Goal: Task Accomplishment & Management: Use online tool/utility

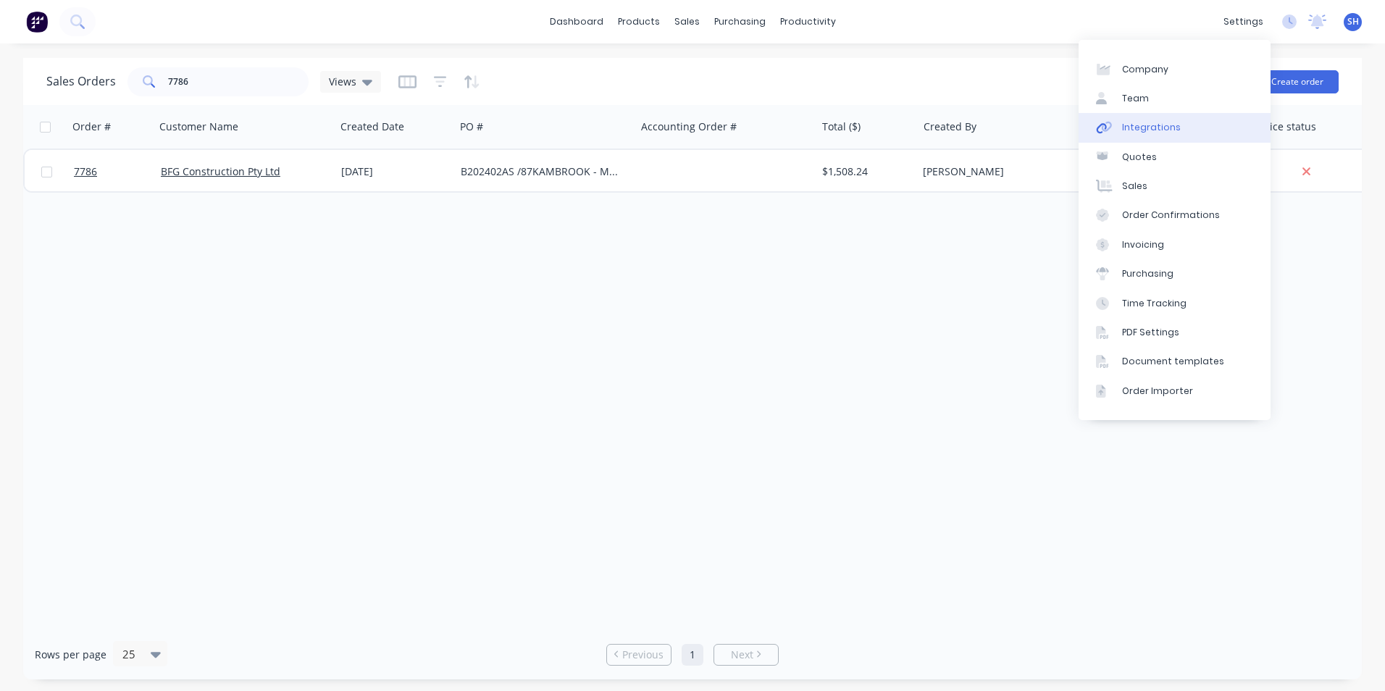
click at [1155, 132] on div "Integrations" at bounding box center [1151, 127] width 59 height 13
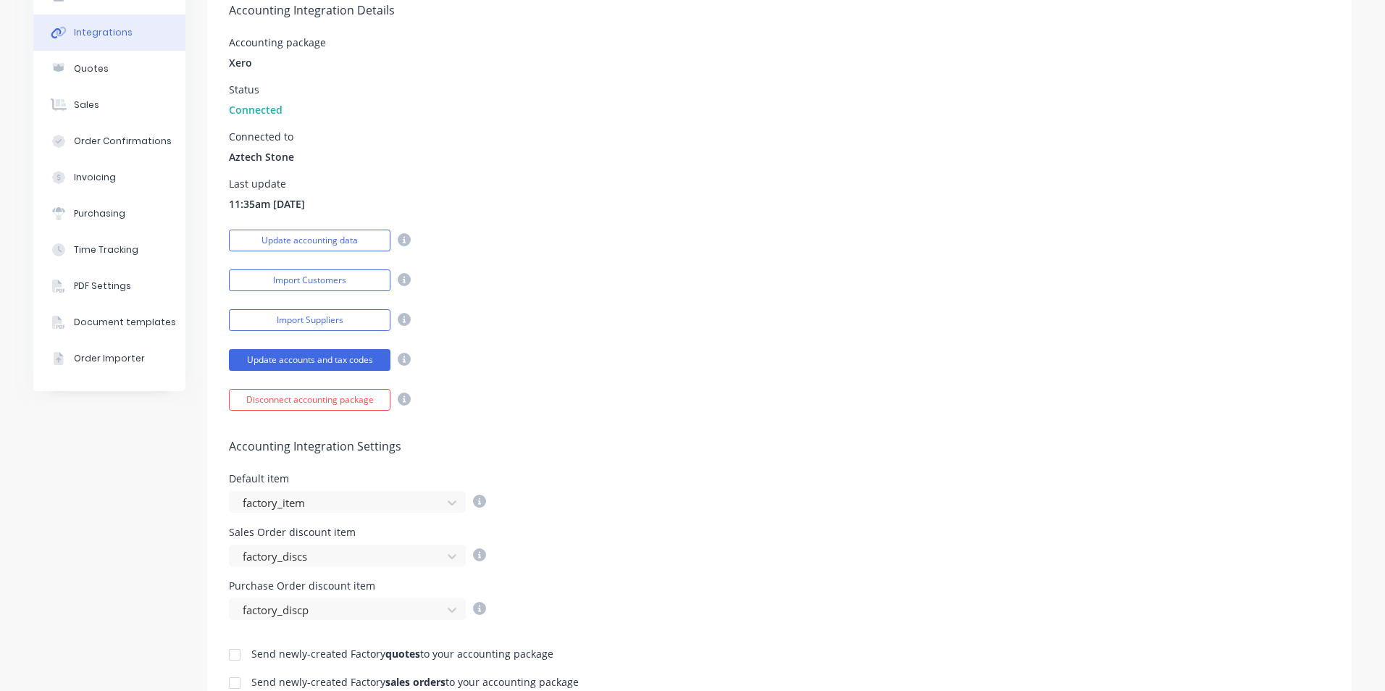
scroll to position [290, 0]
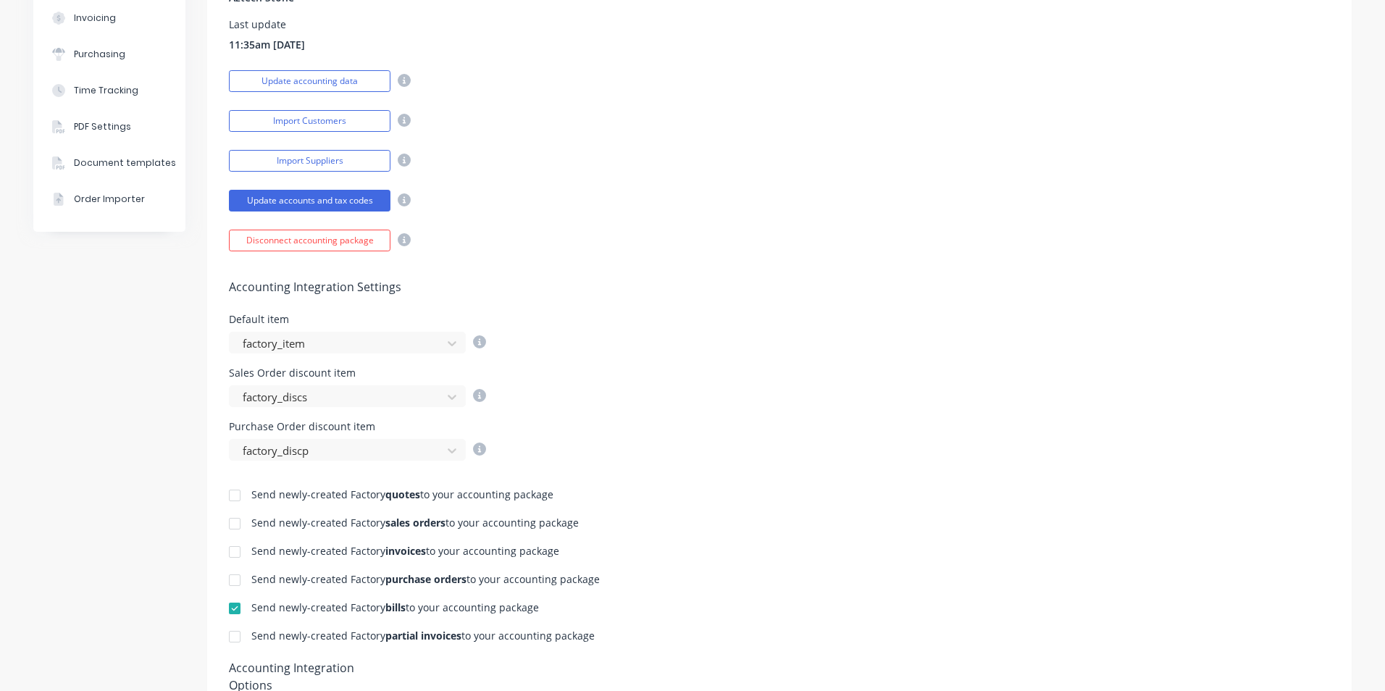
click at [227, 554] on div at bounding box center [234, 552] width 29 height 29
click at [233, 637] on div at bounding box center [234, 636] width 29 height 29
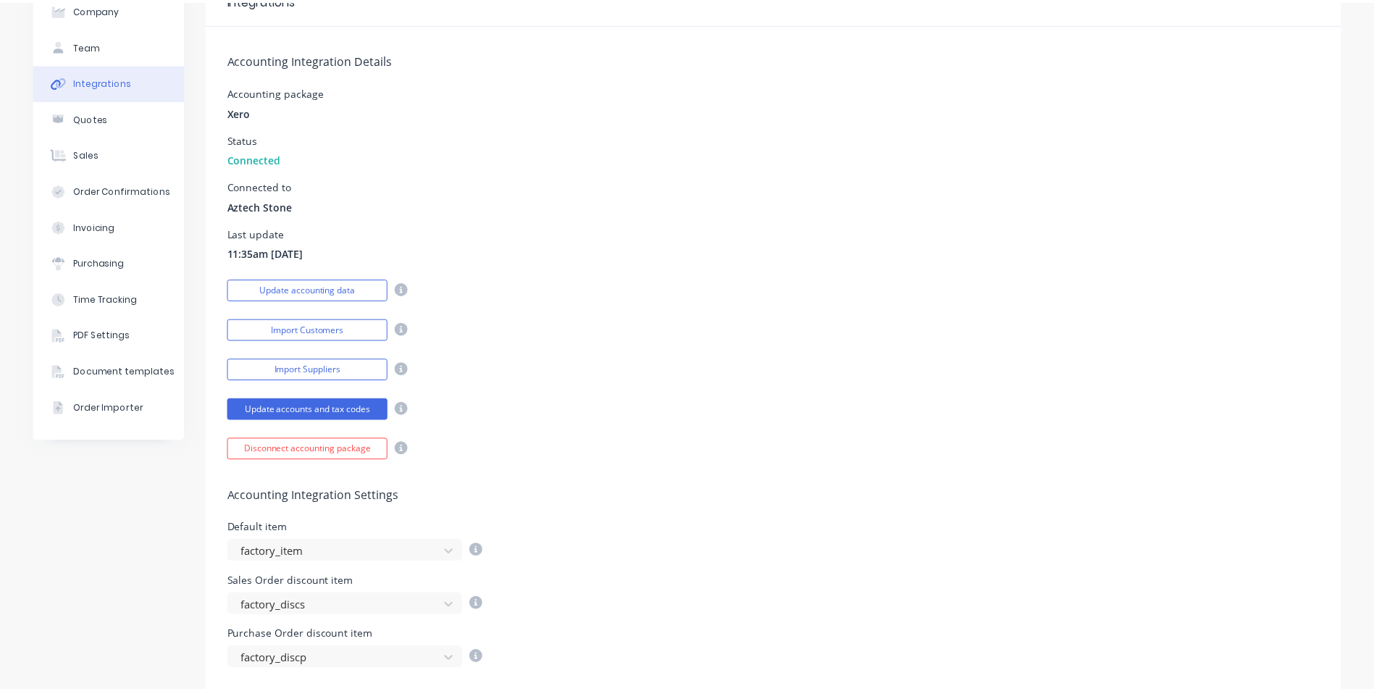
scroll to position [0, 0]
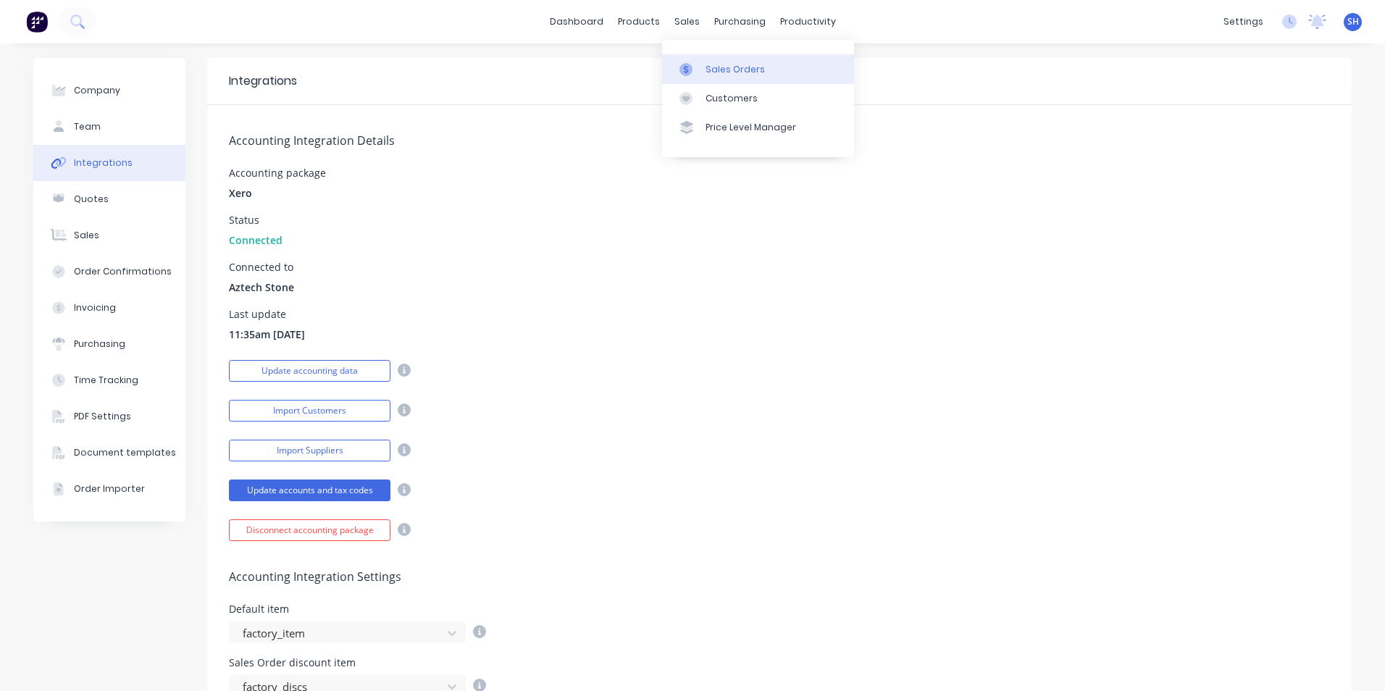
click at [709, 70] on div "Sales Orders" at bounding box center [735, 69] width 59 height 13
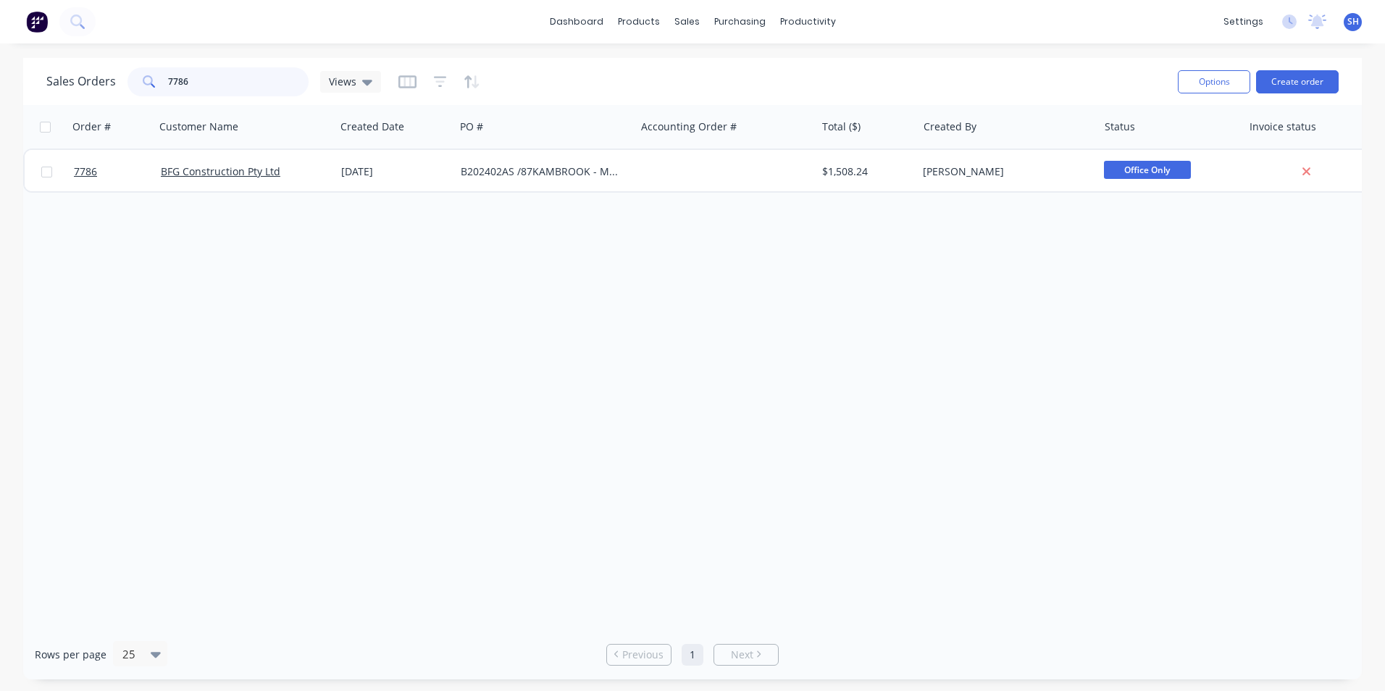
drag, startPoint x: 195, startPoint y: 82, endPoint x: 160, endPoint y: 85, distance: 34.9
click at [160, 85] on div "7786" at bounding box center [217, 81] width 181 height 29
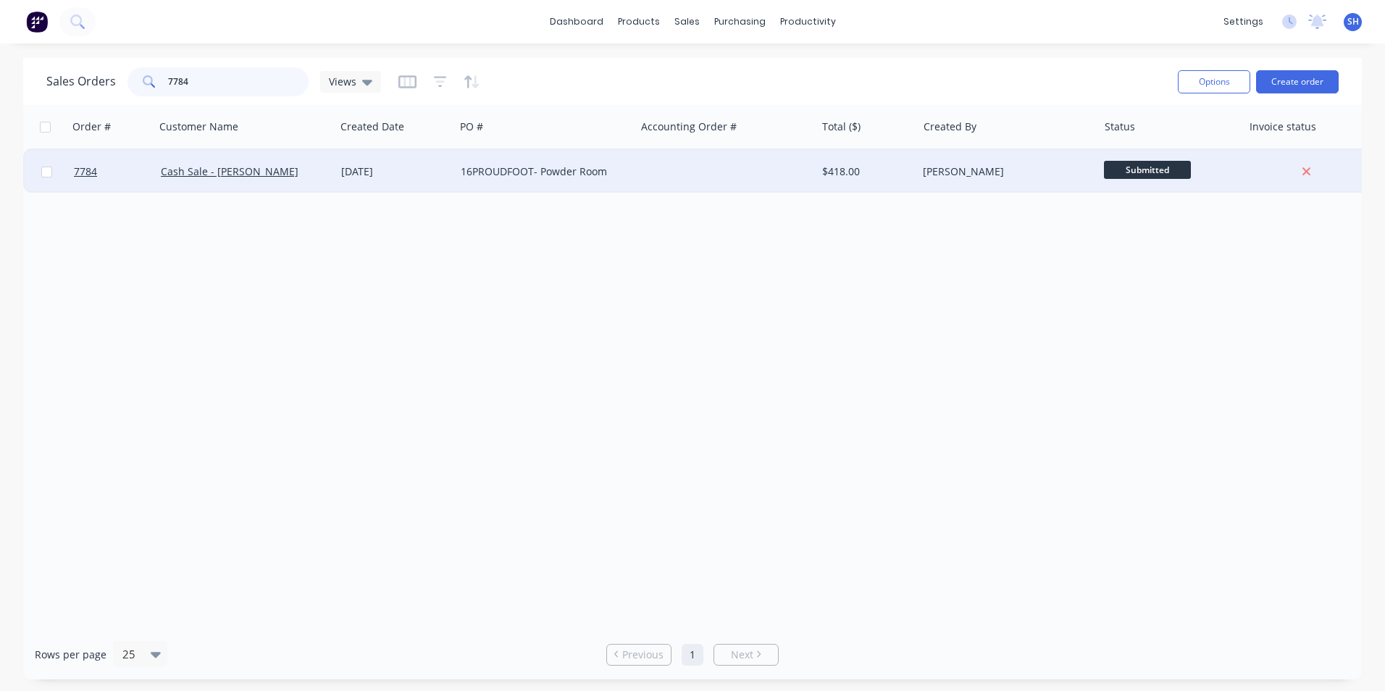
type input "7784"
click at [519, 172] on div "16PROUDFOOT- Powder Room" at bounding box center [541, 171] width 161 height 14
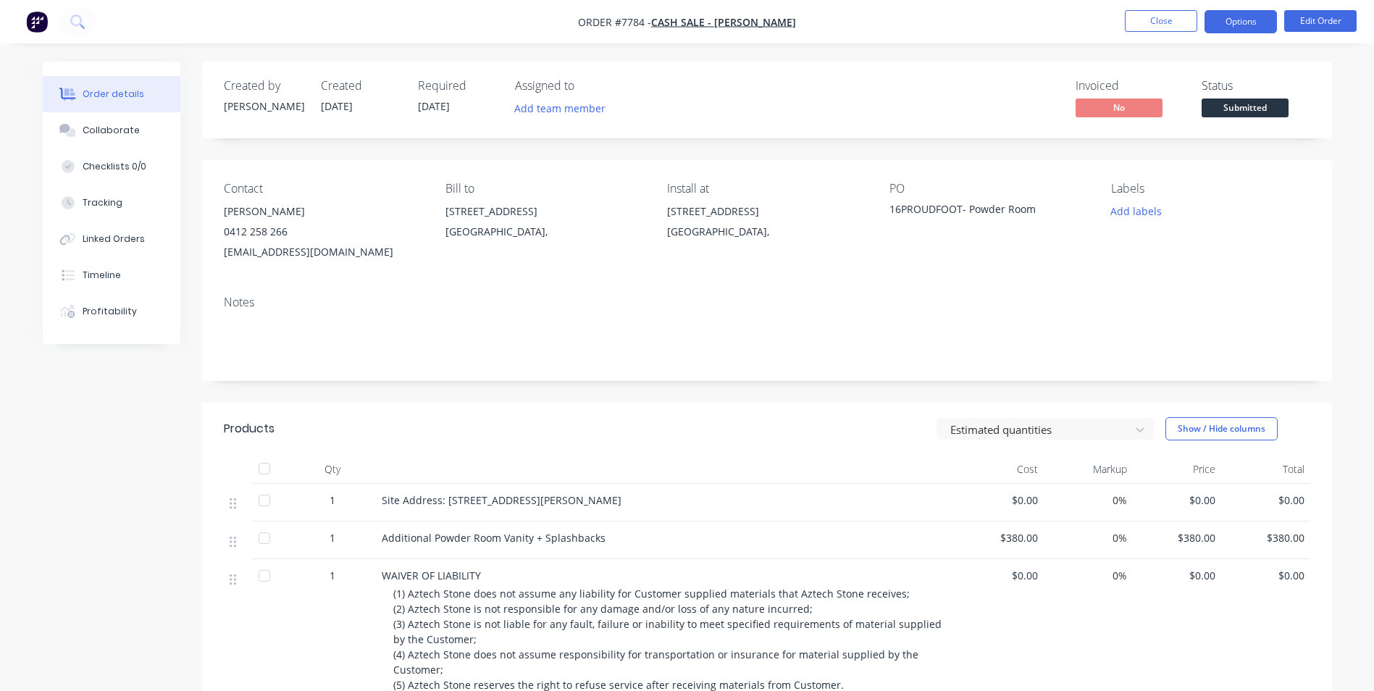
click at [1261, 25] on button "Options" at bounding box center [1241, 21] width 72 height 23
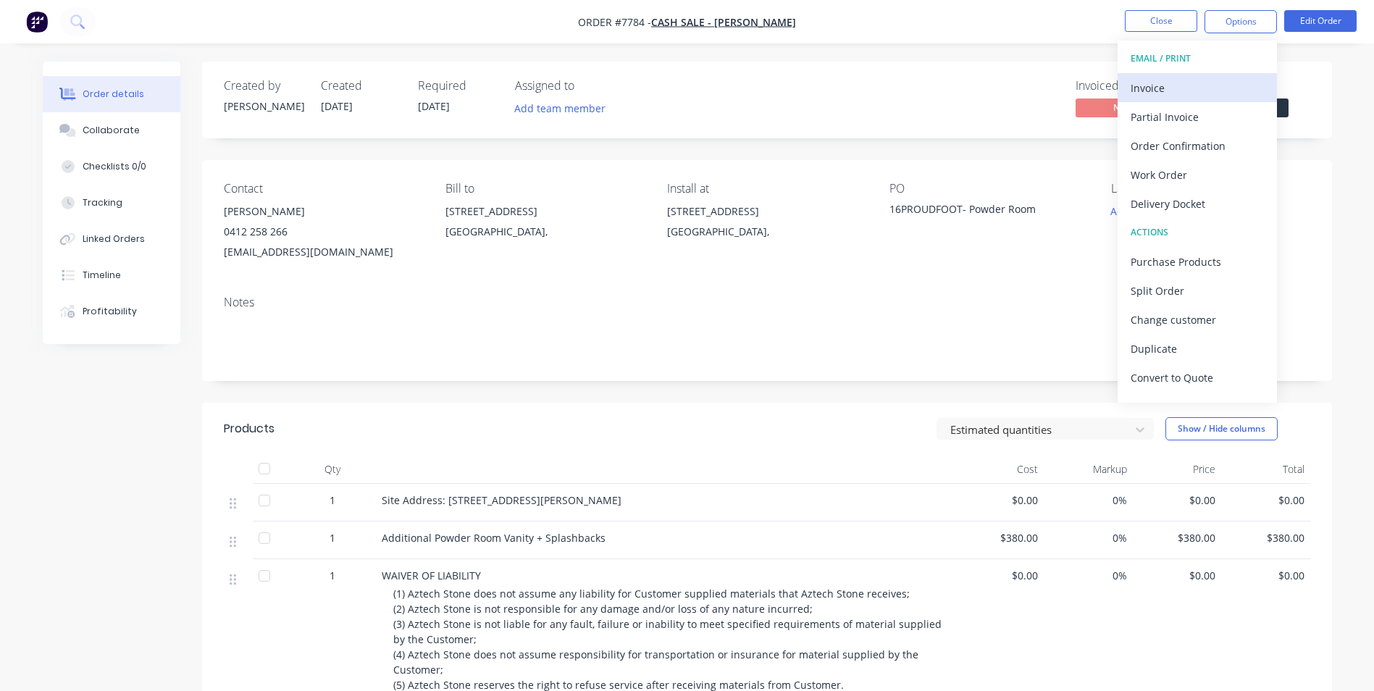
click at [1212, 82] on div "Invoice" at bounding box center [1197, 88] width 133 height 21
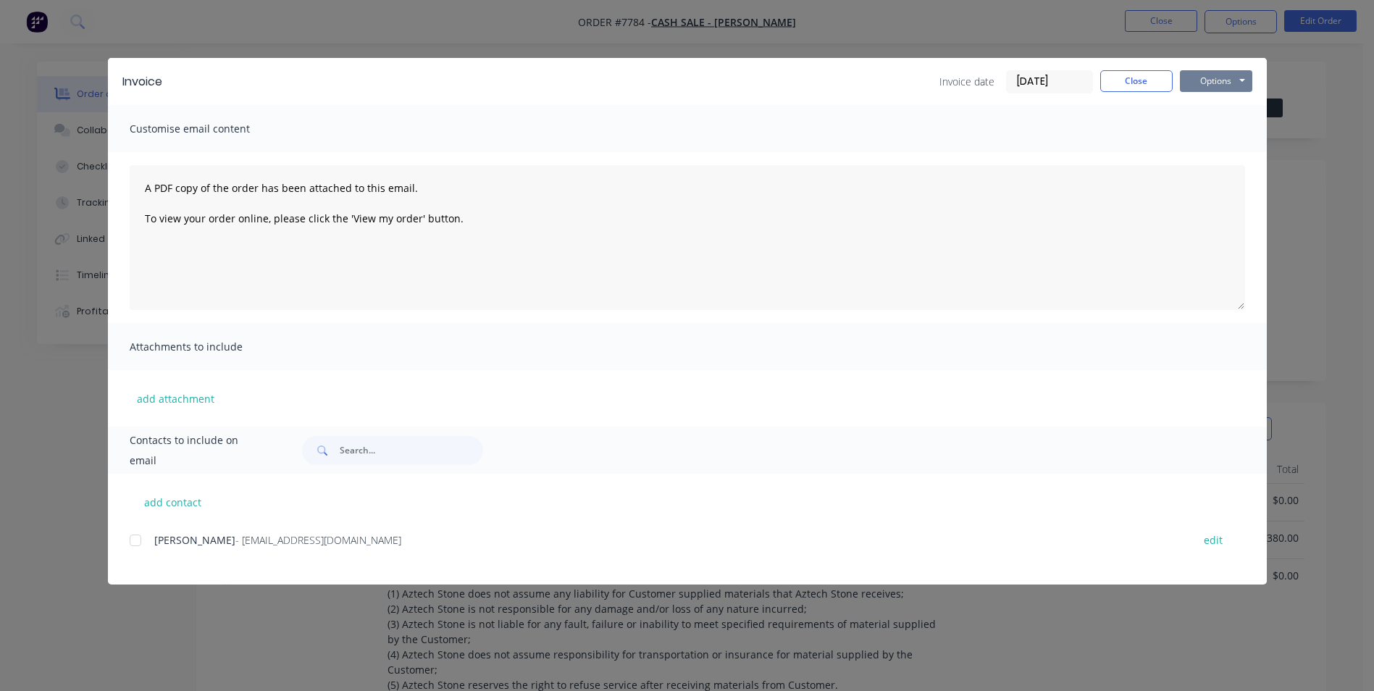
click at [1212, 87] on button "Options" at bounding box center [1216, 81] width 72 height 22
click at [1203, 127] on button "Print" at bounding box center [1226, 131] width 93 height 24
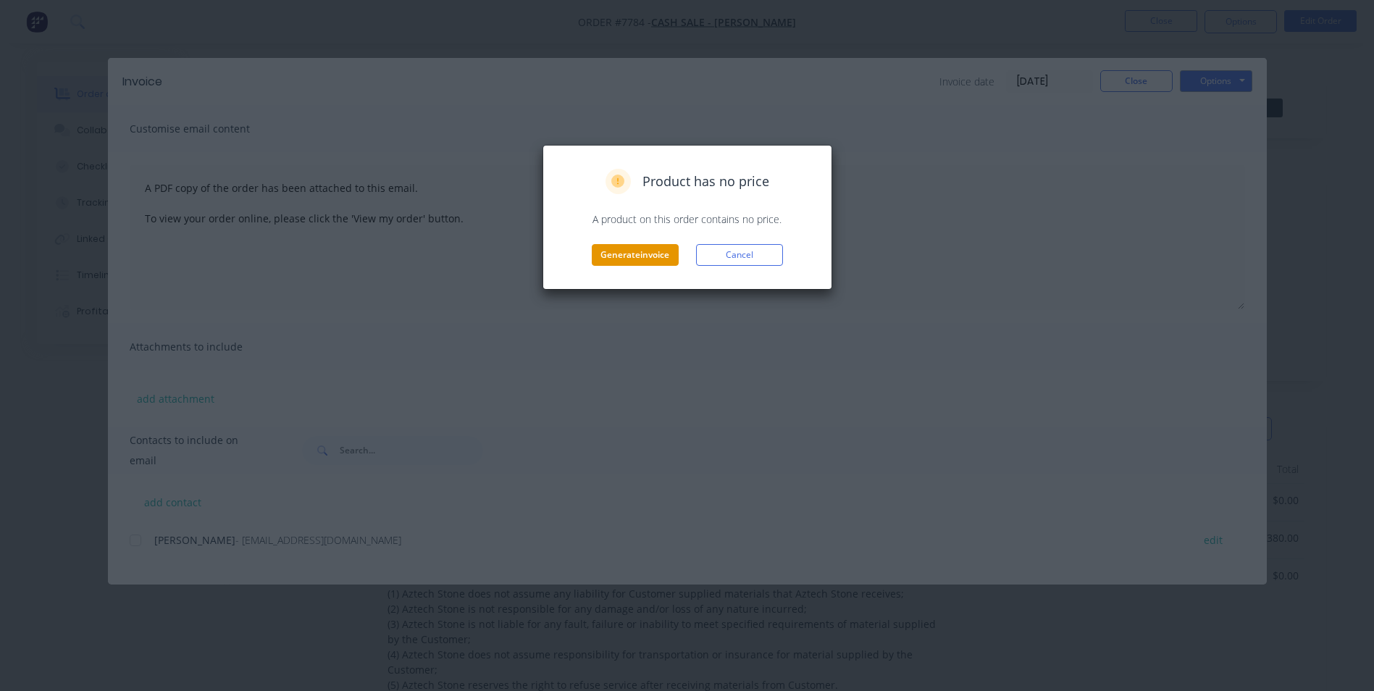
click at [654, 259] on button "Generate invoice" at bounding box center [635, 255] width 87 height 22
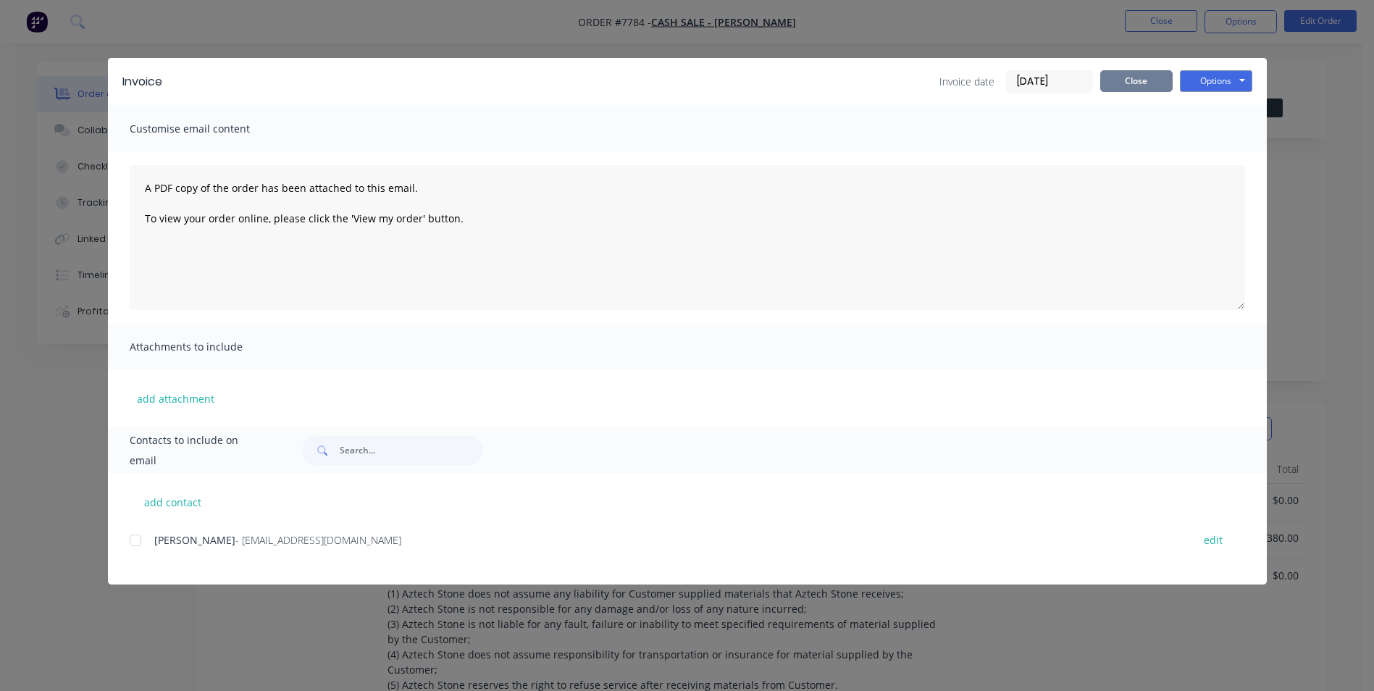
click at [1142, 85] on button "Close" at bounding box center [1136, 81] width 72 height 22
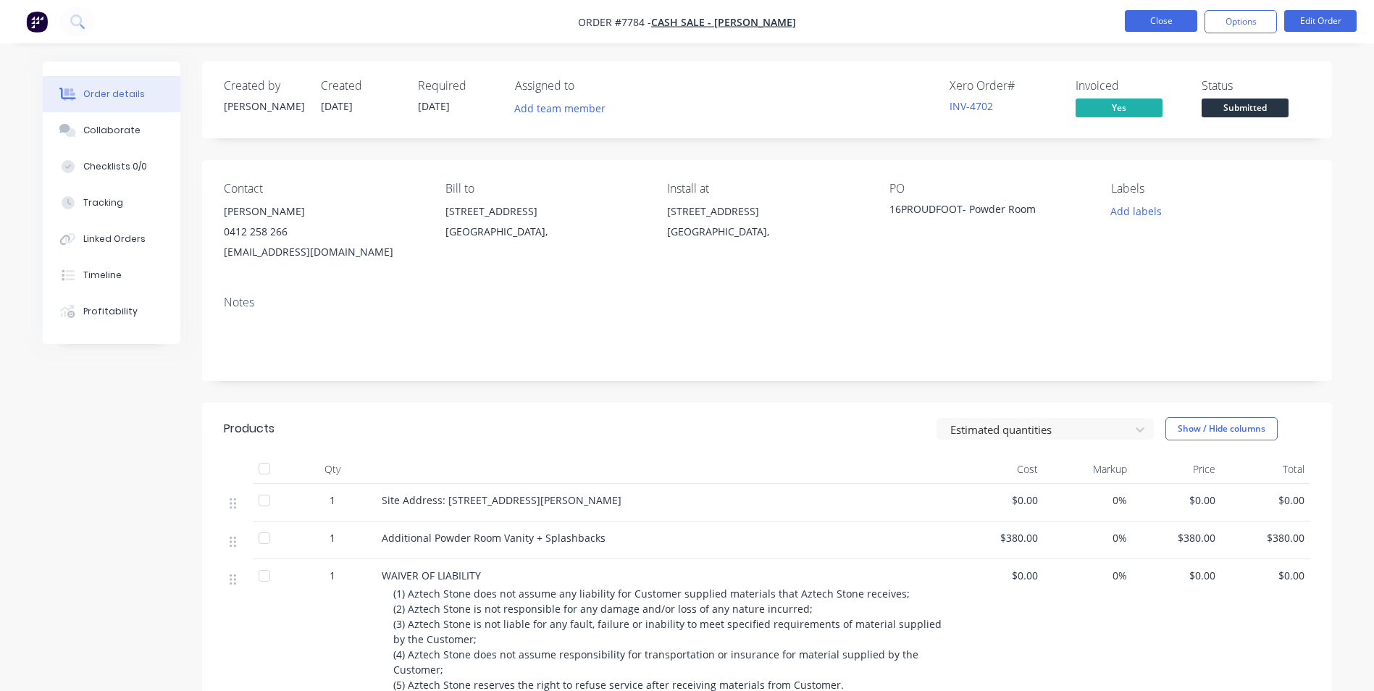
click at [1147, 28] on button "Close" at bounding box center [1161, 21] width 72 height 22
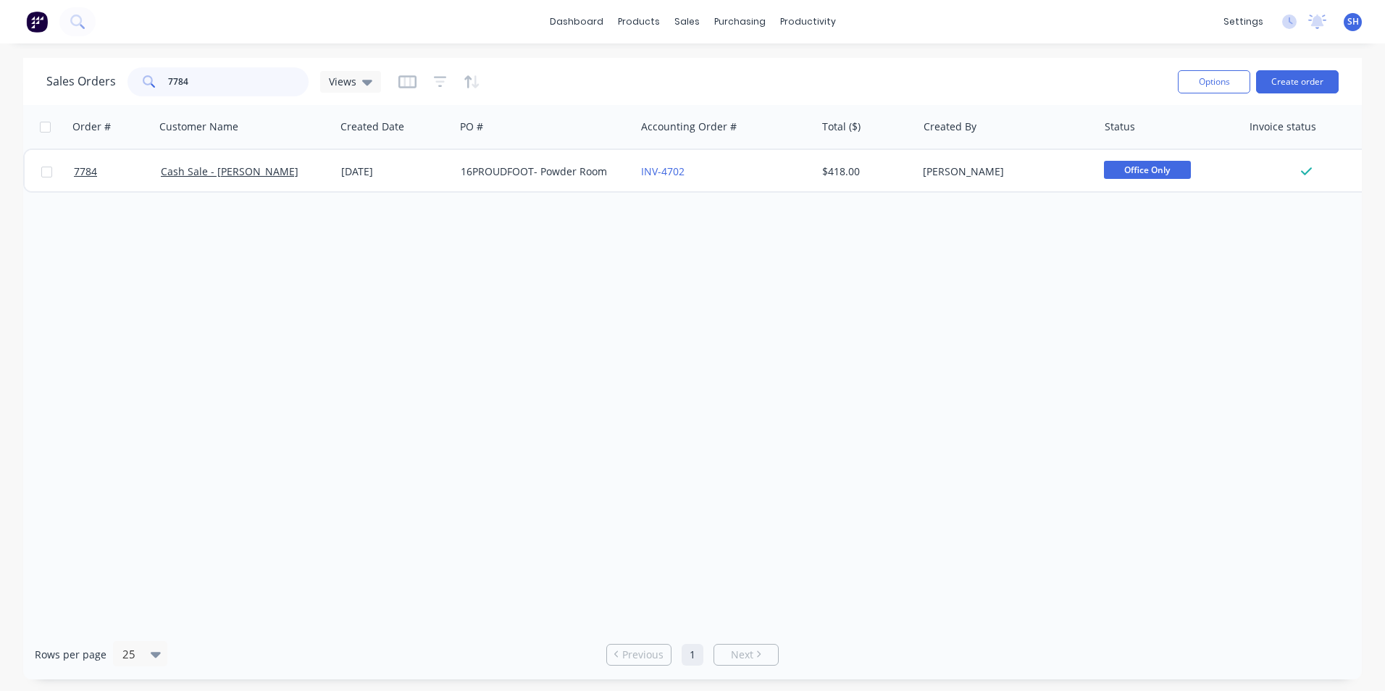
drag, startPoint x: 220, startPoint y: 85, endPoint x: 159, endPoint y: 87, distance: 60.2
click at [159, 87] on div "7784" at bounding box center [217, 81] width 181 height 29
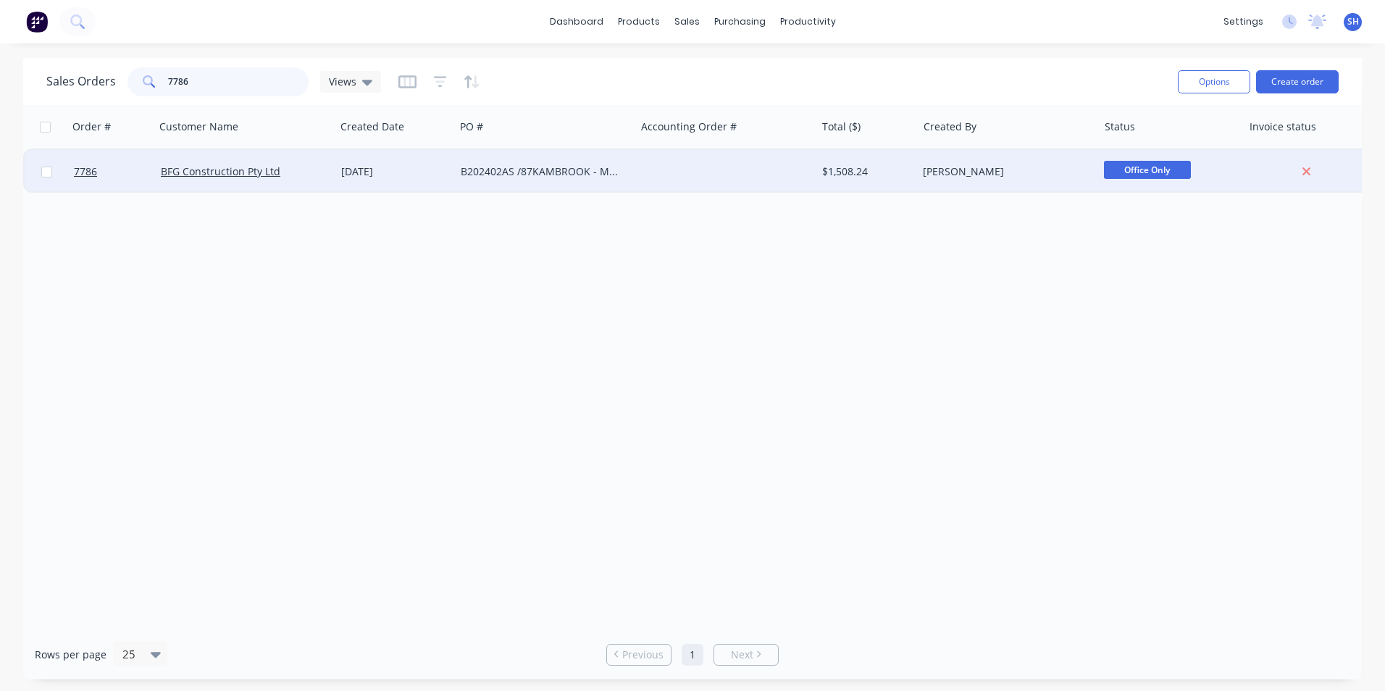
type input "7786"
click at [427, 171] on div "[DATE]" at bounding box center [395, 171] width 108 height 14
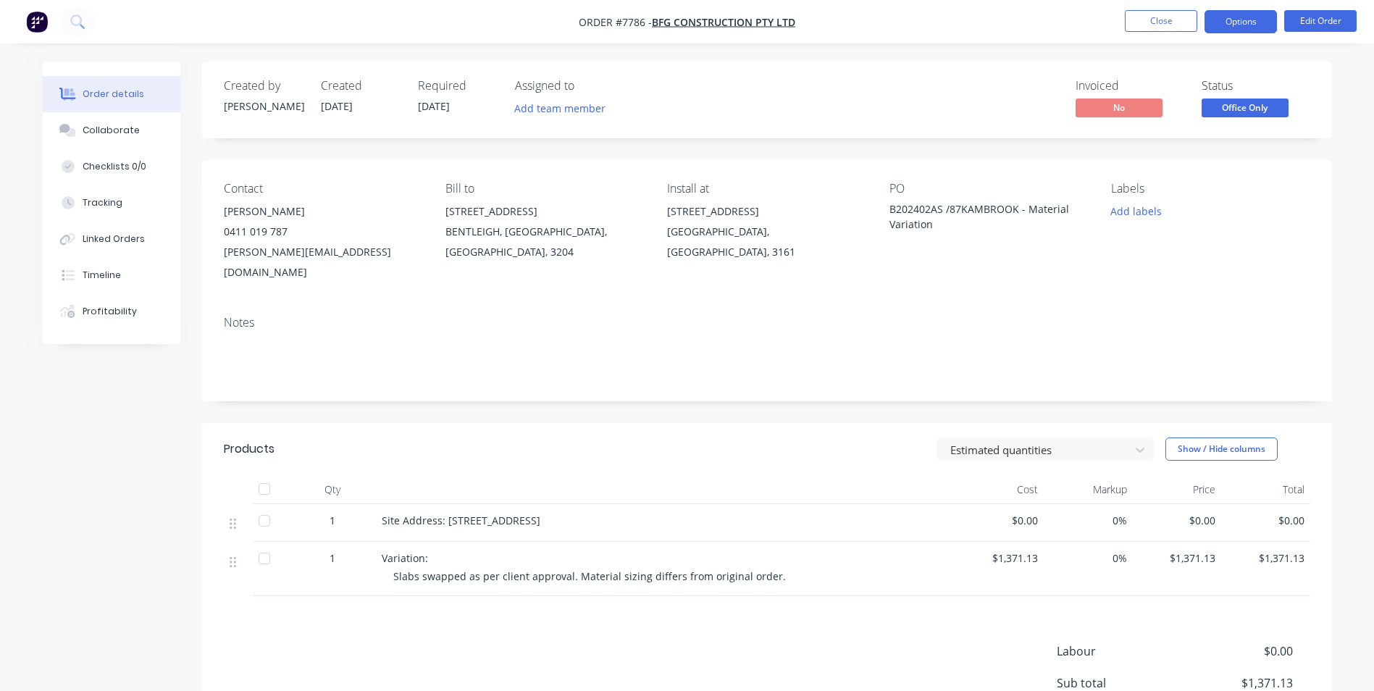
click at [1235, 28] on button "Options" at bounding box center [1241, 21] width 72 height 23
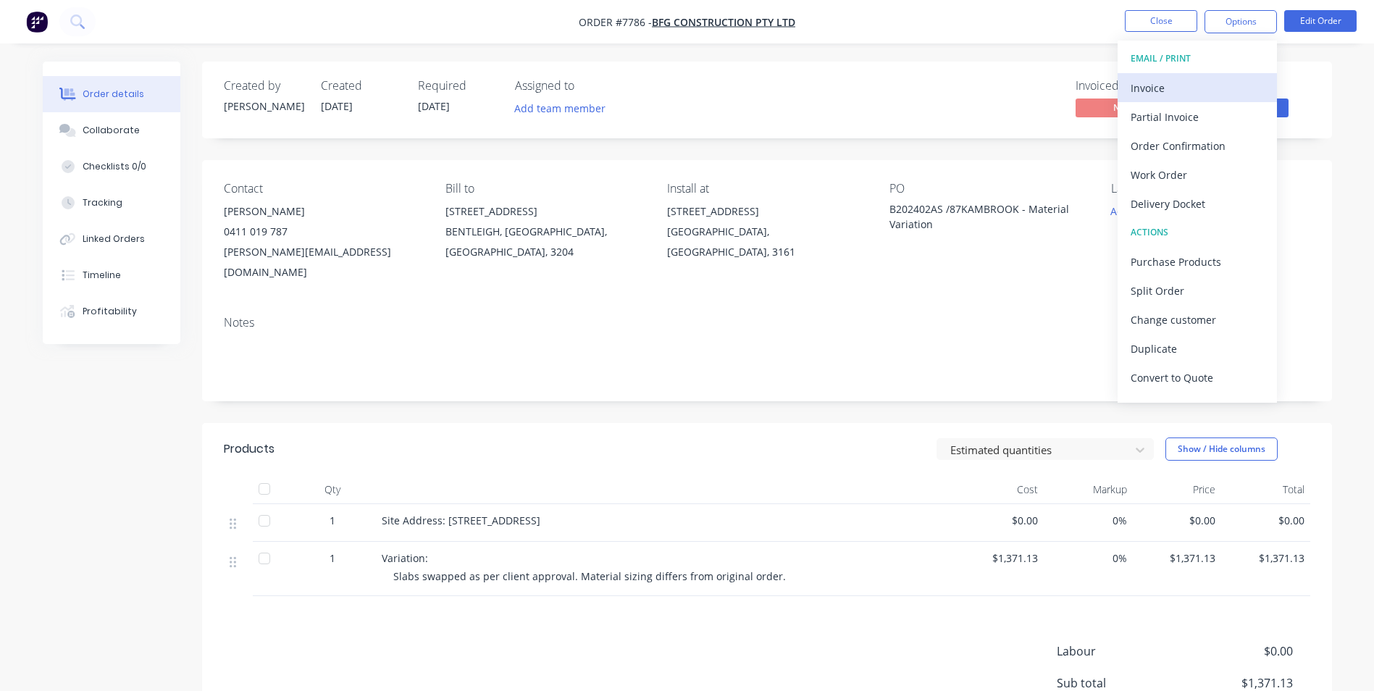
click at [1190, 85] on div "Invoice" at bounding box center [1197, 88] width 133 height 21
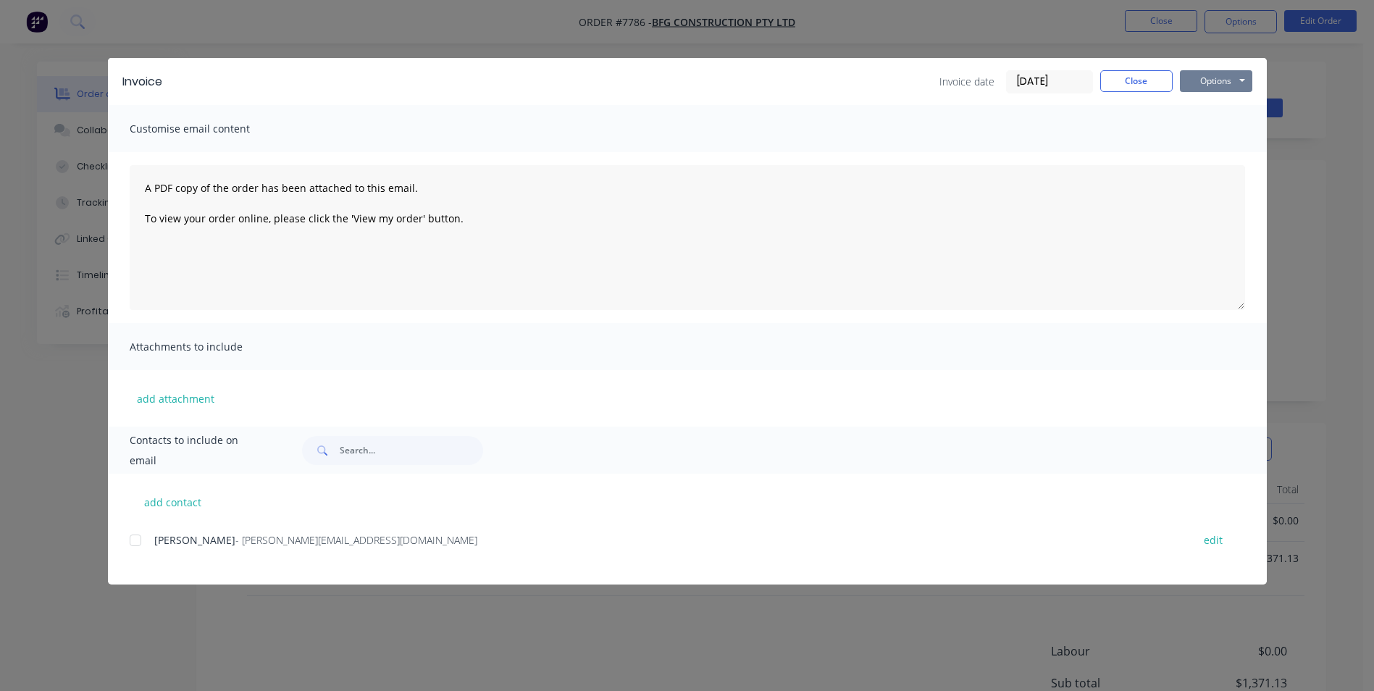
click at [1203, 87] on button "Options" at bounding box center [1216, 81] width 72 height 22
click at [1203, 133] on button "Print" at bounding box center [1226, 131] width 93 height 24
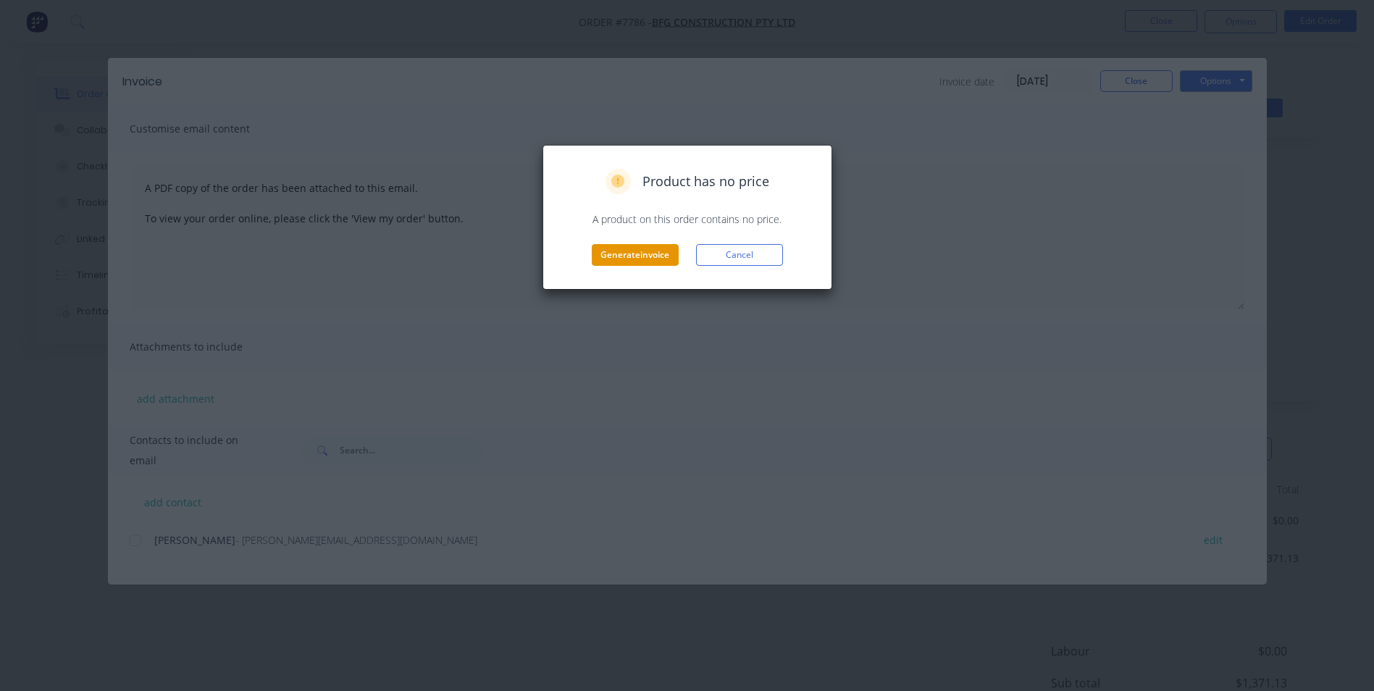
click at [627, 252] on button "Generate invoice" at bounding box center [635, 255] width 87 height 22
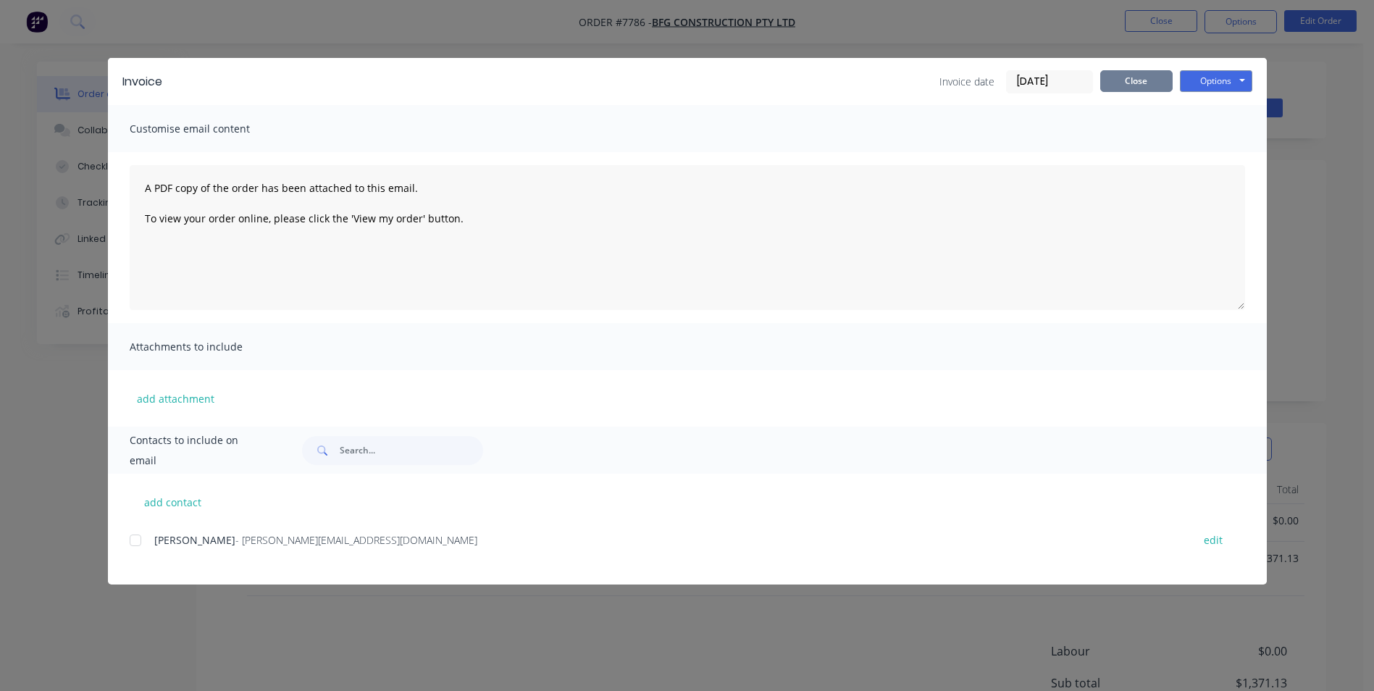
click at [1111, 83] on button "Close" at bounding box center [1136, 81] width 72 height 22
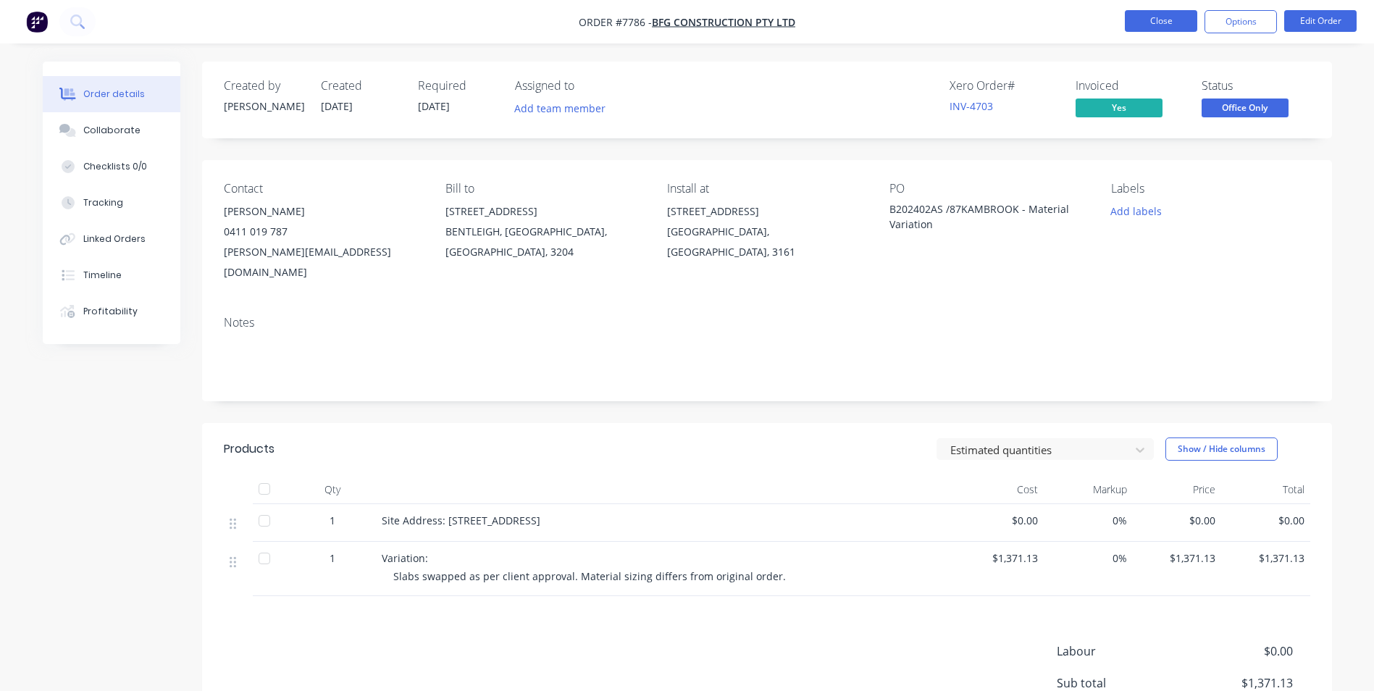
click at [1164, 25] on button "Close" at bounding box center [1161, 21] width 72 height 22
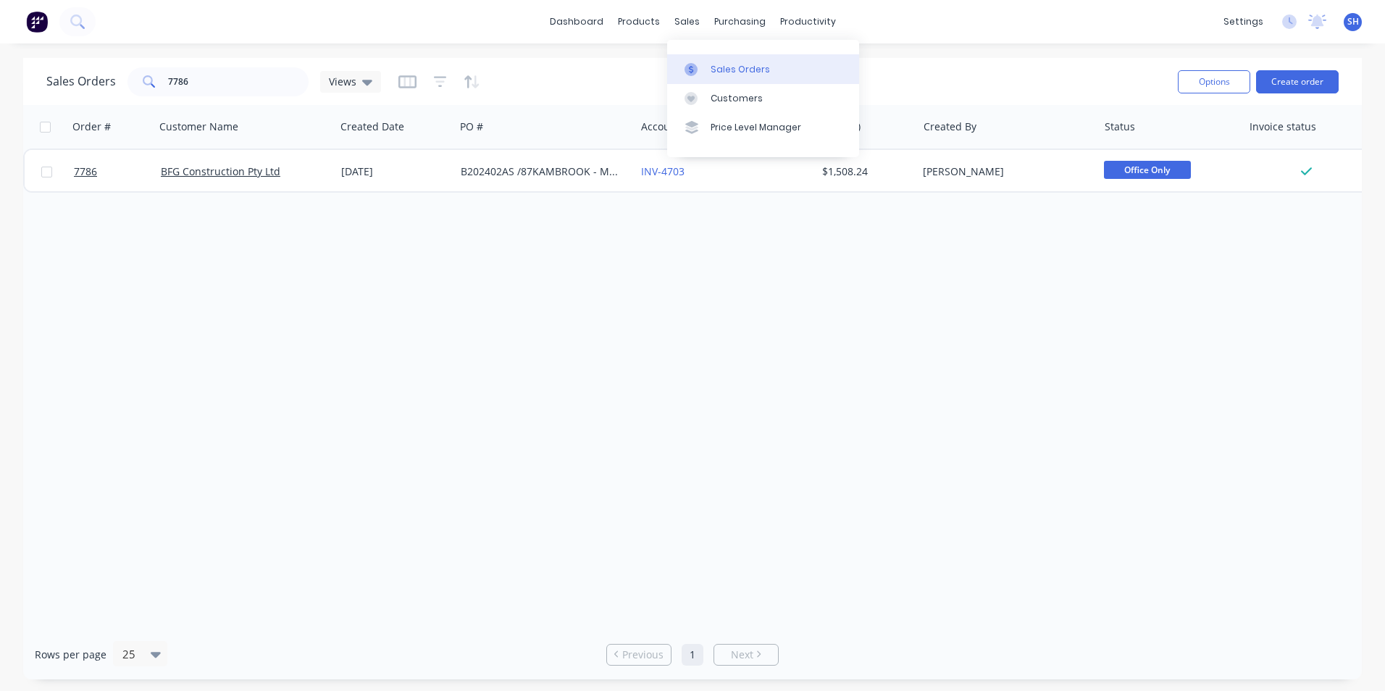
click at [724, 59] on link "Sales Orders" at bounding box center [763, 68] width 192 height 29
drag, startPoint x: 218, startPoint y: 86, endPoint x: 164, endPoint y: 86, distance: 53.6
click at [168, 86] on input "7786" at bounding box center [238, 81] width 141 height 29
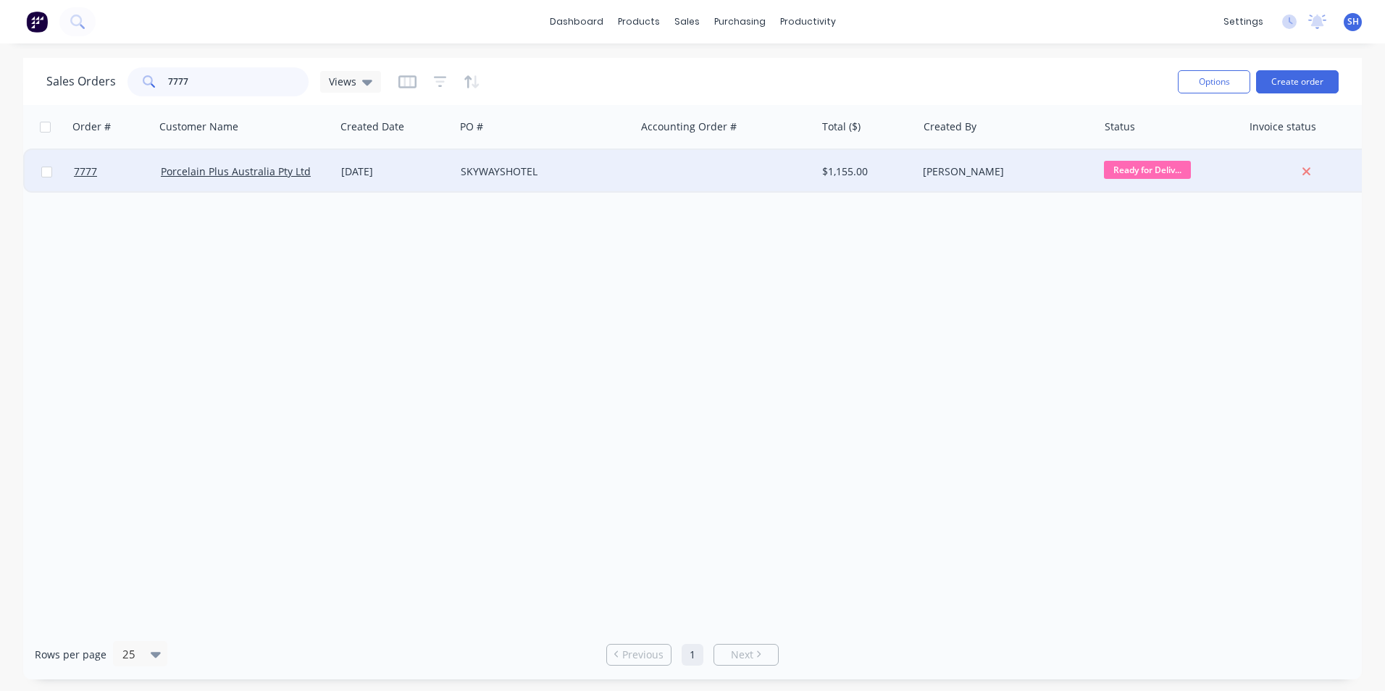
type input "7777"
click at [469, 173] on div "SKYWAYSHOTEL" at bounding box center [541, 171] width 161 height 14
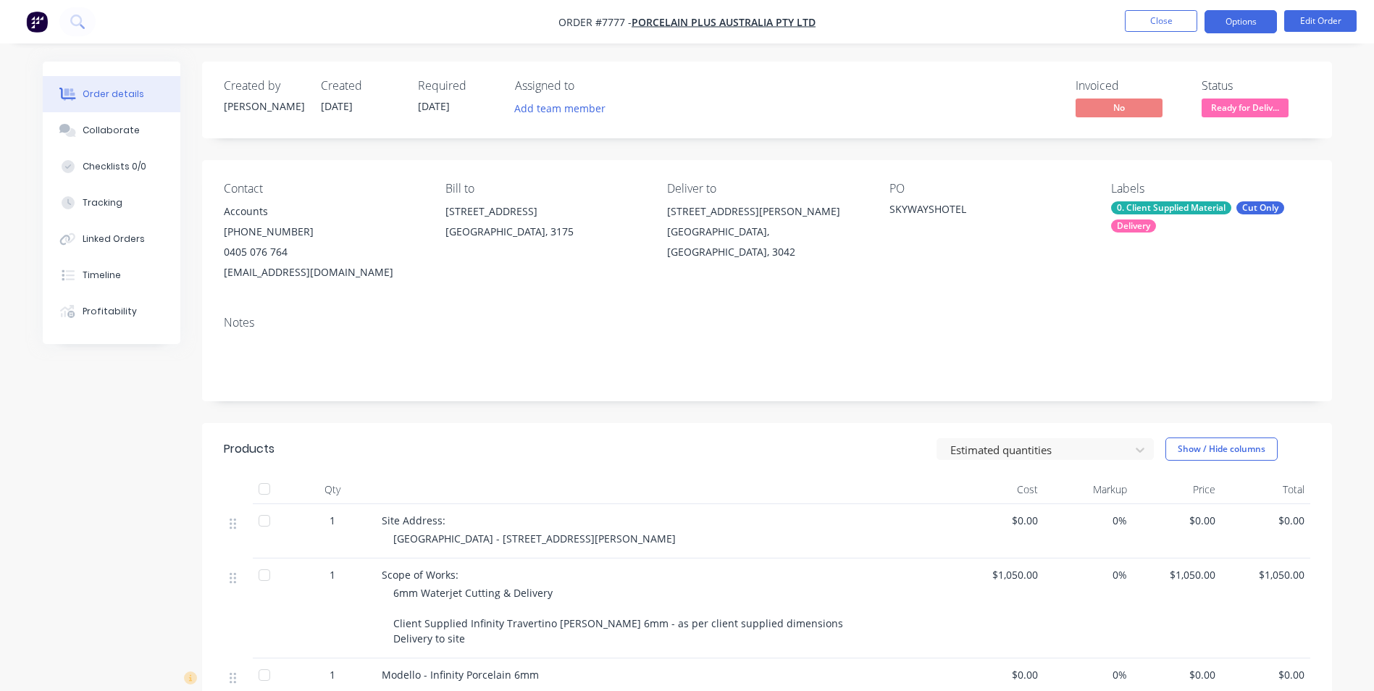
click at [1256, 24] on button "Options" at bounding box center [1241, 21] width 72 height 23
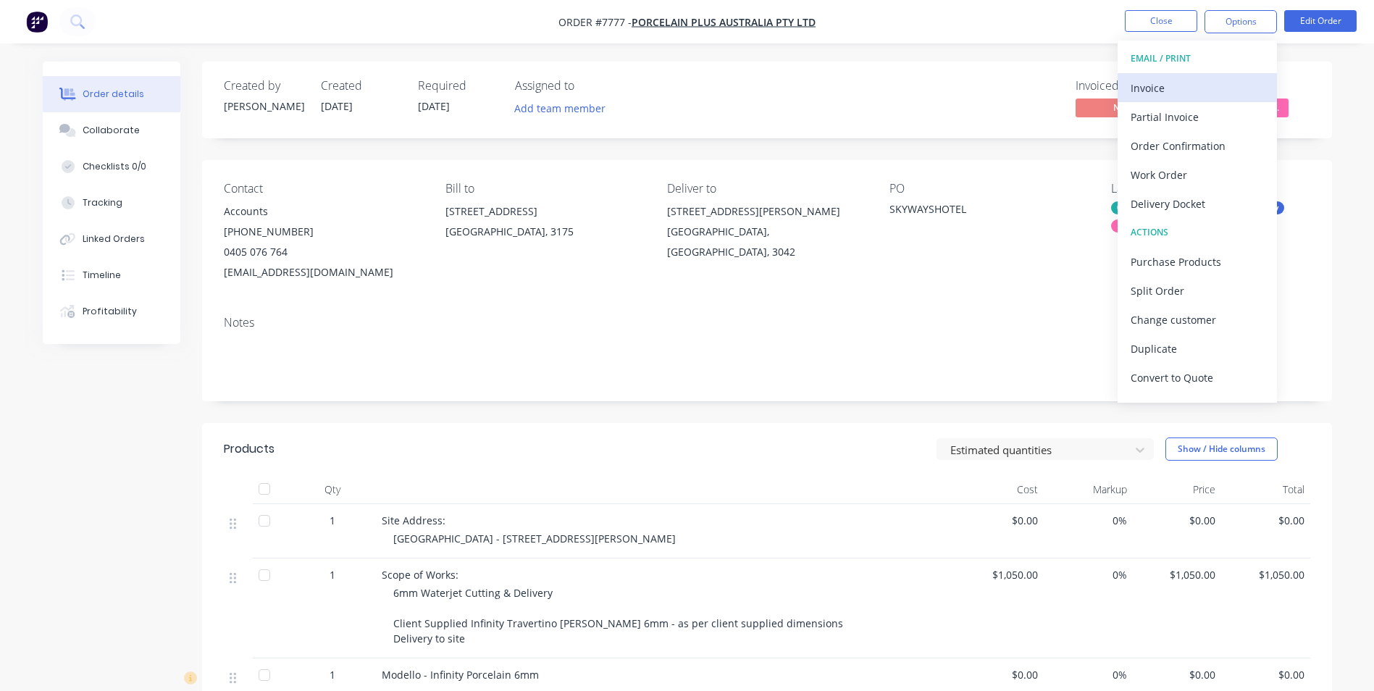
click at [1154, 90] on div "Invoice" at bounding box center [1197, 88] width 133 height 21
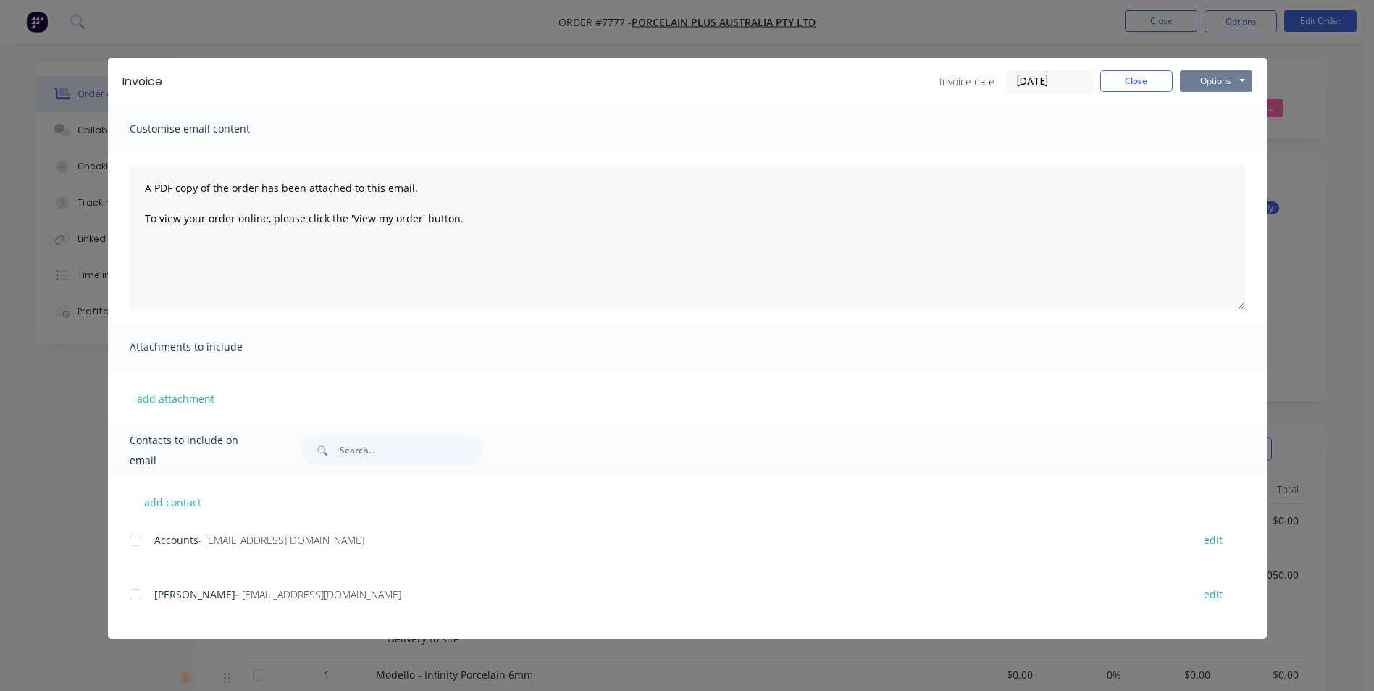
click at [1211, 87] on button "Options" at bounding box center [1216, 81] width 72 height 22
click at [1211, 123] on button "Print" at bounding box center [1226, 131] width 93 height 24
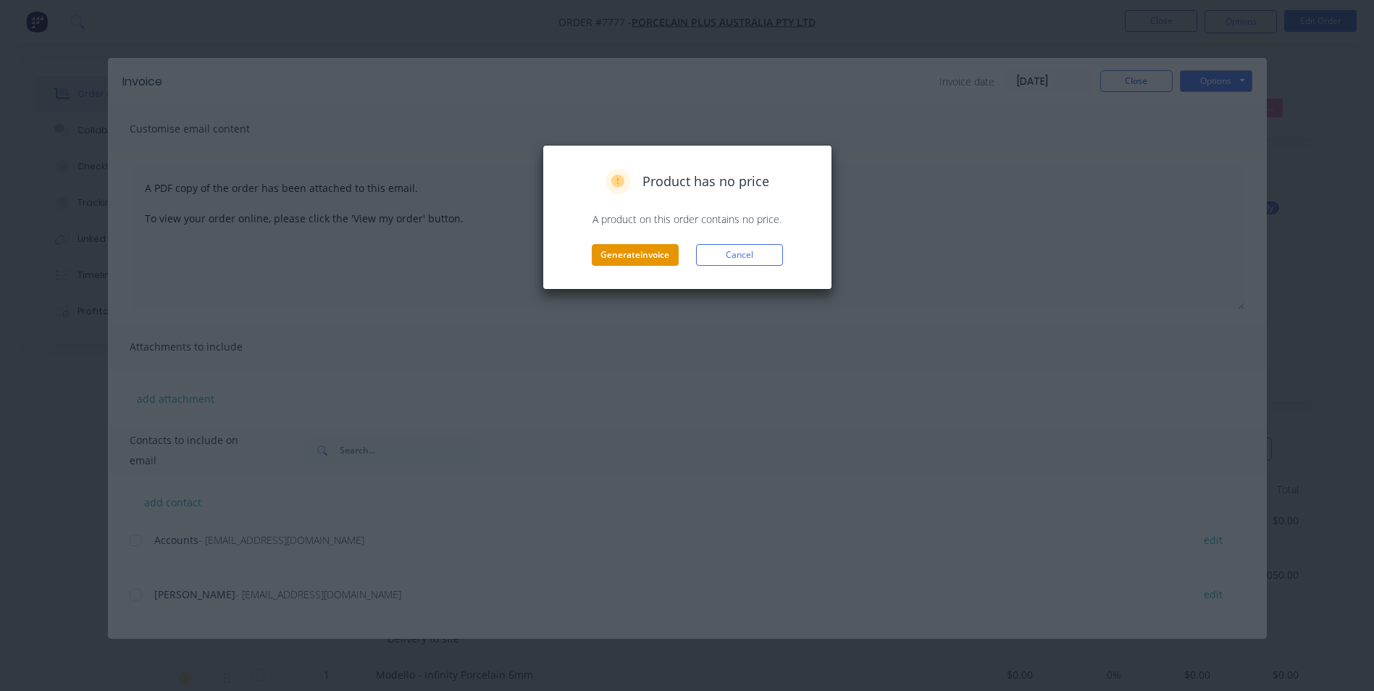
click at [611, 260] on button "Generate invoice" at bounding box center [635, 255] width 87 height 22
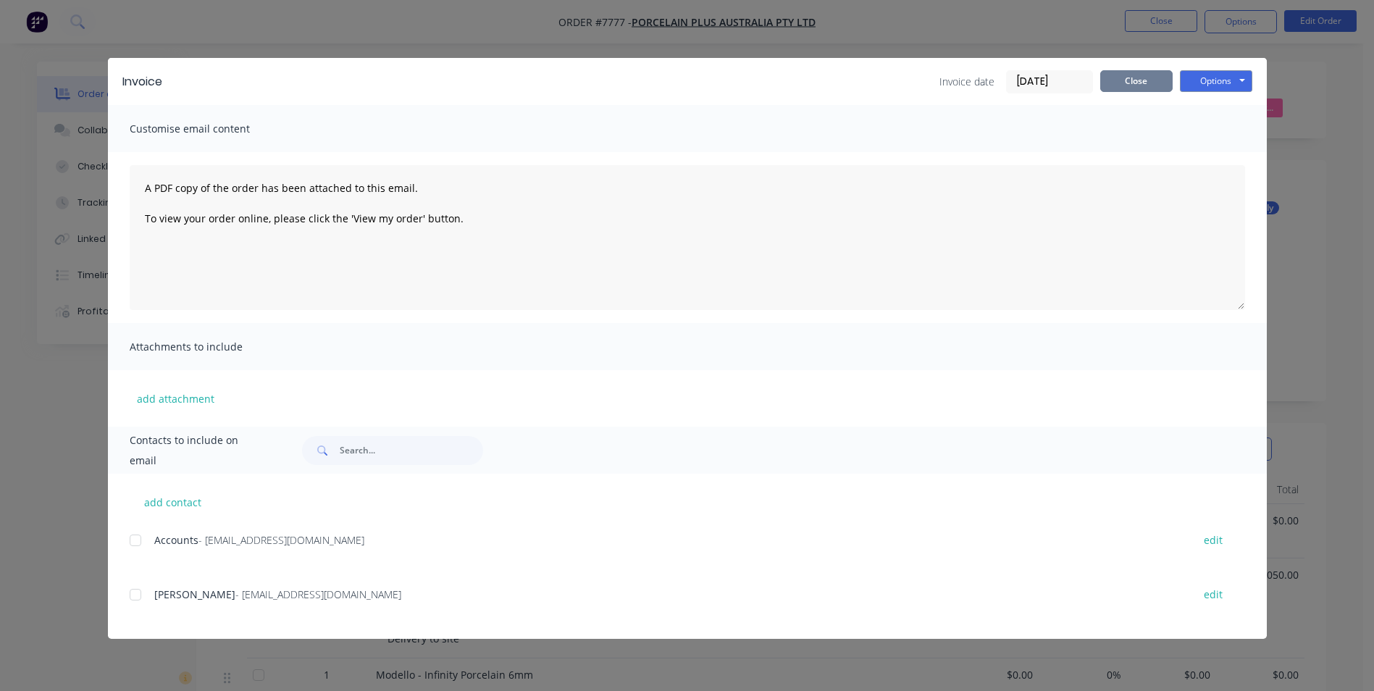
click at [1111, 86] on button "Close" at bounding box center [1136, 81] width 72 height 22
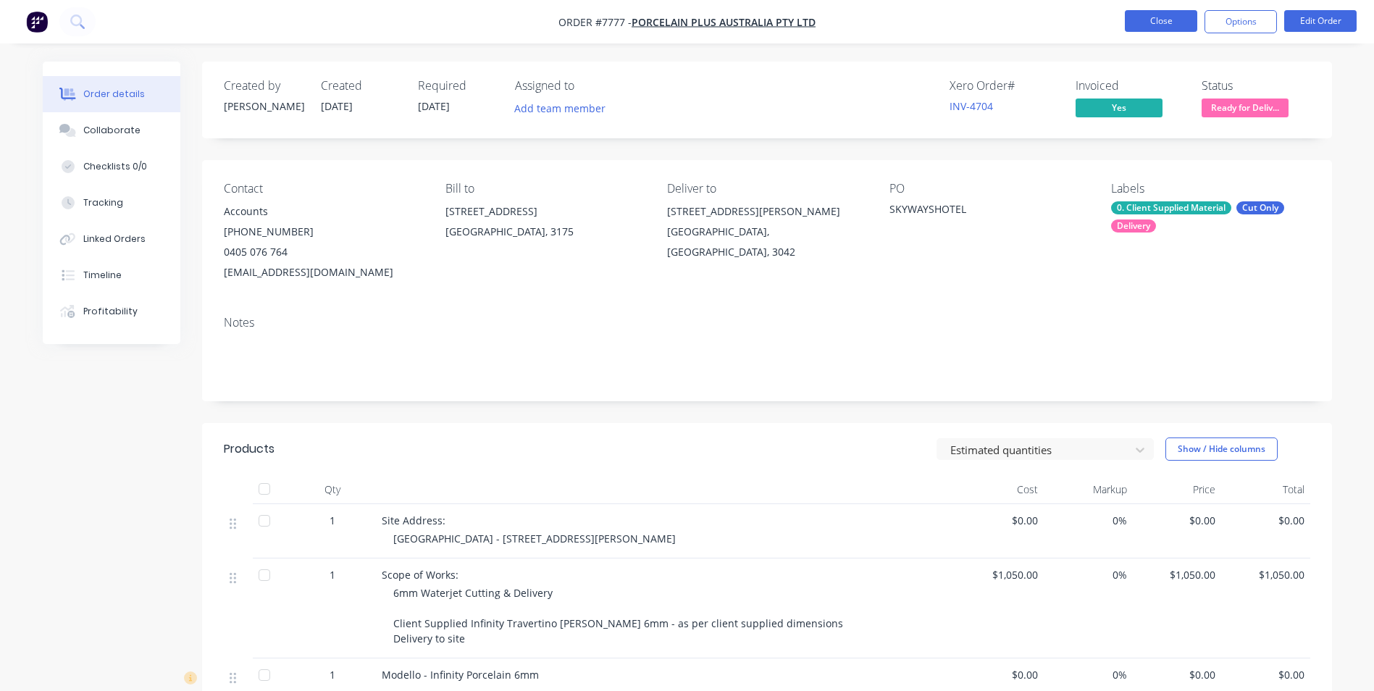
click at [1146, 27] on button "Close" at bounding box center [1161, 21] width 72 height 22
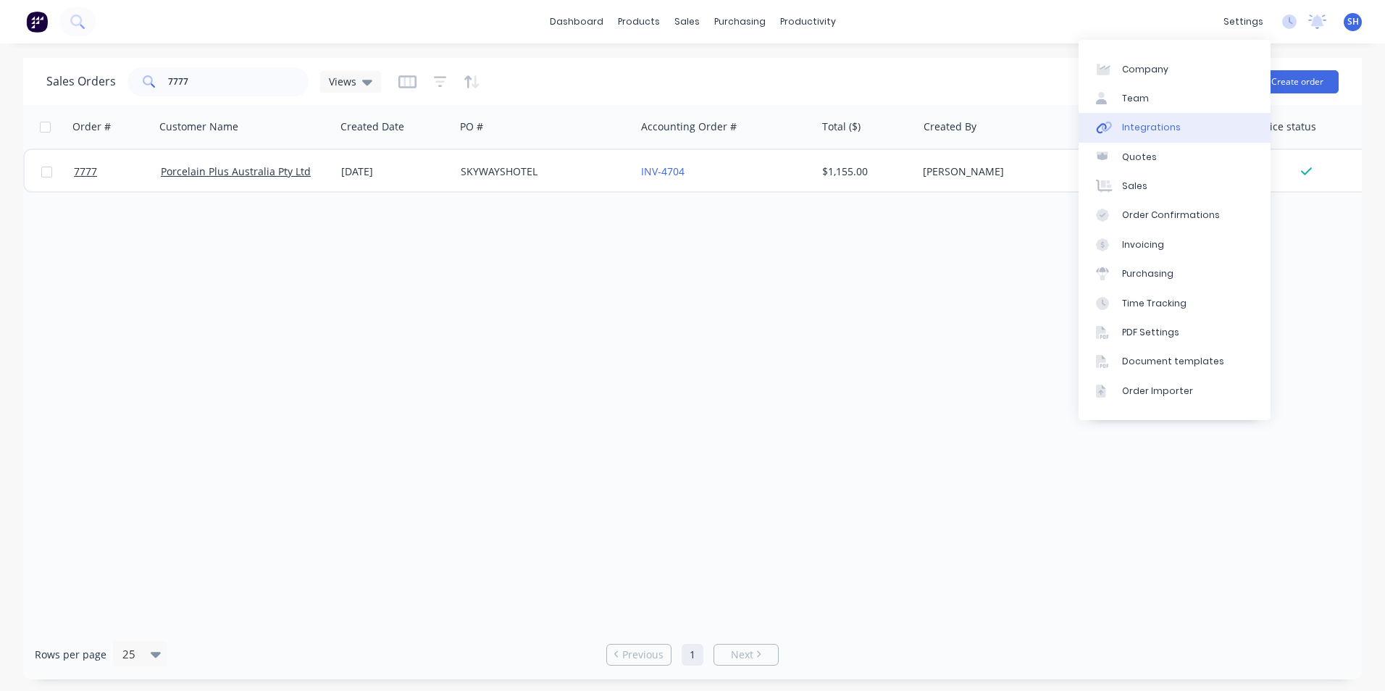
click at [1173, 124] on div "Integrations" at bounding box center [1151, 127] width 59 height 13
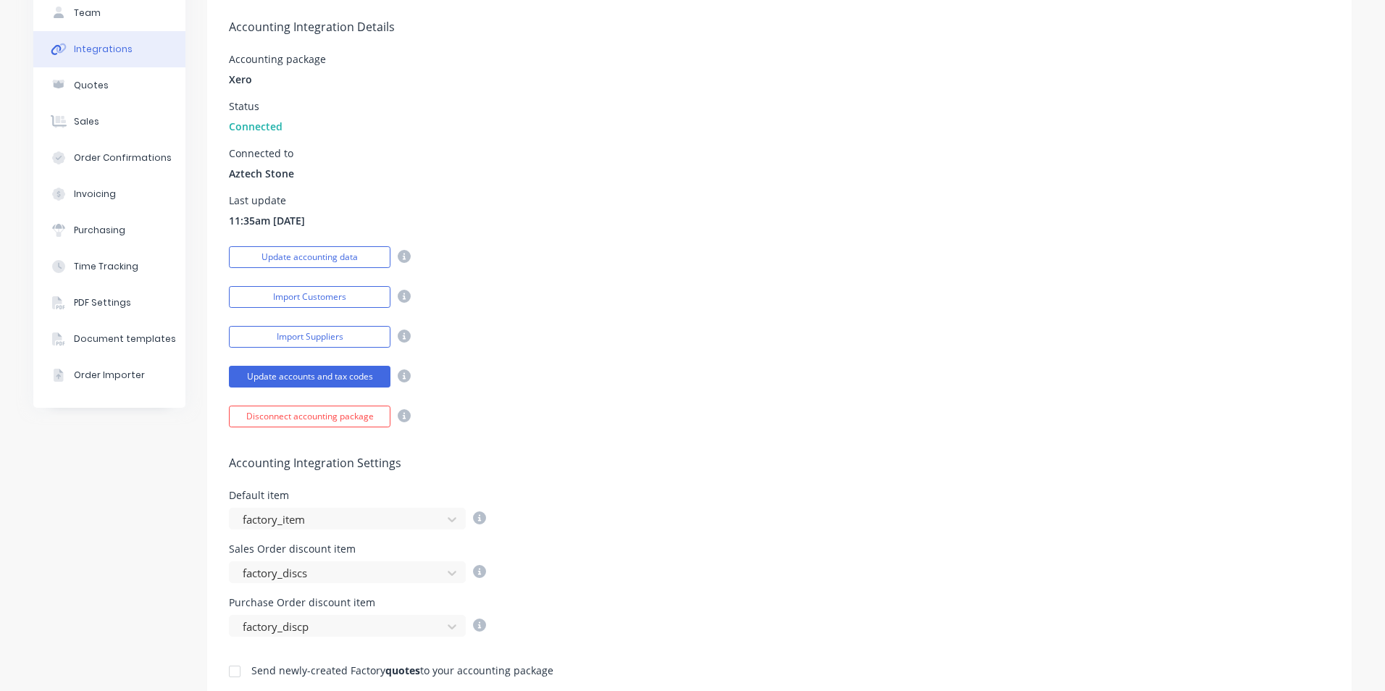
scroll to position [290, 0]
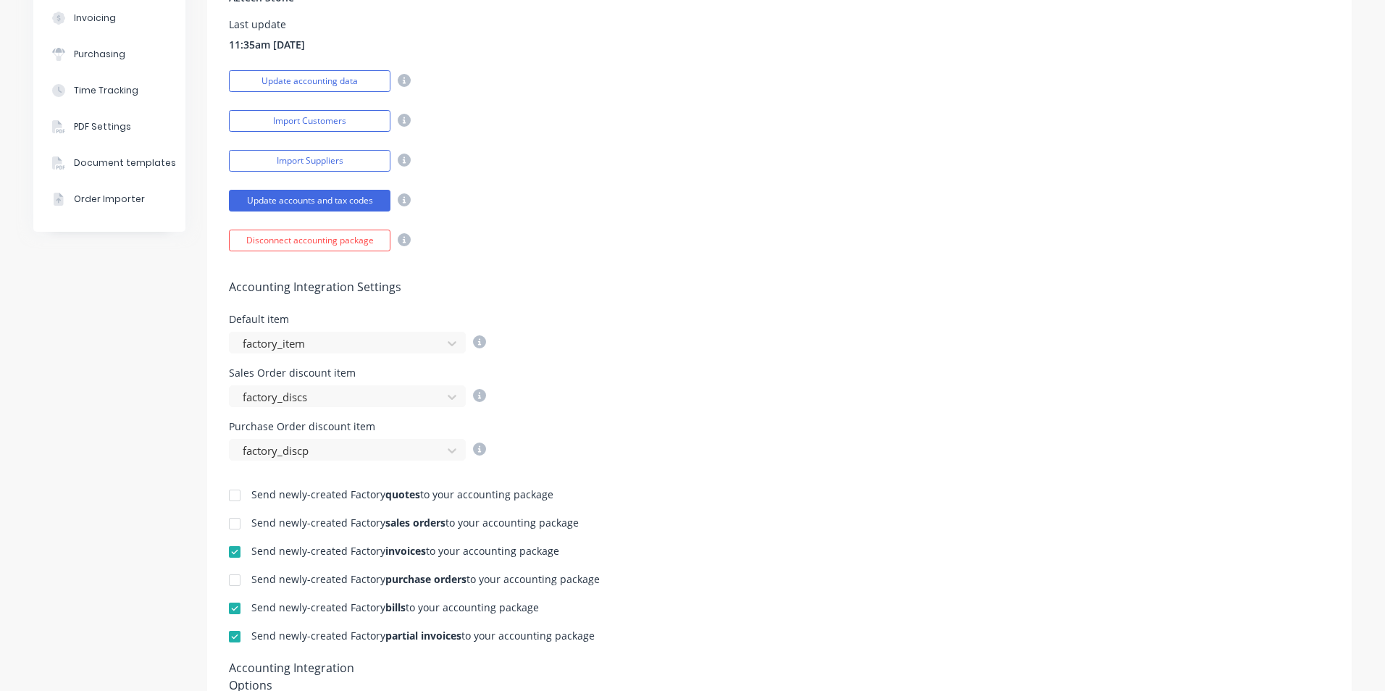
click at [234, 552] on div at bounding box center [234, 552] width 29 height 29
click at [227, 642] on div at bounding box center [234, 636] width 29 height 29
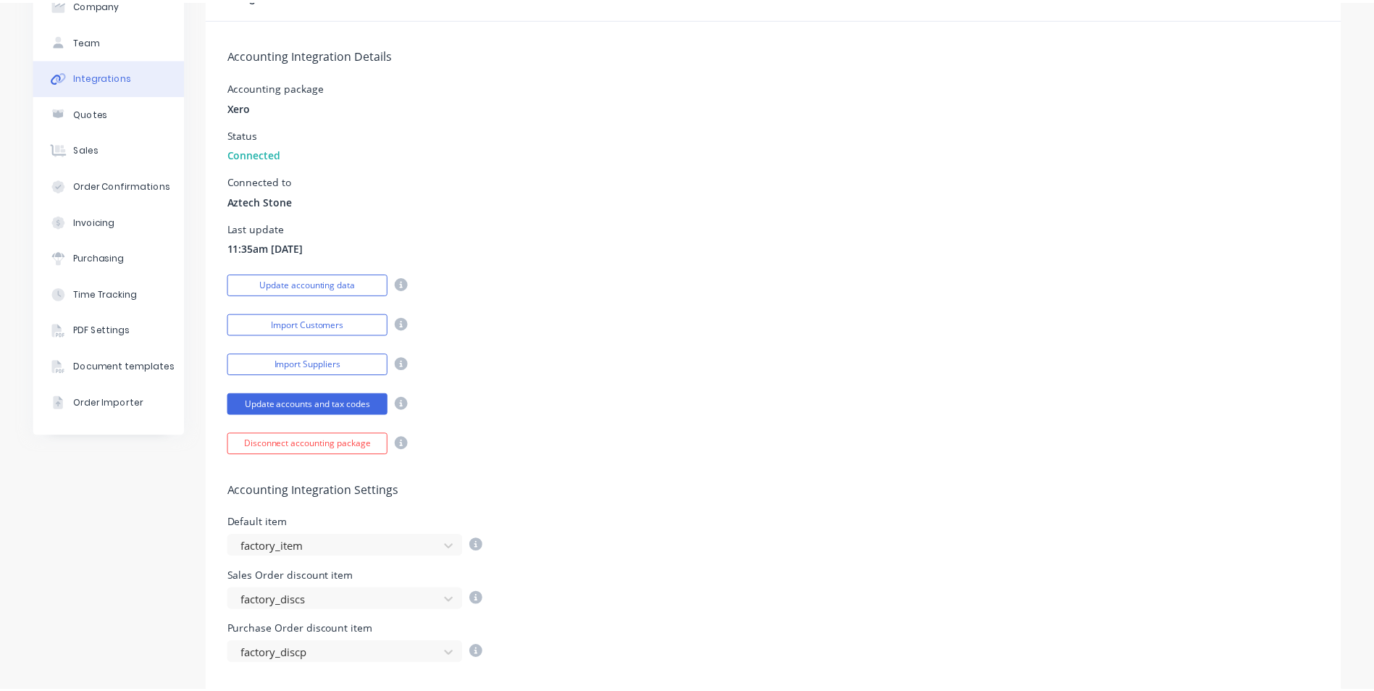
scroll to position [0, 0]
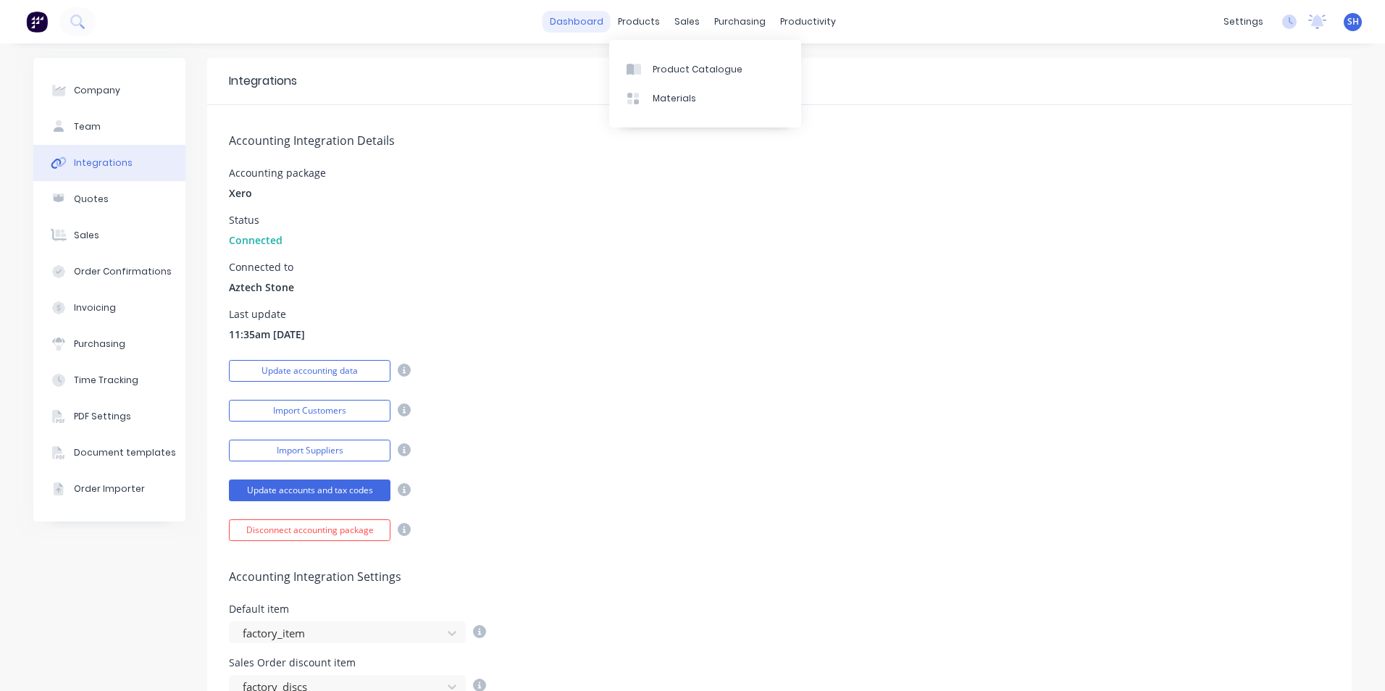
click at [603, 26] on link "dashboard" at bounding box center [577, 22] width 68 height 22
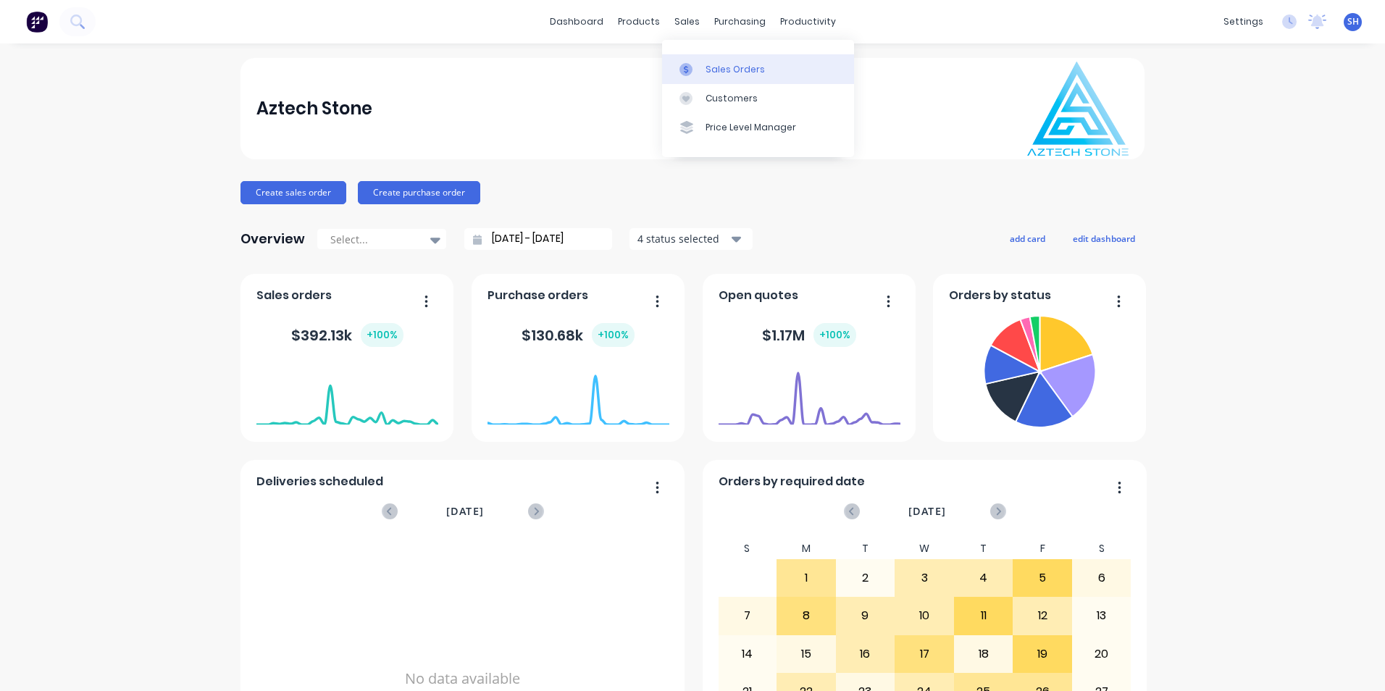
click at [707, 80] on link "Sales Orders" at bounding box center [758, 68] width 192 height 29
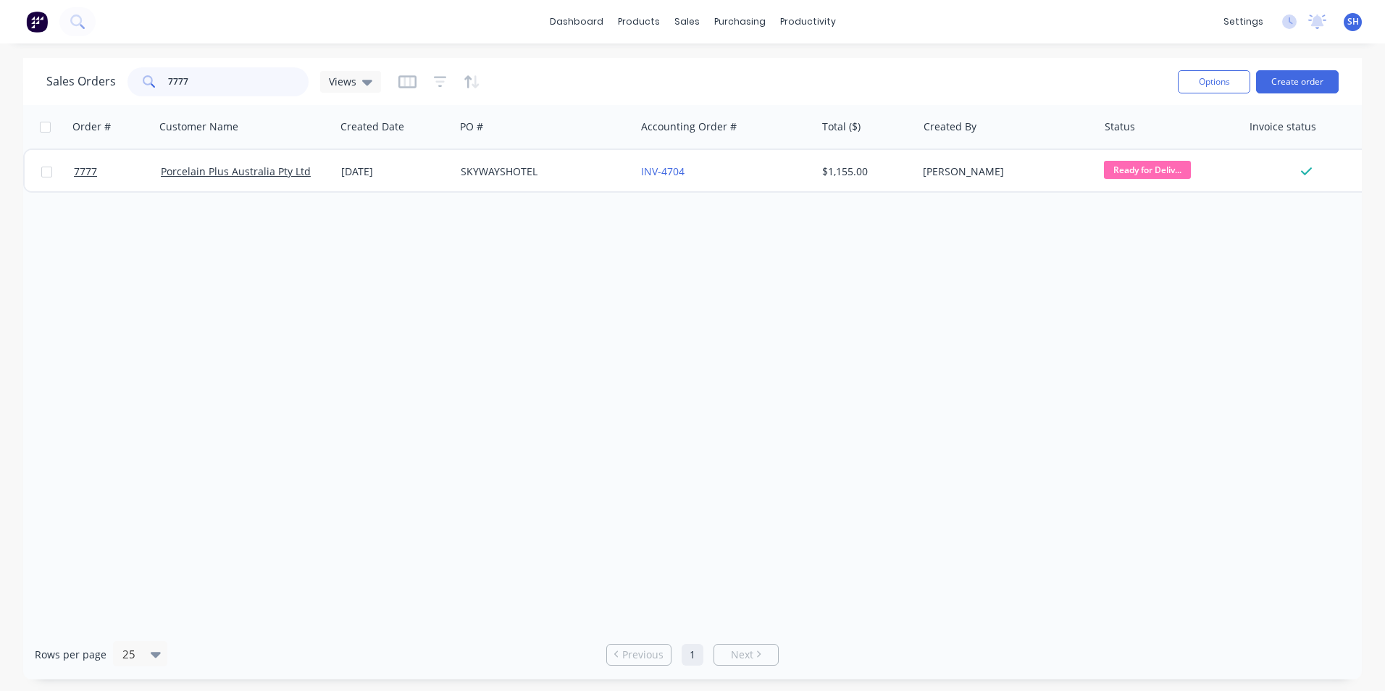
drag, startPoint x: 212, startPoint y: 76, endPoint x: 156, endPoint y: 85, distance: 57.2
click at [156, 85] on div "7777" at bounding box center [217, 81] width 181 height 29
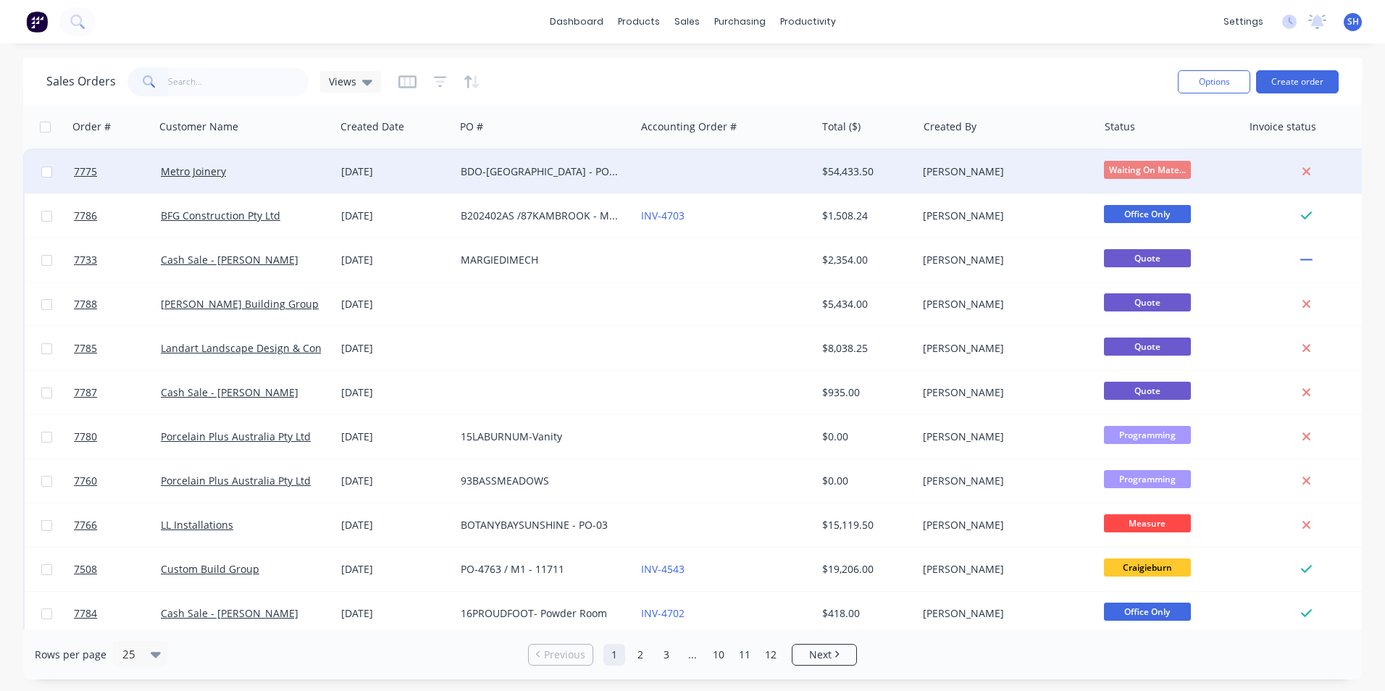
click at [554, 183] on div "BDO-[GEOGRAPHIC_DATA] - PO-3723-28344" at bounding box center [545, 171] width 180 height 43
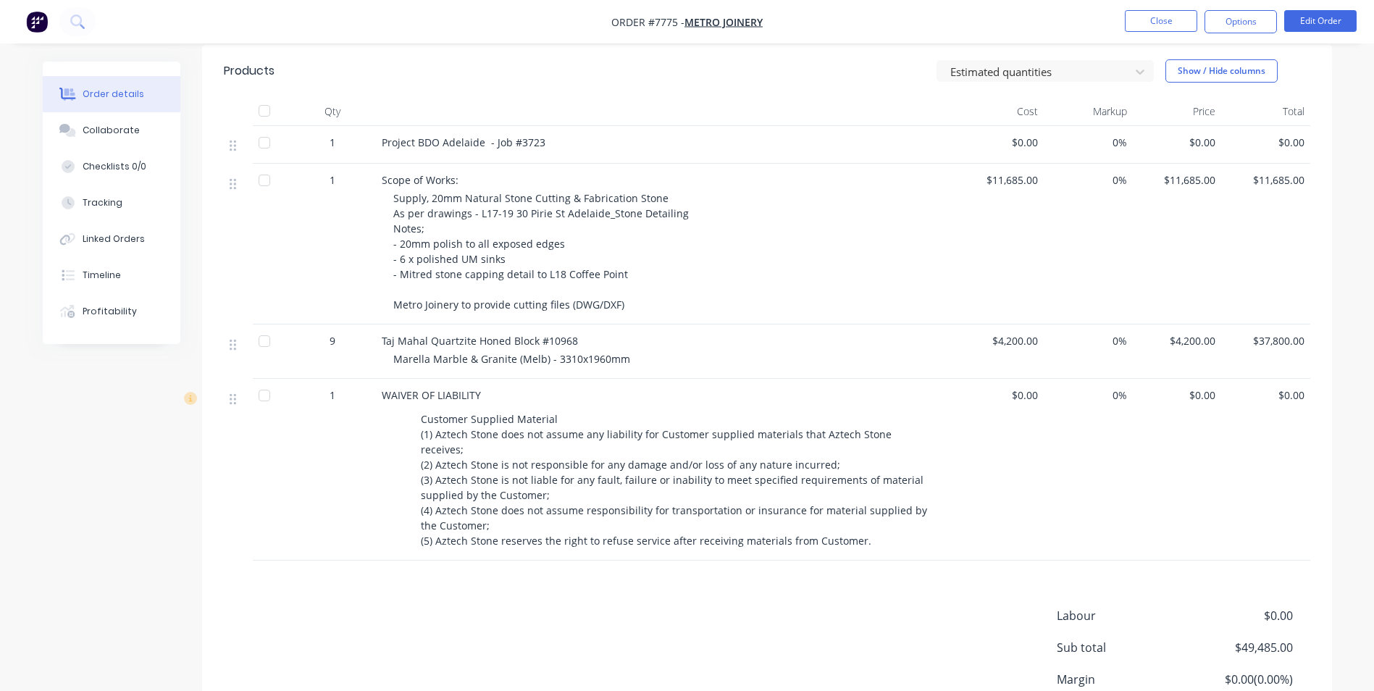
scroll to position [470, 0]
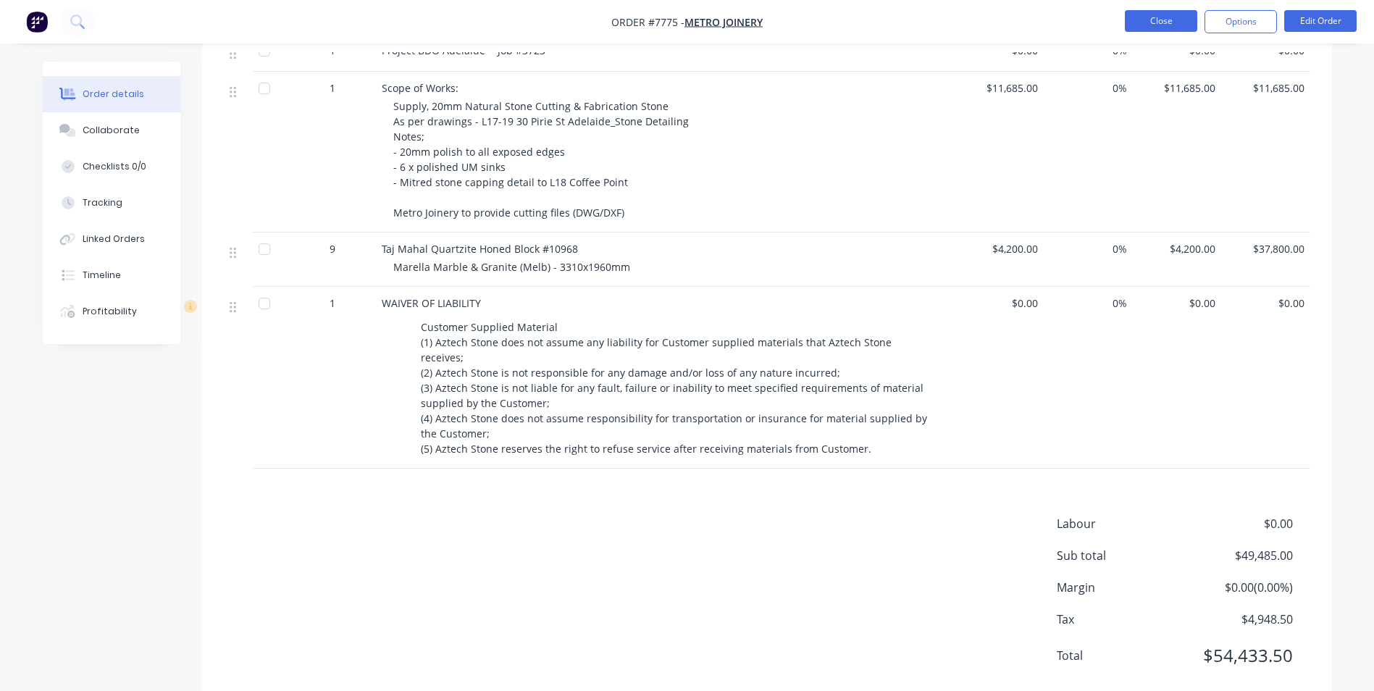
click at [1137, 30] on button "Close" at bounding box center [1161, 21] width 72 height 22
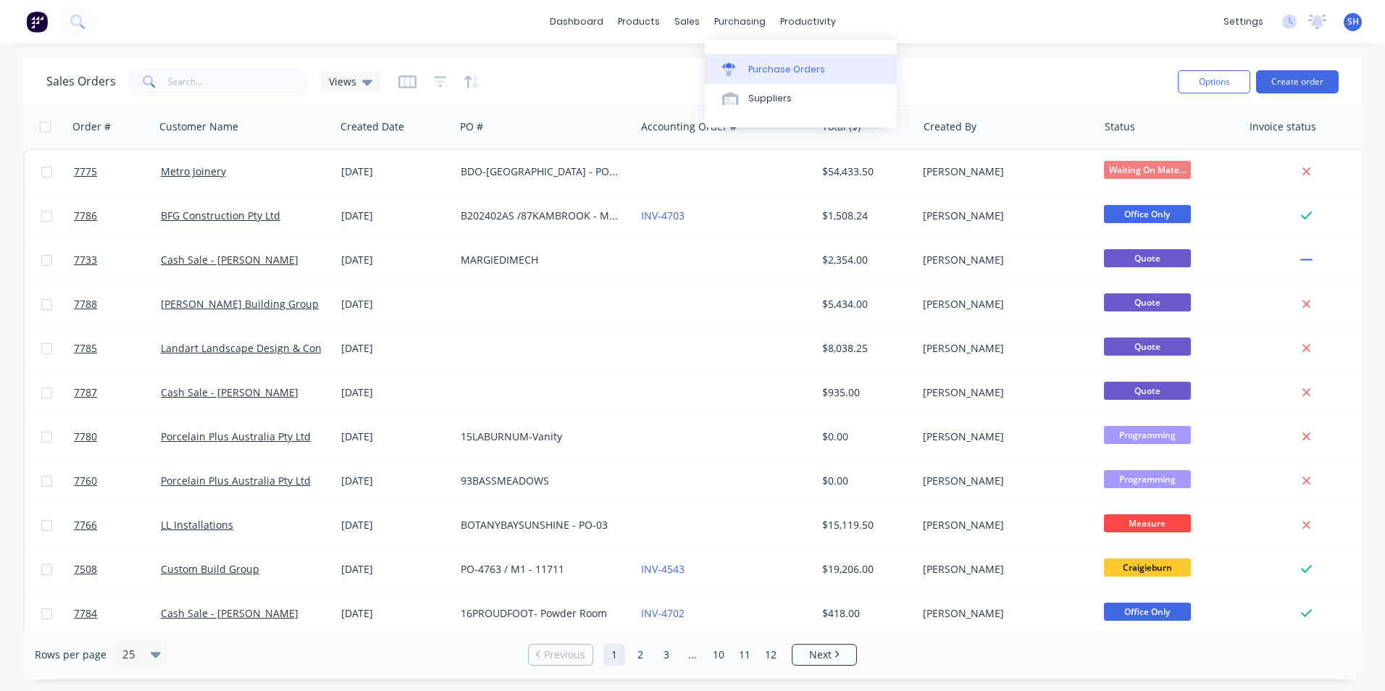
click at [752, 64] on div "Purchase Orders" at bounding box center [786, 69] width 77 height 13
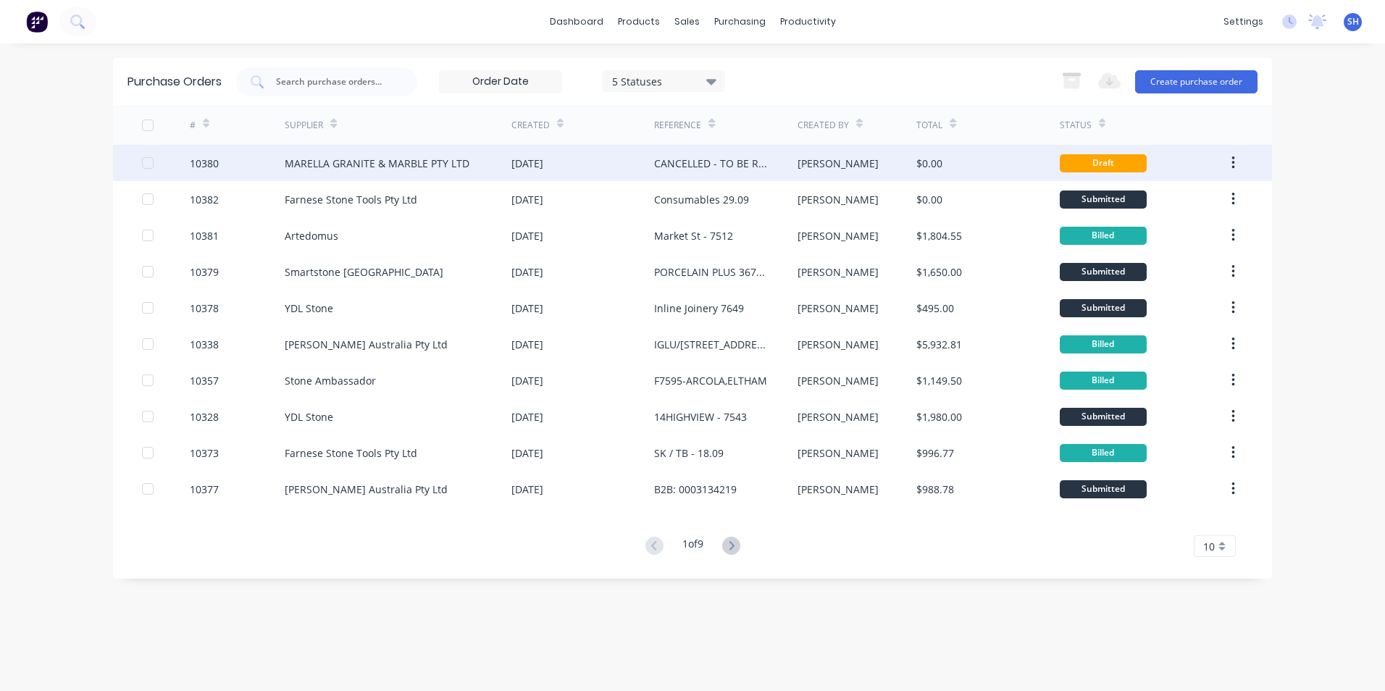
click at [438, 176] on div "MARELLA GRANITE & MARBLE PTY LTD" at bounding box center [398, 163] width 227 height 36
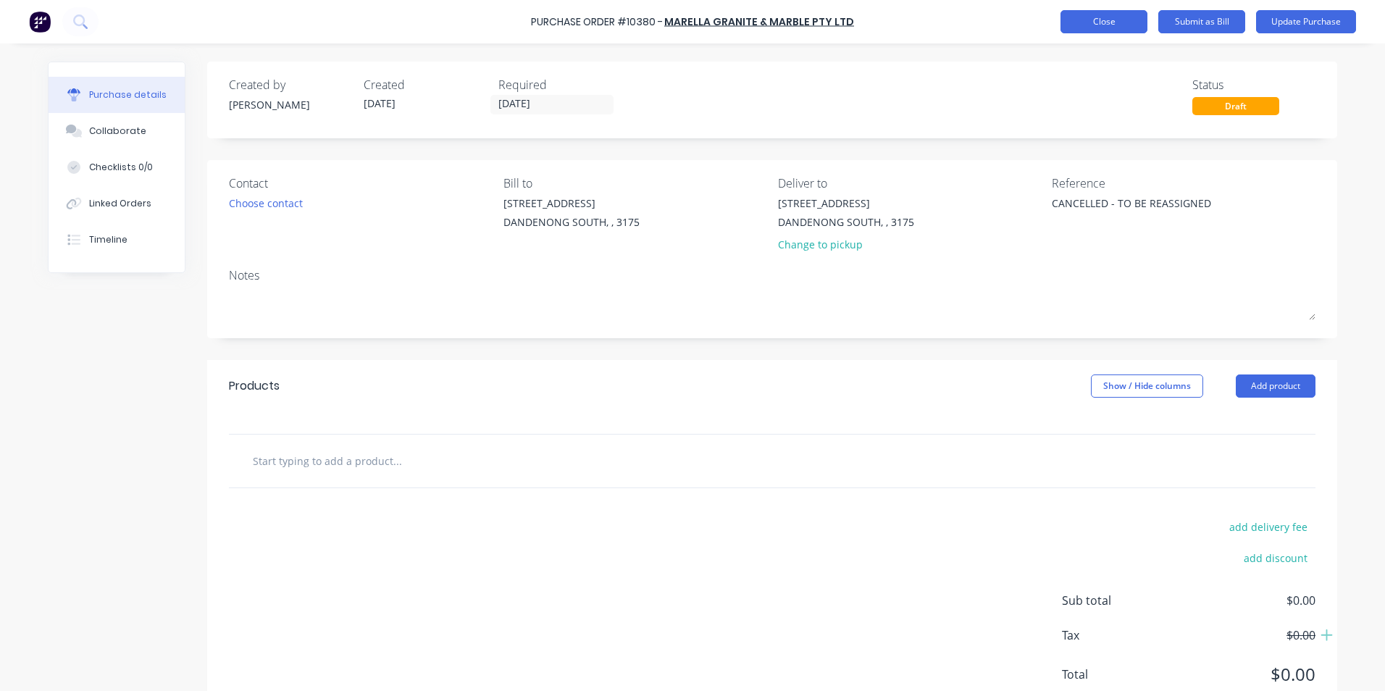
click at [1092, 30] on button "Close" at bounding box center [1104, 21] width 87 height 23
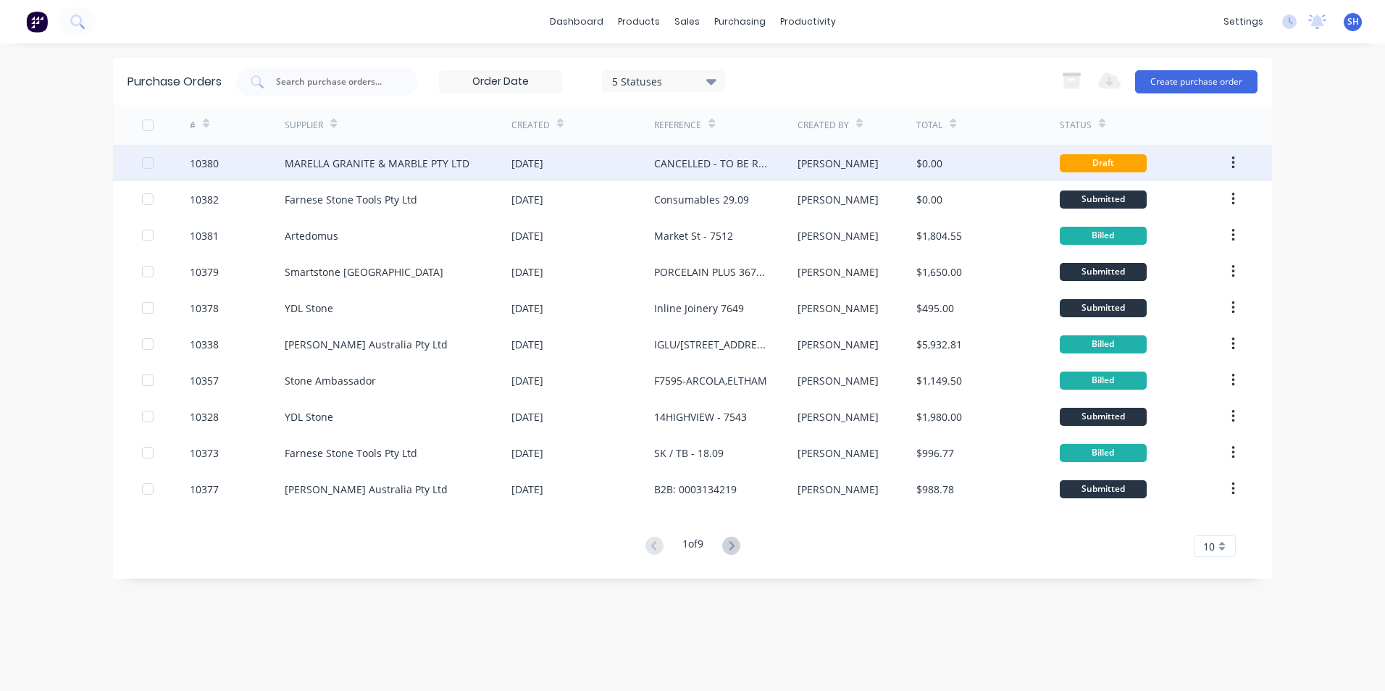
click at [674, 169] on div "CANCELLED - TO BE REASSIGNED" at bounding box center [711, 163] width 114 height 15
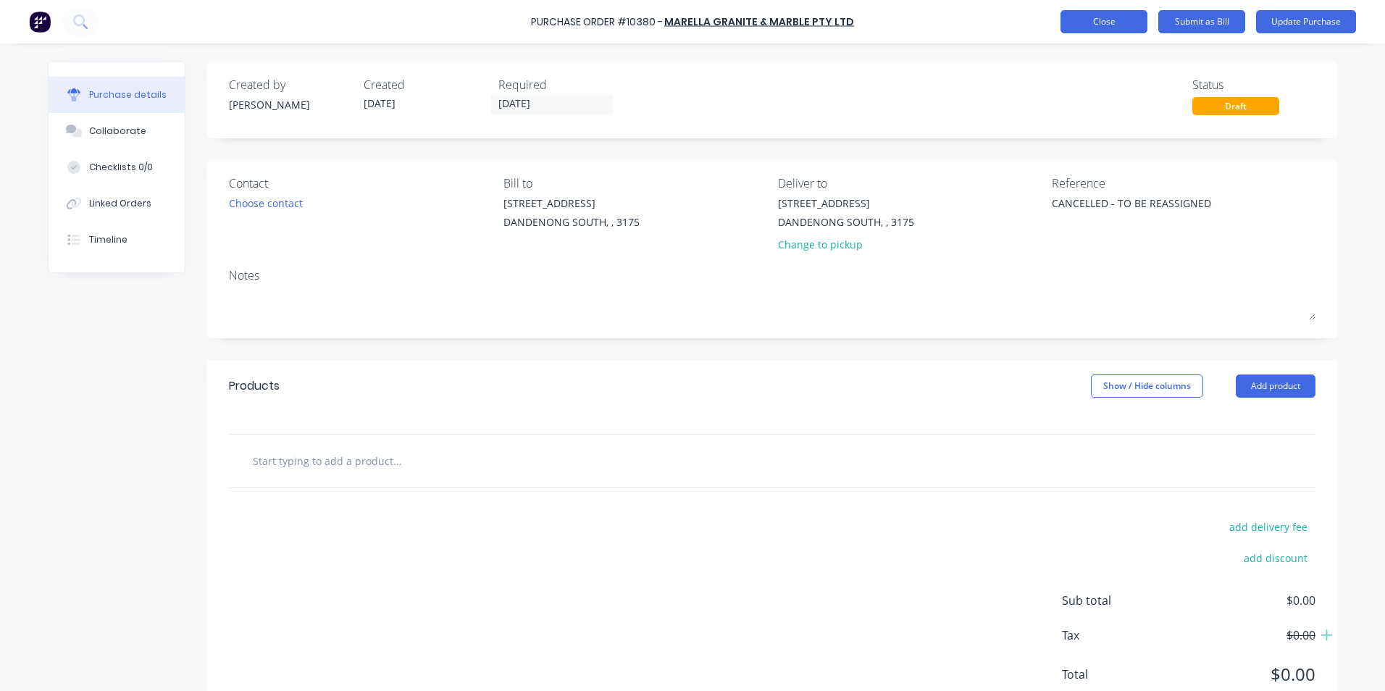
type textarea "x"
click at [1123, 20] on button "Close" at bounding box center [1104, 21] width 87 height 23
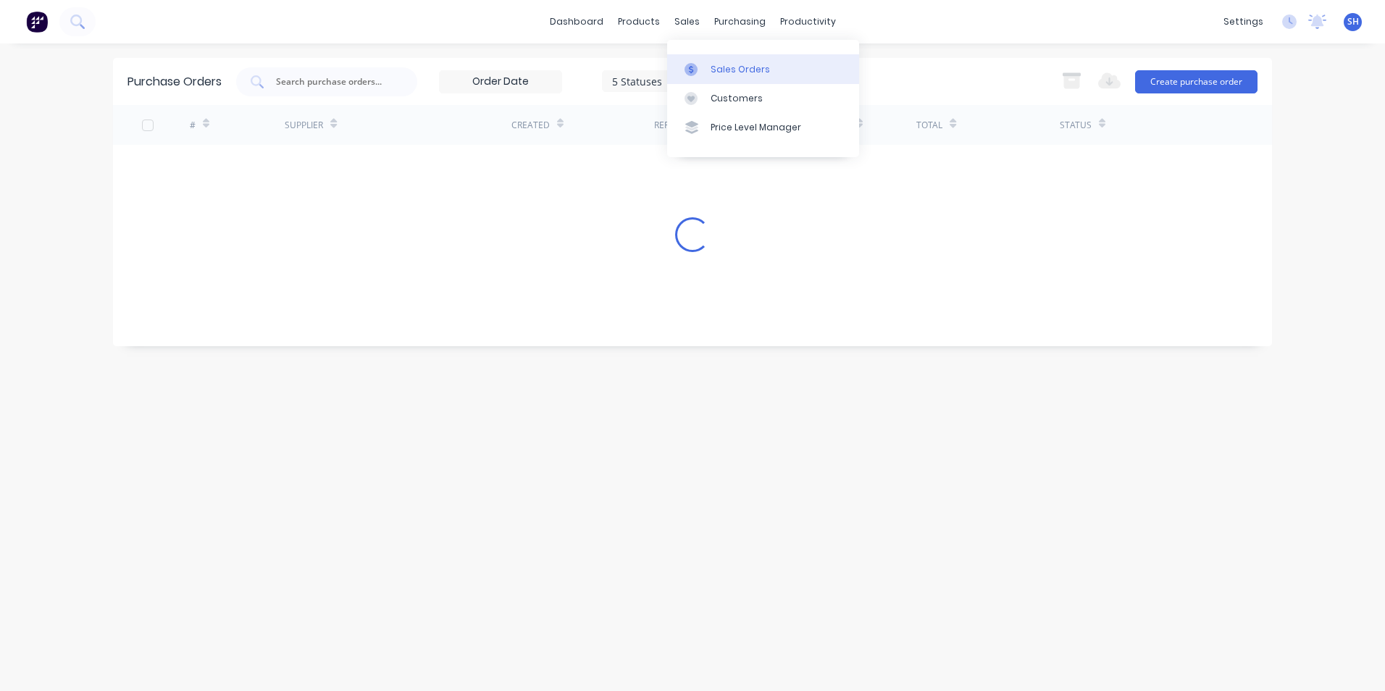
click at [722, 73] on div "Sales Orders" at bounding box center [740, 69] width 59 height 13
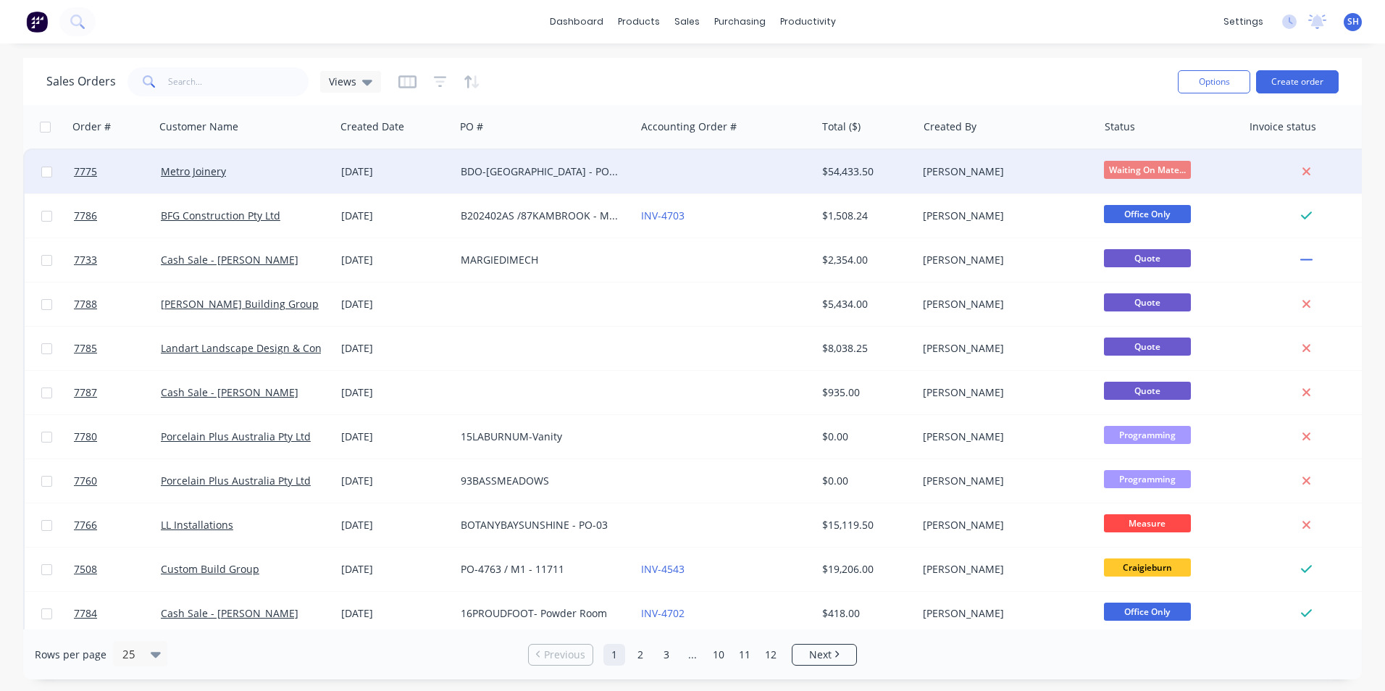
click at [425, 188] on div "[DATE]" at bounding box center [395, 171] width 120 height 43
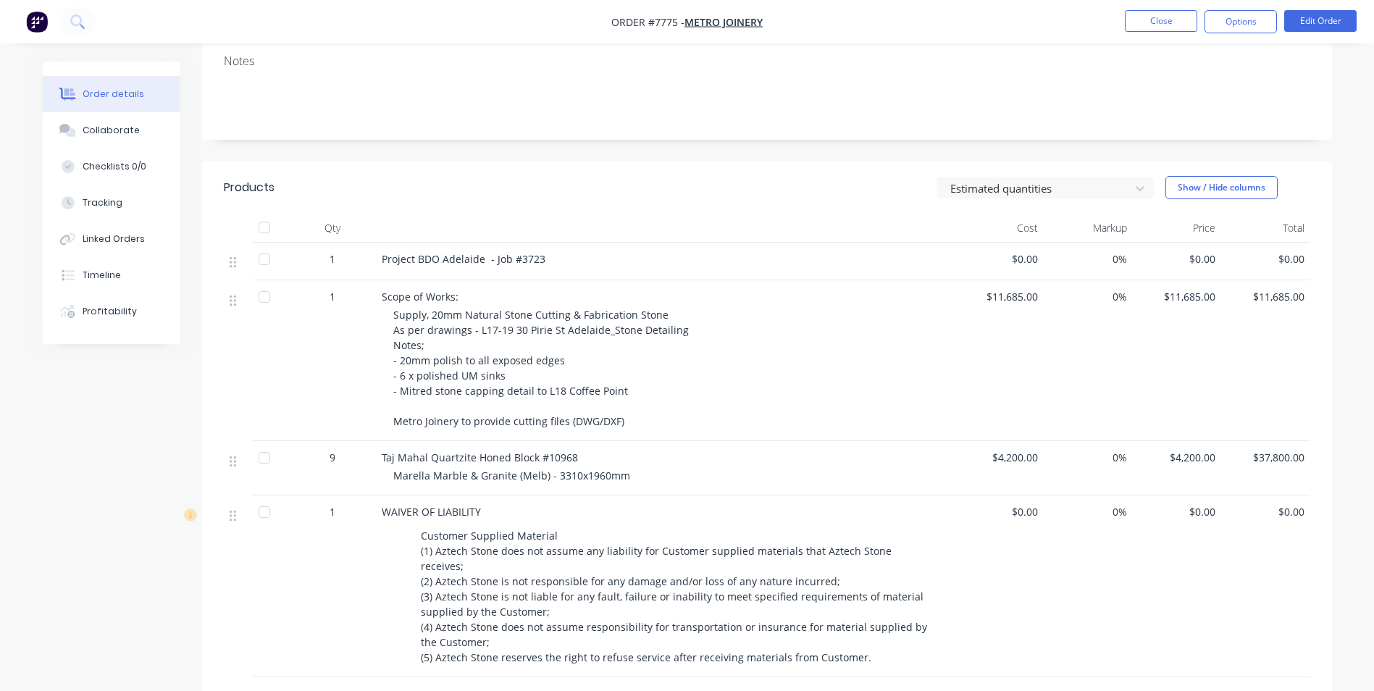
scroll to position [253, 0]
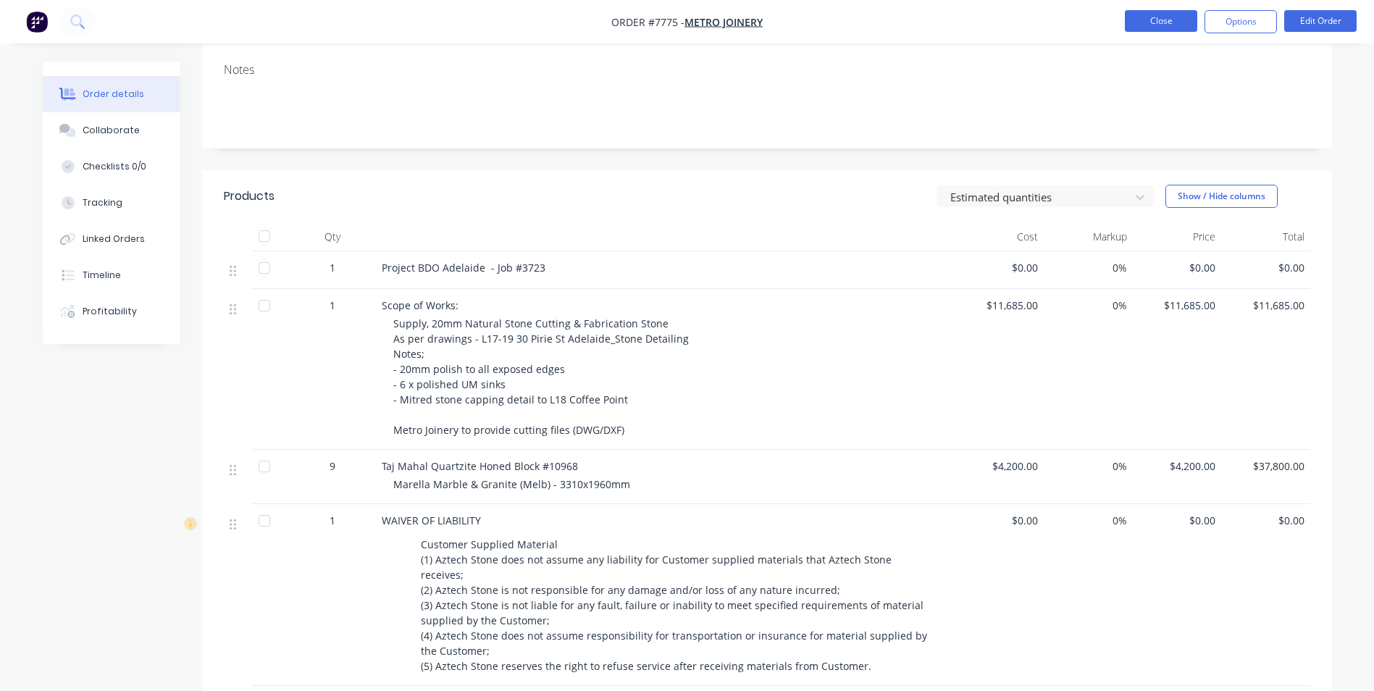
click at [1144, 25] on button "Close" at bounding box center [1161, 21] width 72 height 22
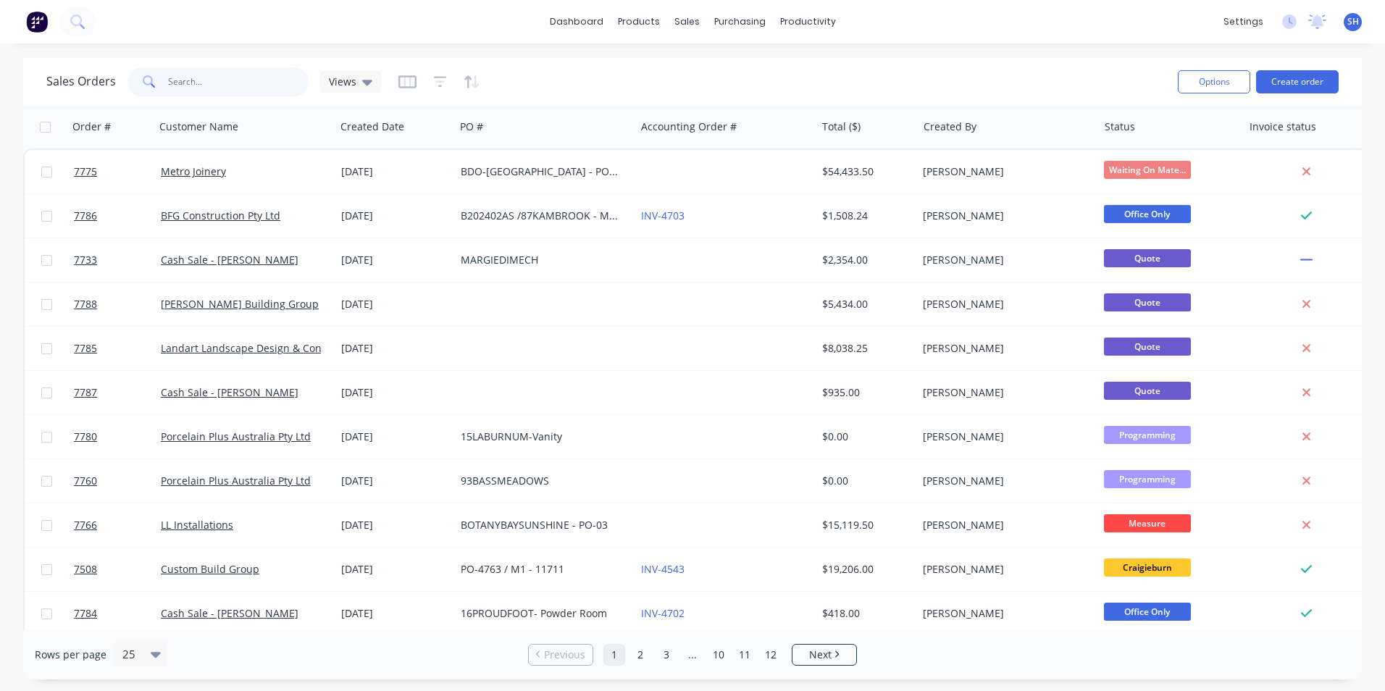
click at [225, 85] on input "text" at bounding box center [238, 81] width 141 height 29
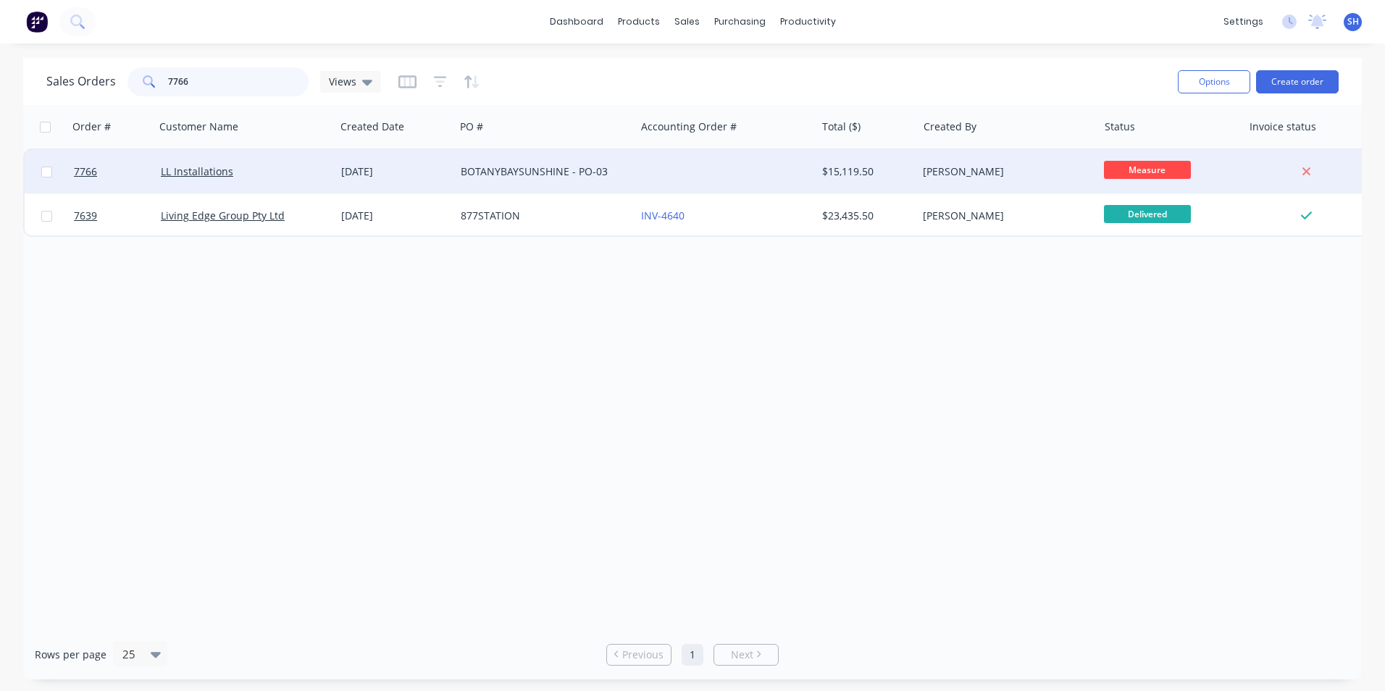
type input "7766"
click at [508, 177] on div "BOTANYBAYSUNSHINE - PO-03" at bounding box center [541, 171] width 161 height 14
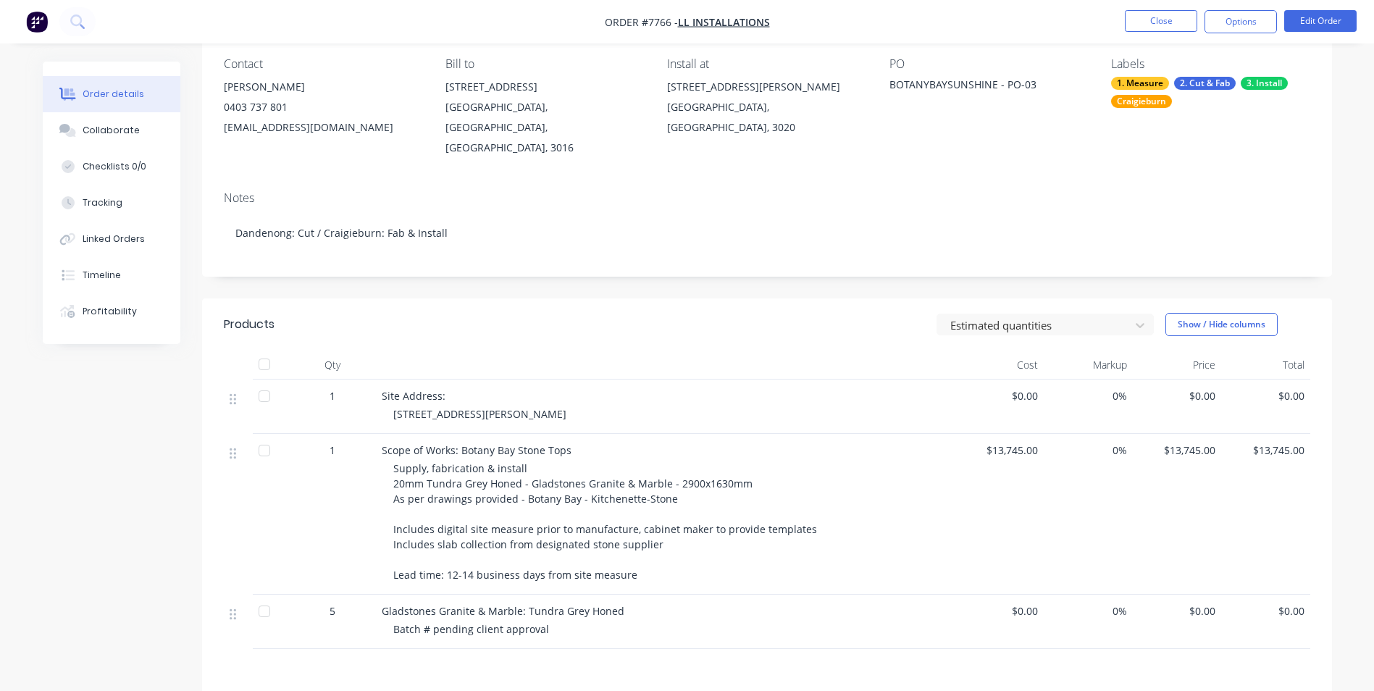
scroll to position [145, 0]
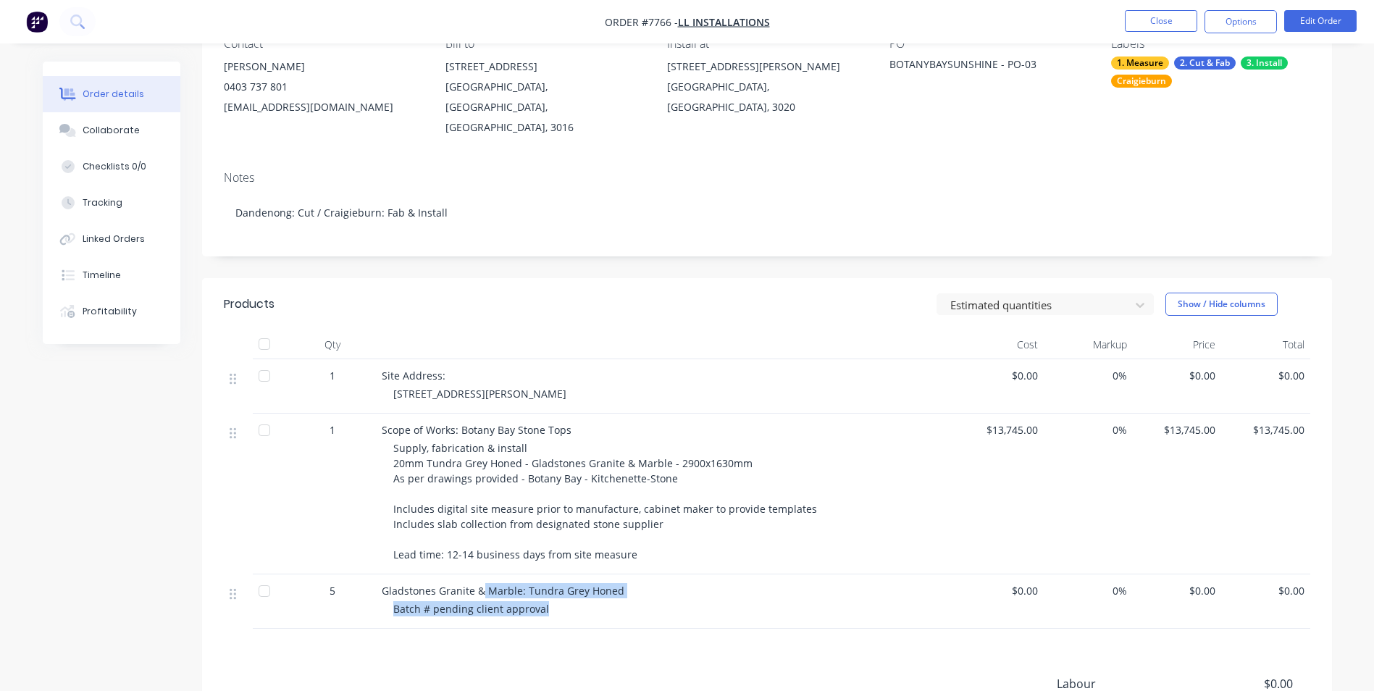
drag, startPoint x: 482, startPoint y: 574, endPoint x: 590, endPoint y: 589, distance: 109.0
click at [590, 589] on div "Gladstones Granite & Marble: Tundra Grey Honed Batch # pending client approval" at bounding box center [666, 601] width 580 height 54
click at [590, 601] on div "Batch # pending client approval" at bounding box center [671, 608] width 556 height 15
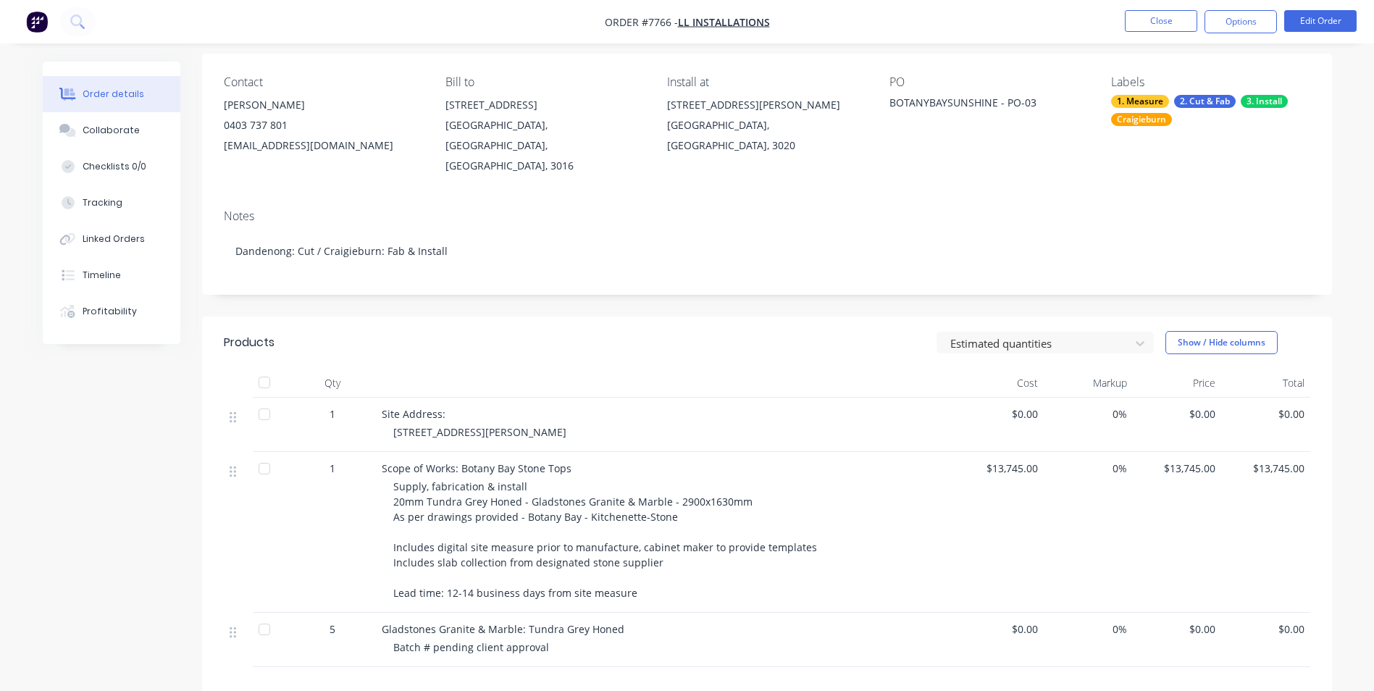
scroll to position [72, 0]
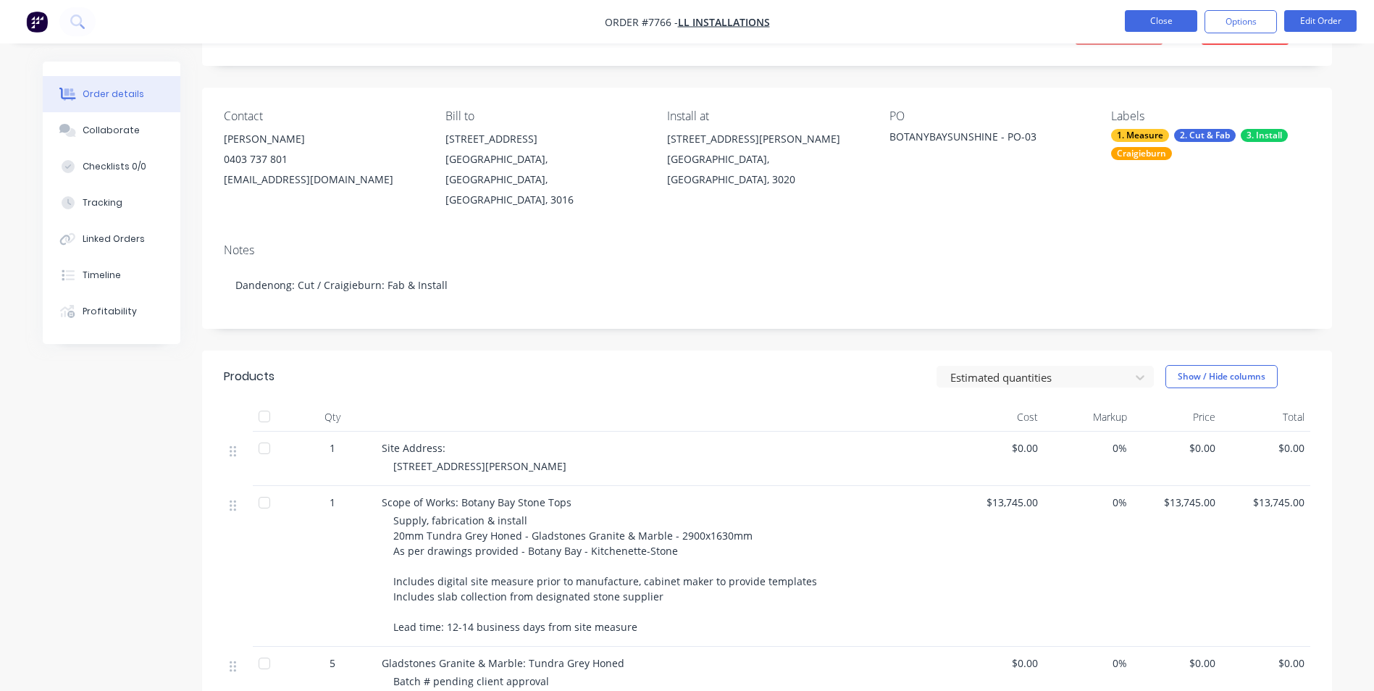
click at [1142, 25] on button "Close" at bounding box center [1161, 21] width 72 height 22
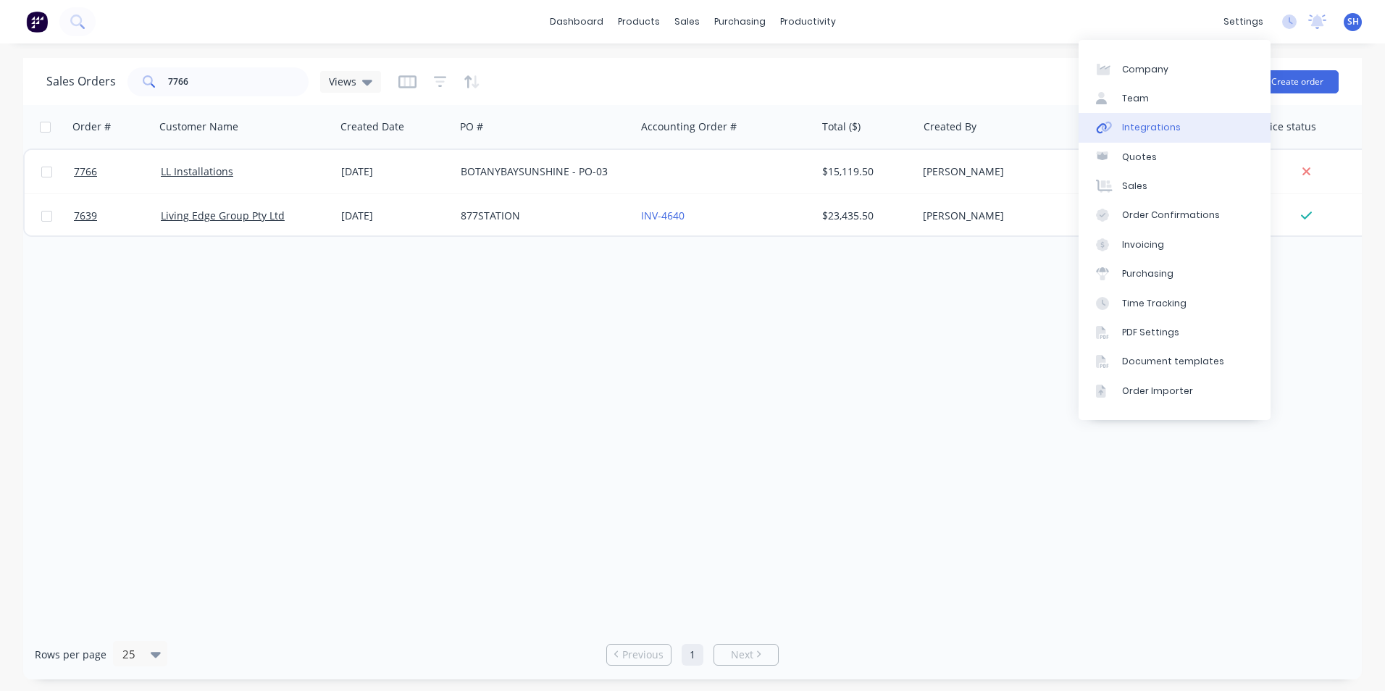
click at [1194, 122] on link "Integrations" at bounding box center [1175, 127] width 192 height 29
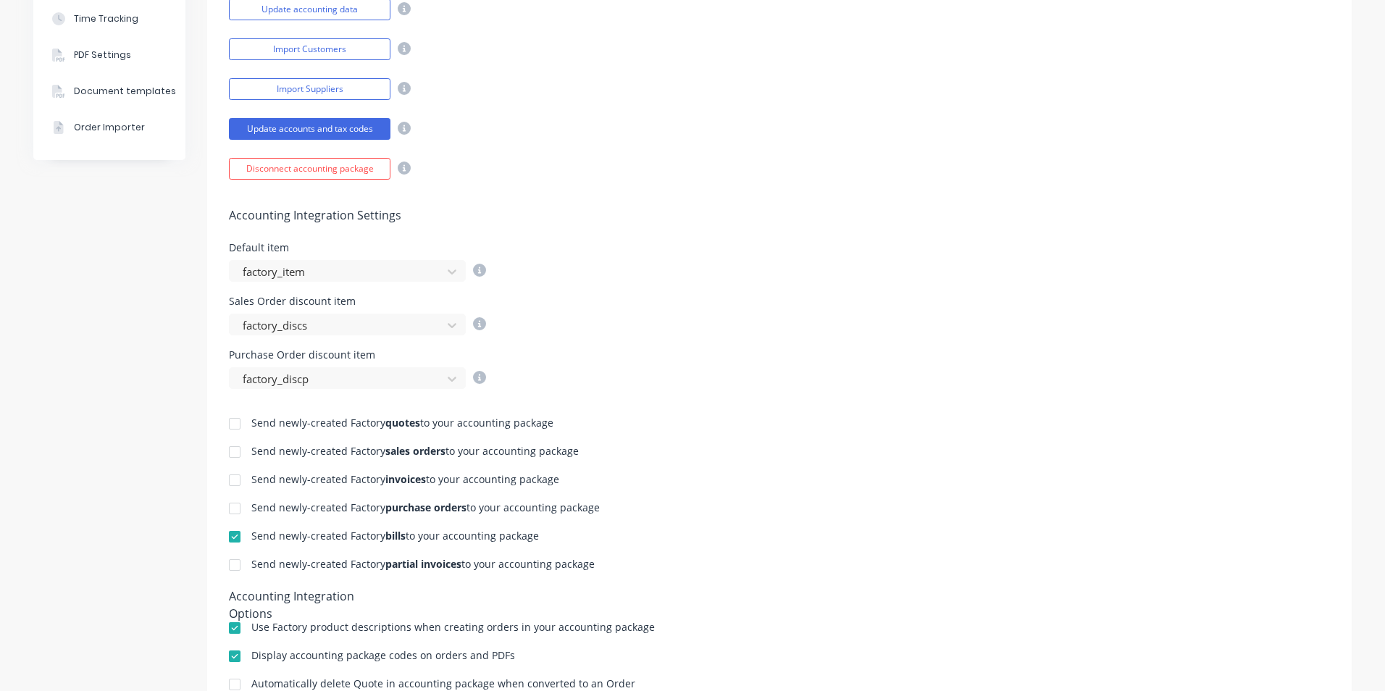
scroll to position [362, 0]
click at [229, 567] on div at bounding box center [234, 564] width 29 height 29
click at [238, 478] on div at bounding box center [234, 479] width 29 height 29
drag, startPoint x: 224, startPoint y: 479, endPoint x: 234, endPoint y: 484, distance: 11.3
click at [225, 479] on div at bounding box center [234, 479] width 29 height 29
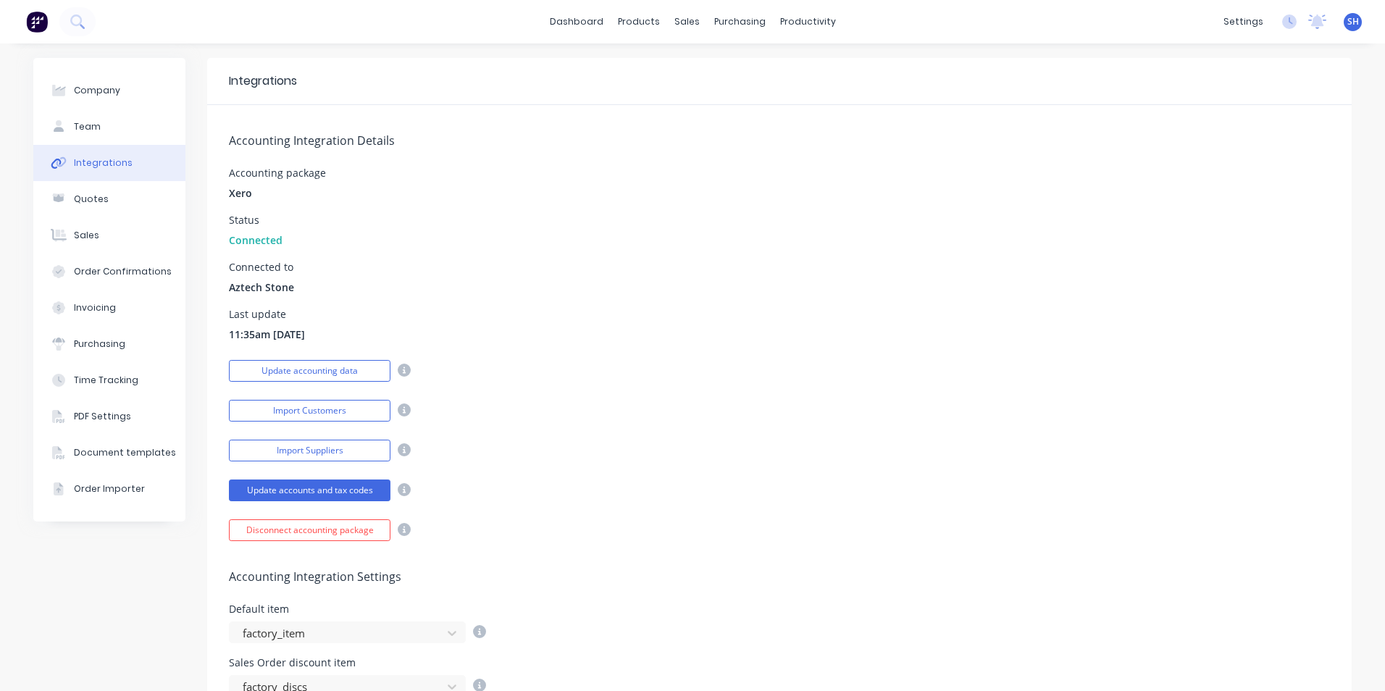
scroll to position [290, 0]
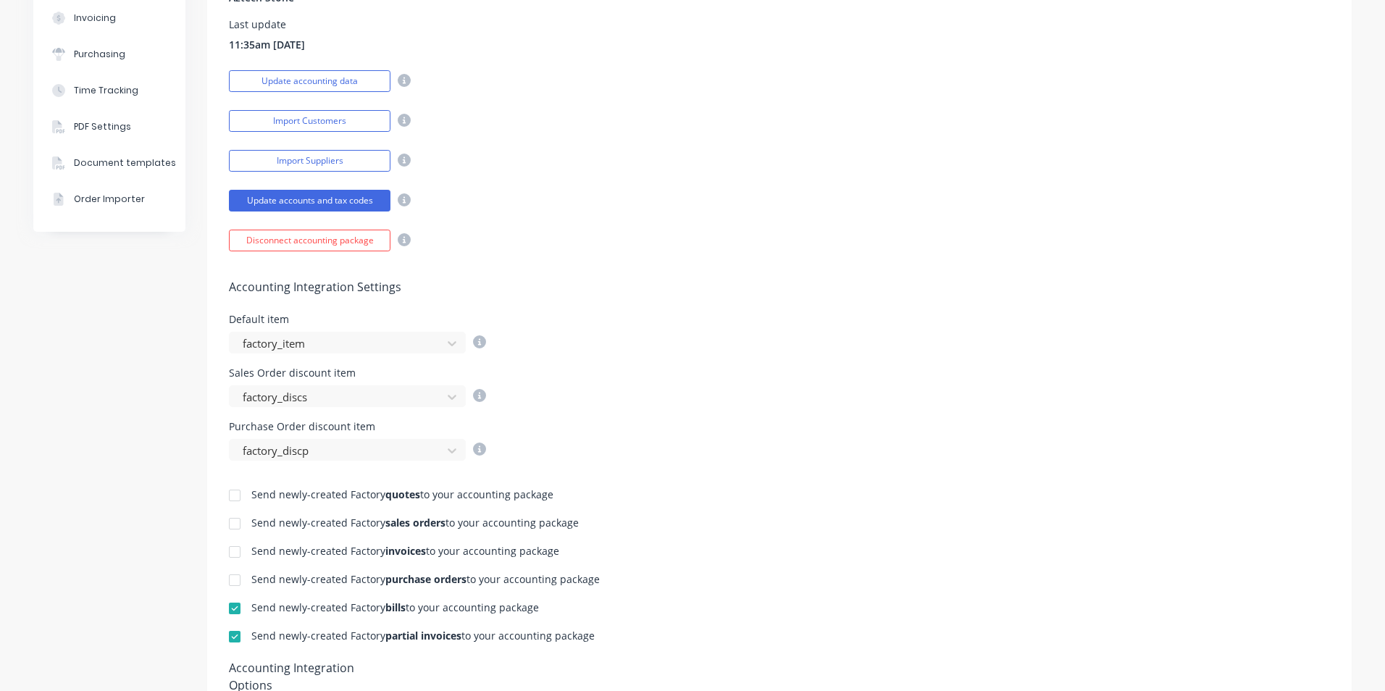
click at [232, 553] on div at bounding box center [234, 552] width 29 height 29
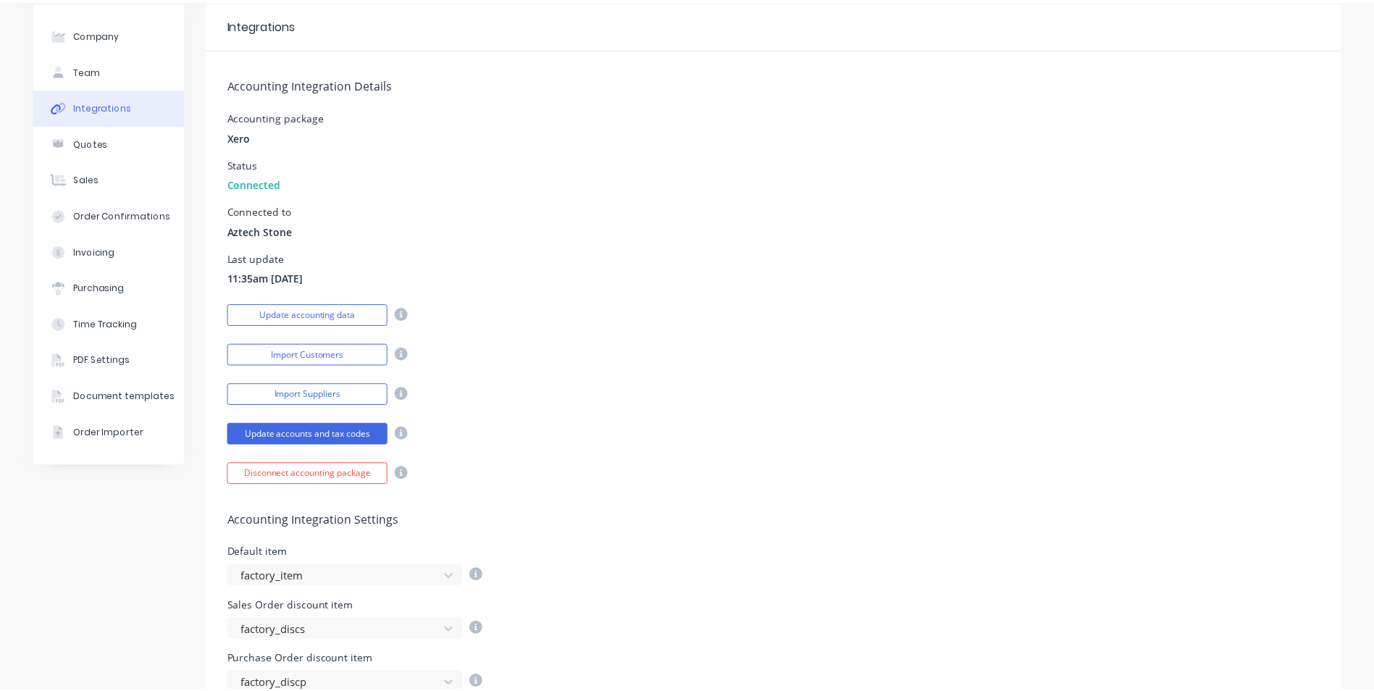
scroll to position [0, 0]
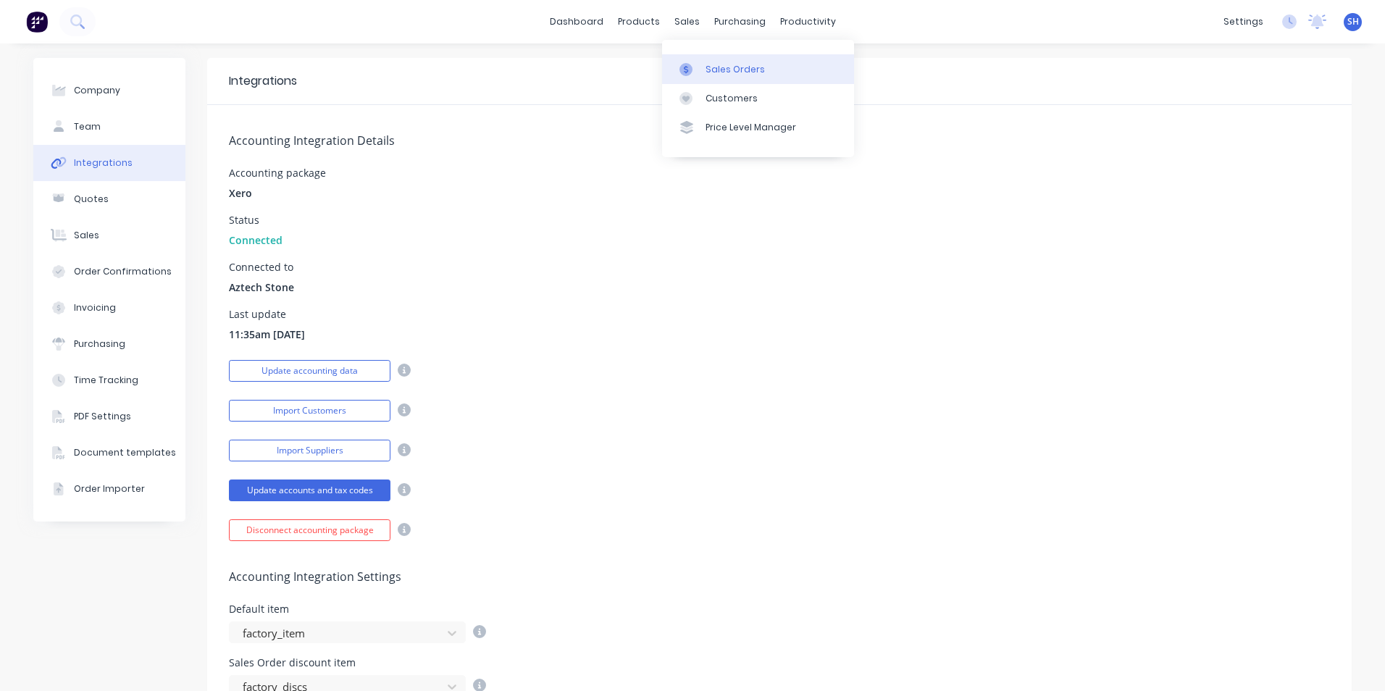
click at [706, 68] on div "Sales Orders" at bounding box center [735, 69] width 59 height 13
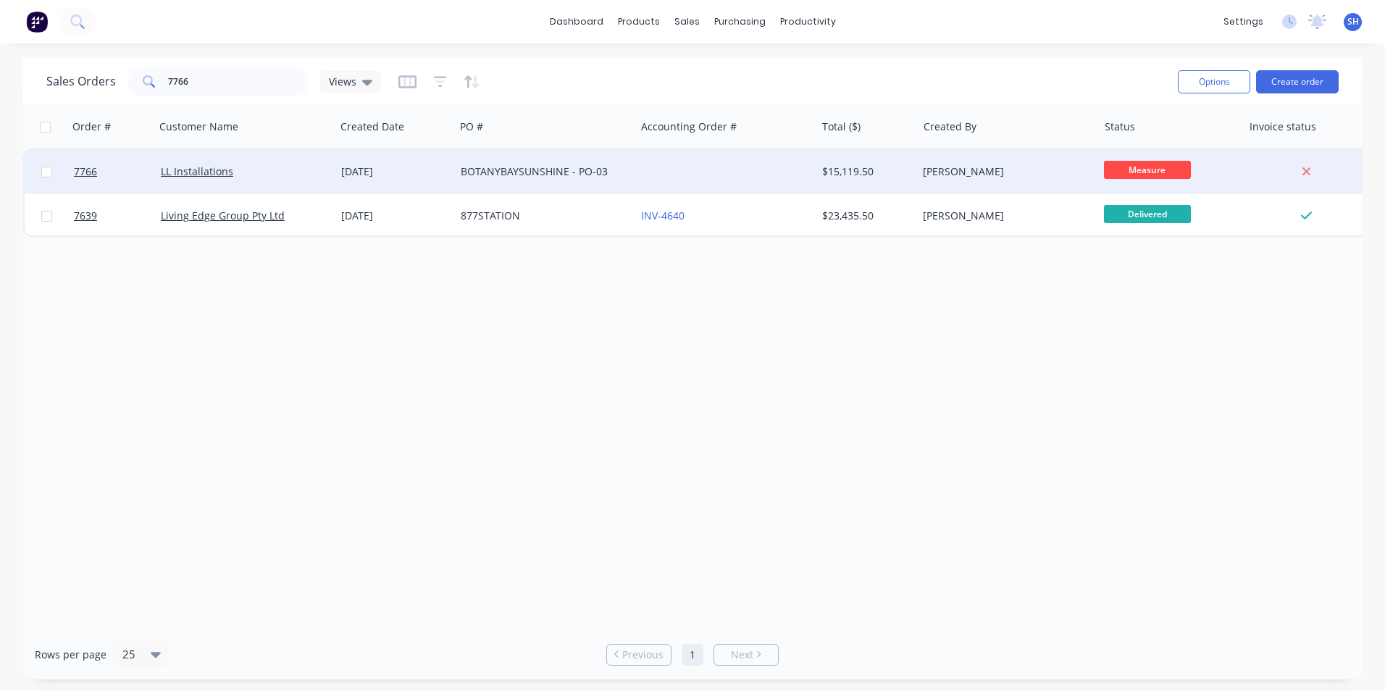
click at [587, 169] on div "BOTANYBAYSUNSHINE - PO-03" at bounding box center [541, 171] width 161 height 14
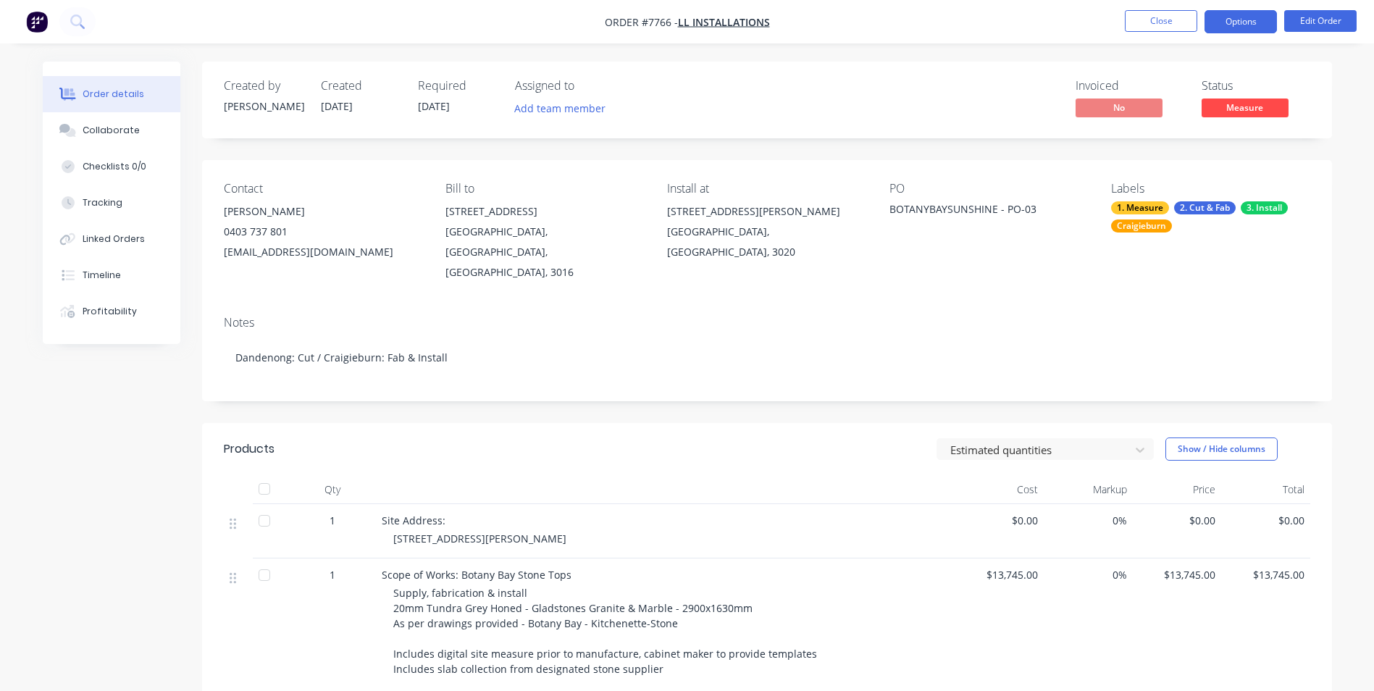
click at [1232, 28] on button "Options" at bounding box center [1241, 21] width 72 height 23
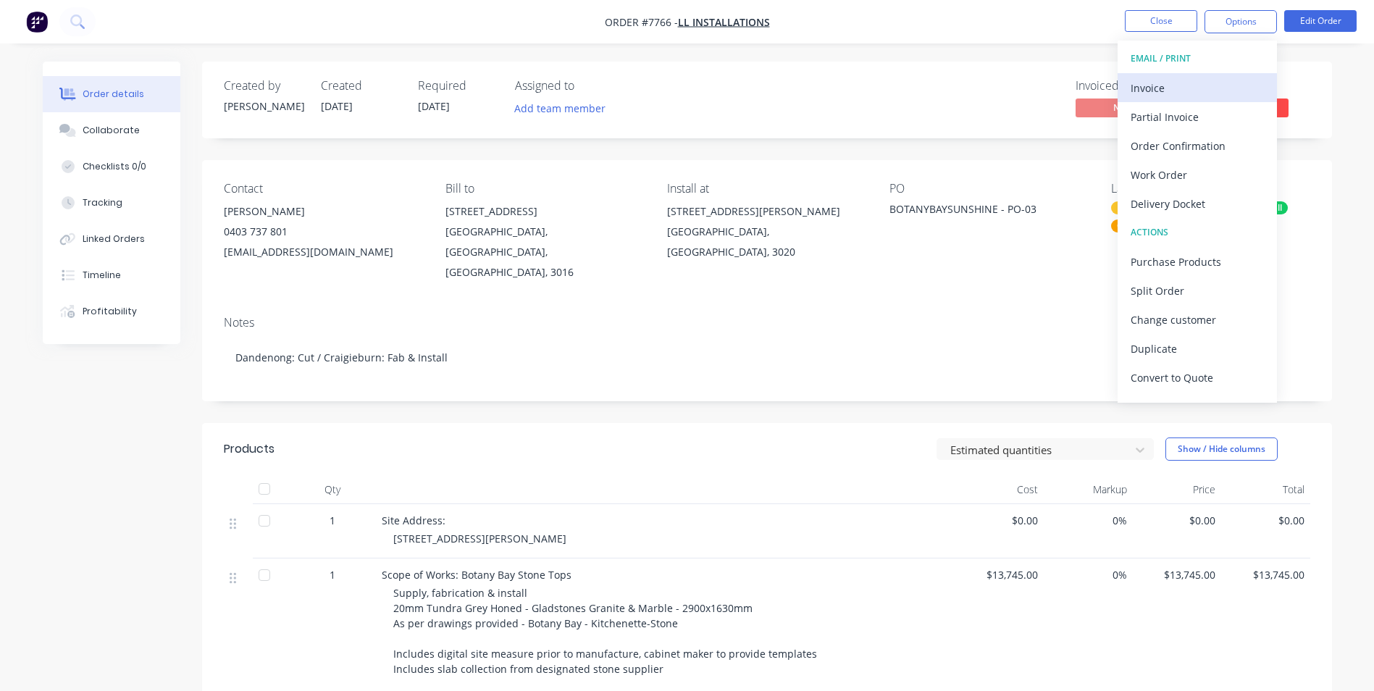
click at [1183, 79] on div "Invoice" at bounding box center [1197, 88] width 133 height 21
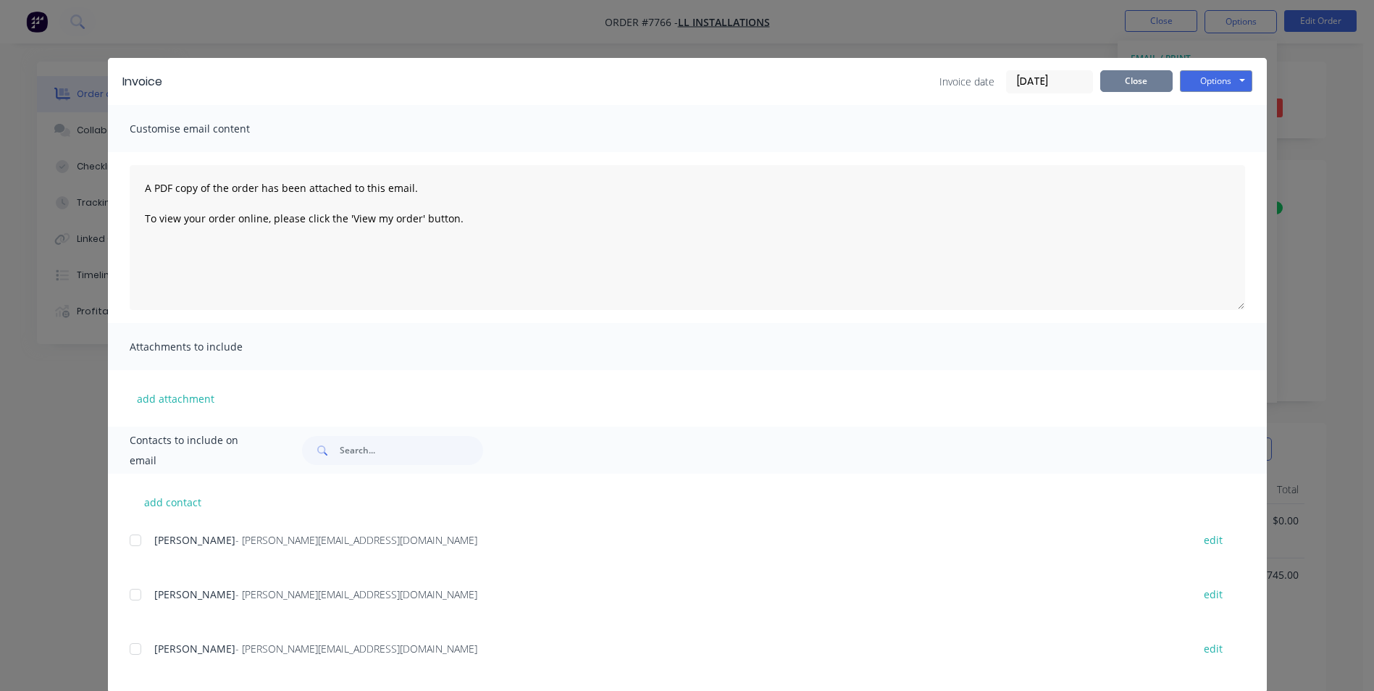
click at [1132, 75] on button "Close" at bounding box center [1136, 81] width 72 height 22
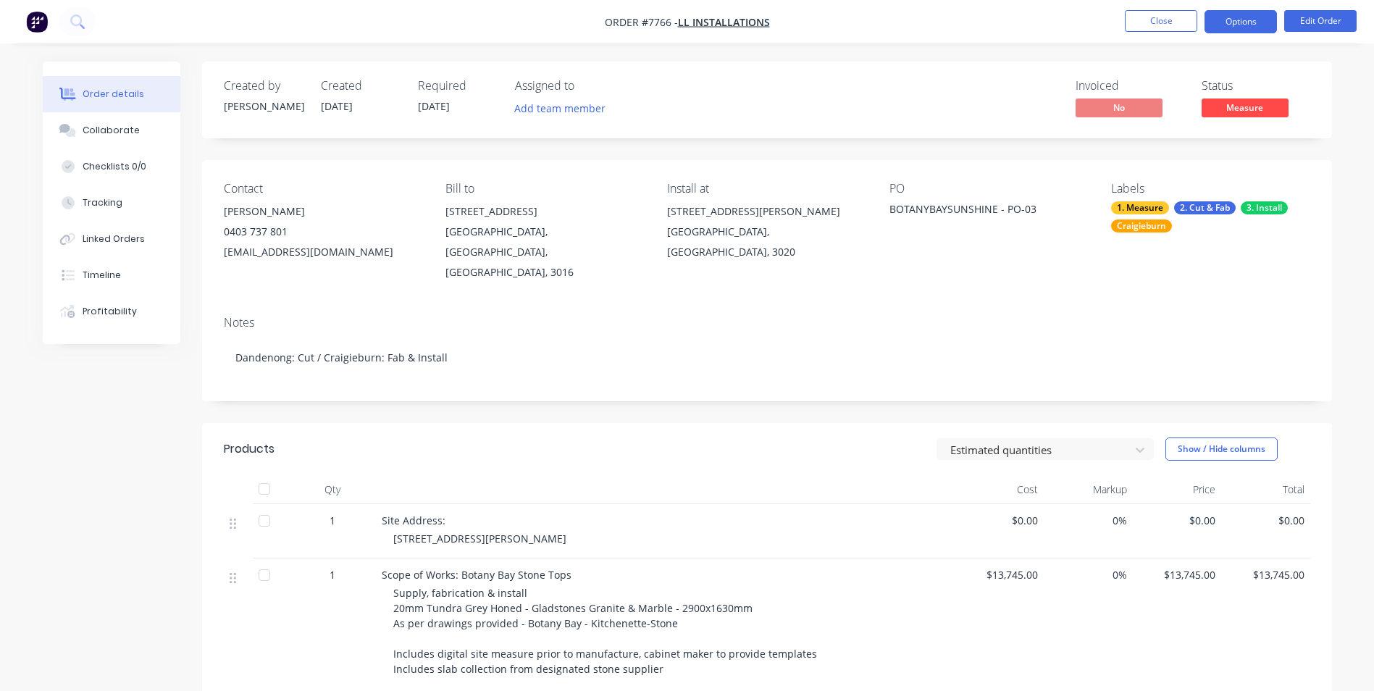
click at [1244, 26] on button "Options" at bounding box center [1241, 21] width 72 height 23
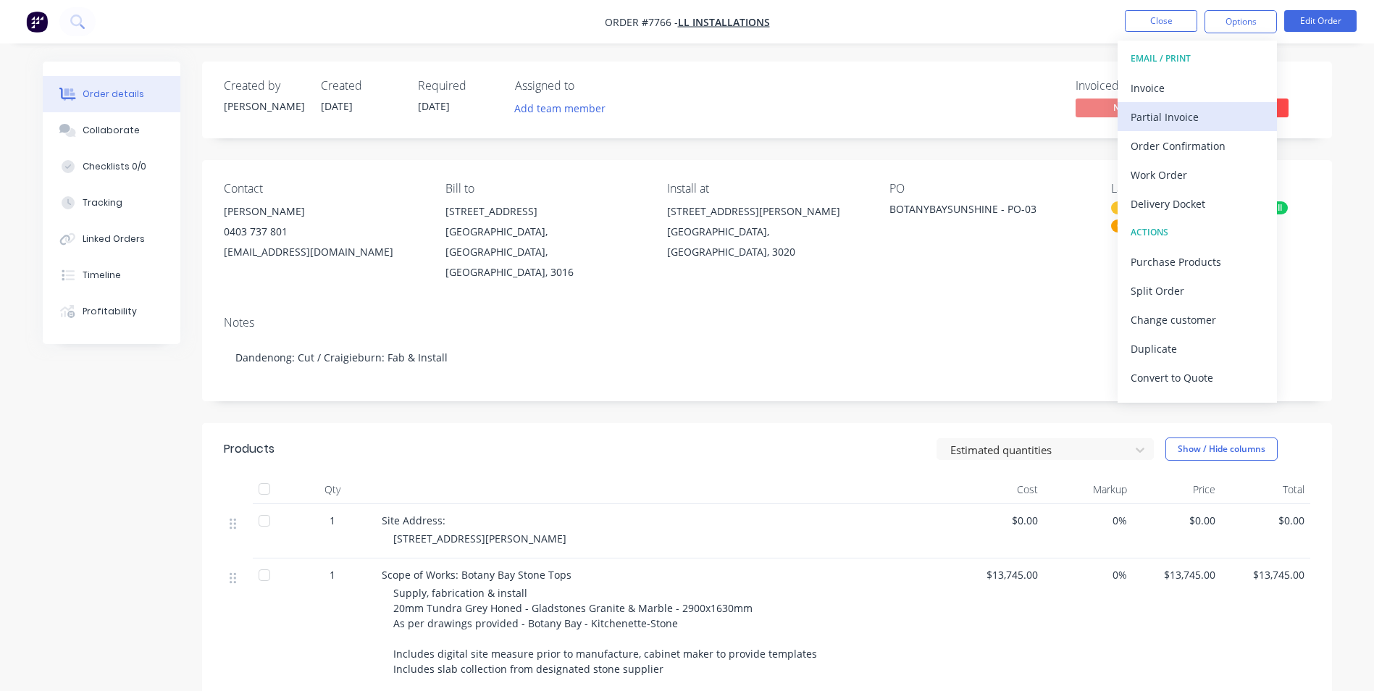
click at [1163, 115] on div "Partial Invoice" at bounding box center [1197, 116] width 133 height 21
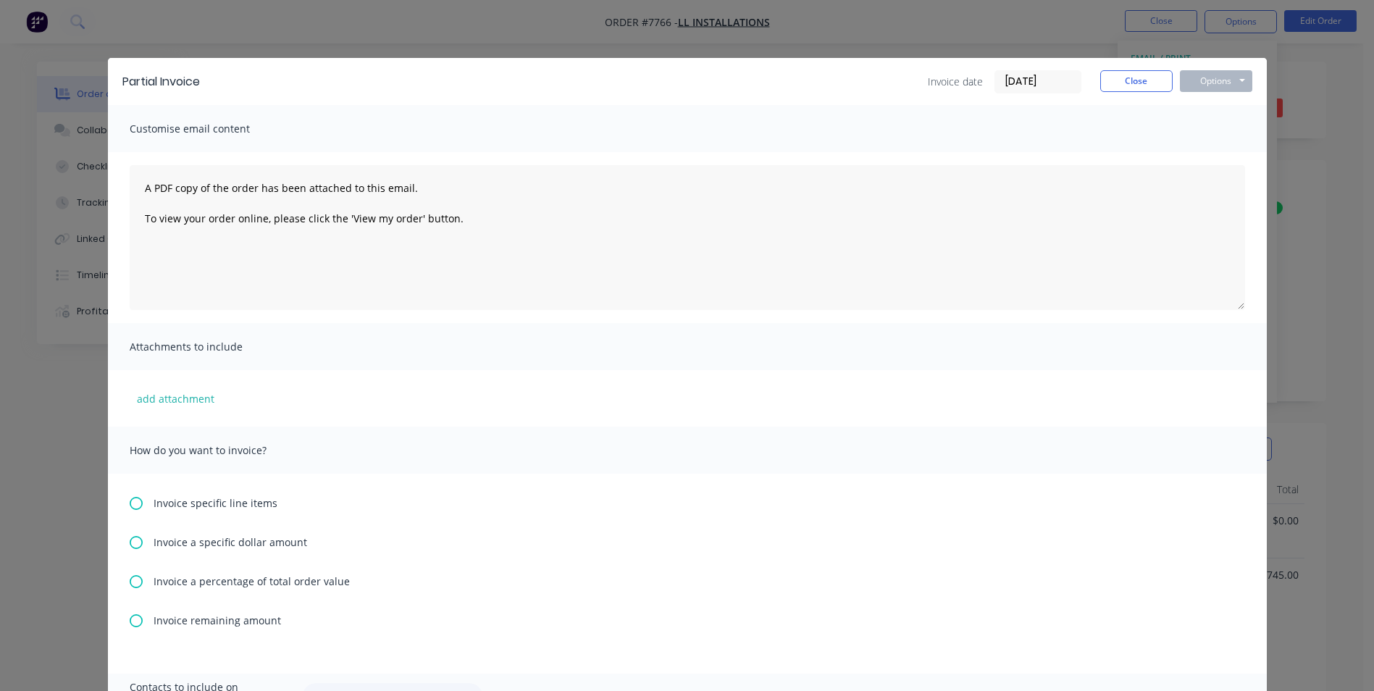
scroll to position [217, 0]
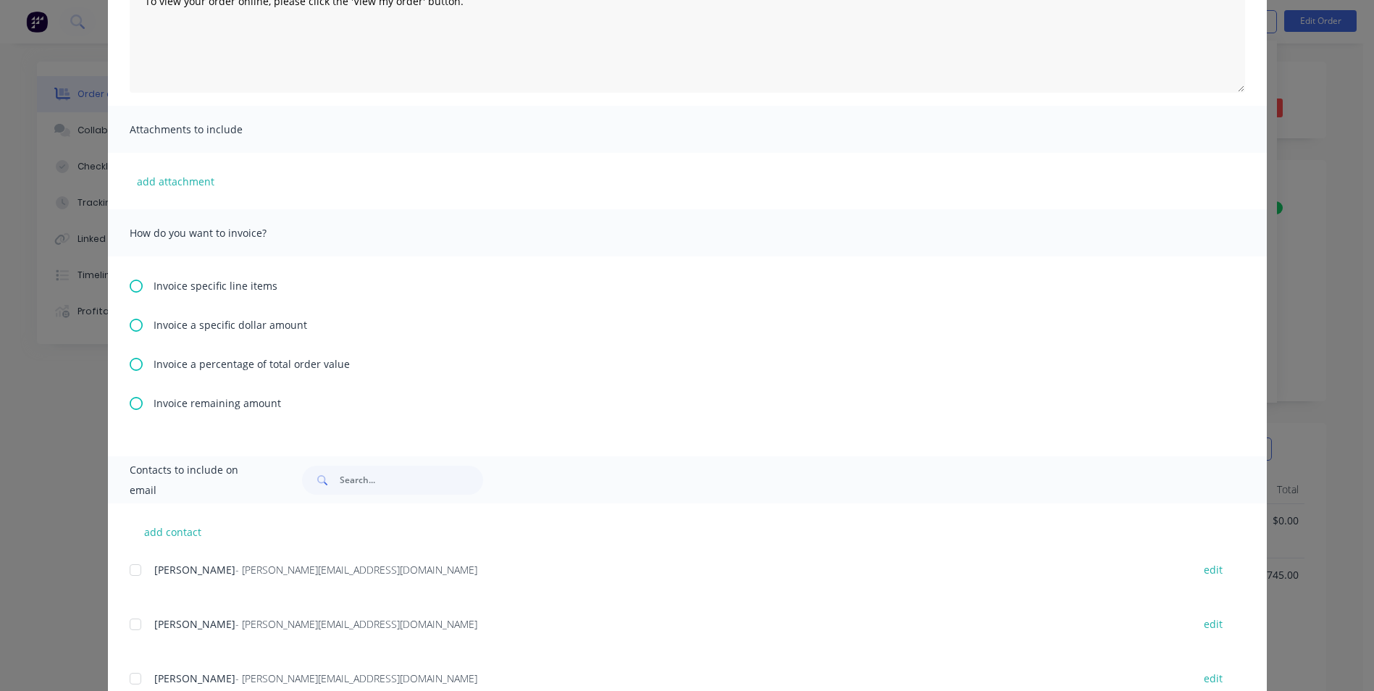
click at [130, 363] on icon at bounding box center [136, 364] width 13 height 13
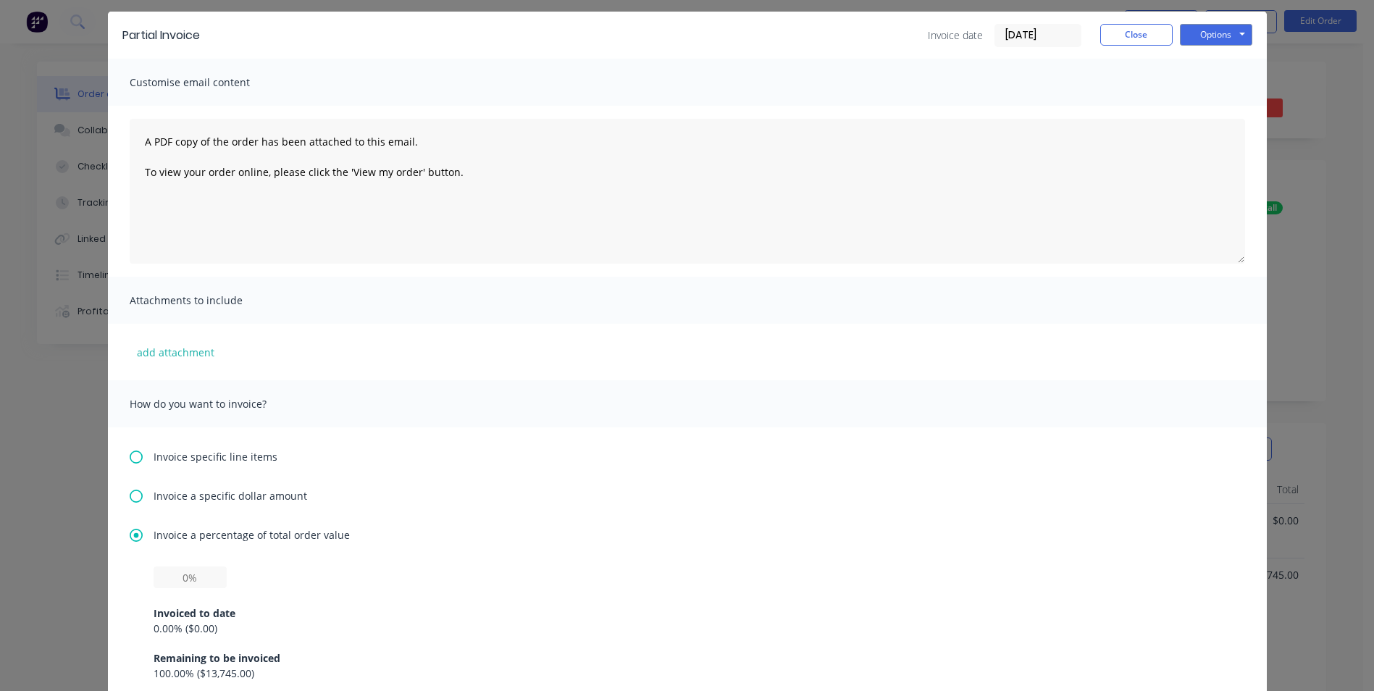
scroll to position [72, 0]
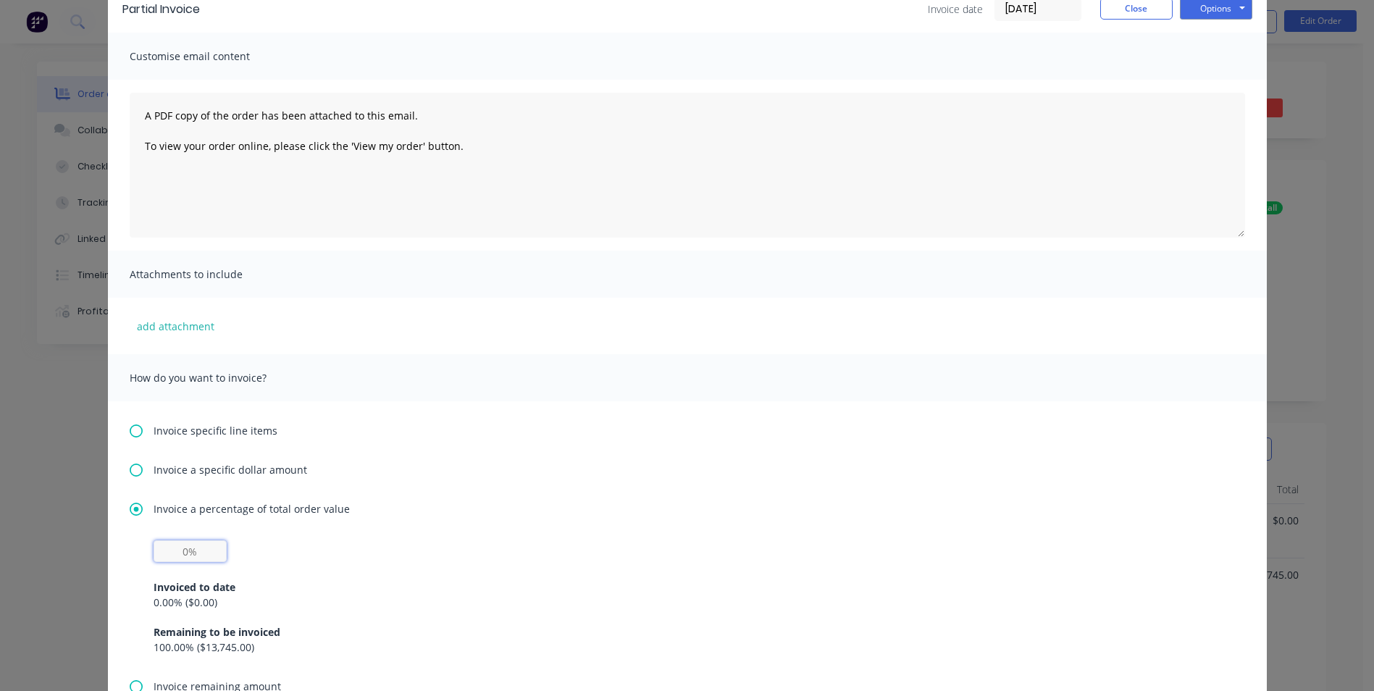
click at [183, 543] on input "text" at bounding box center [190, 551] width 73 height 22
type input "50%"
click at [541, 551] on div "50% Invoiced to date 0.00 % ( $0.00 ) Remaining to be invoiced 100.00 % ( $13,7…" at bounding box center [688, 597] width 1068 height 114
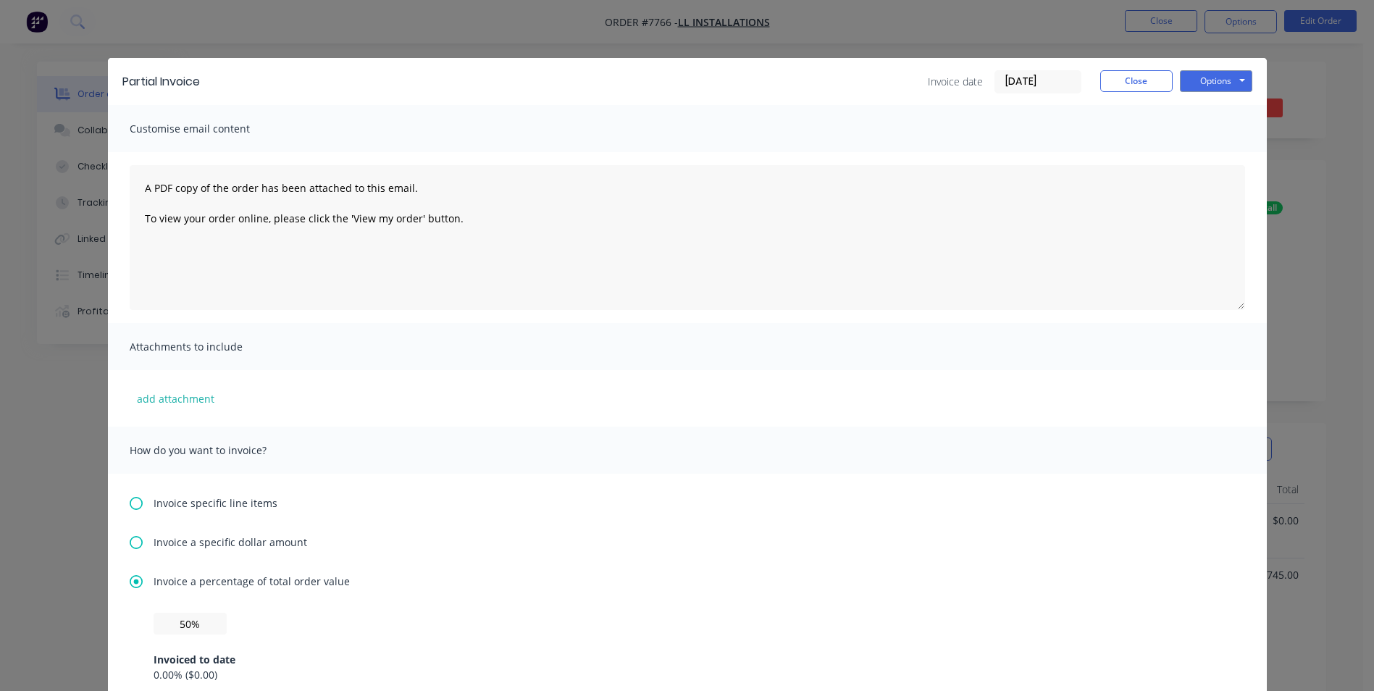
click at [1207, 93] on div "Options Preview Print Email" at bounding box center [1216, 81] width 72 height 23
click at [1205, 85] on button "Options" at bounding box center [1216, 81] width 72 height 22
click at [1198, 126] on button "Print" at bounding box center [1226, 131] width 93 height 24
click at [1101, 82] on button "Close" at bounding box center [1136, 81] width 72 height 22
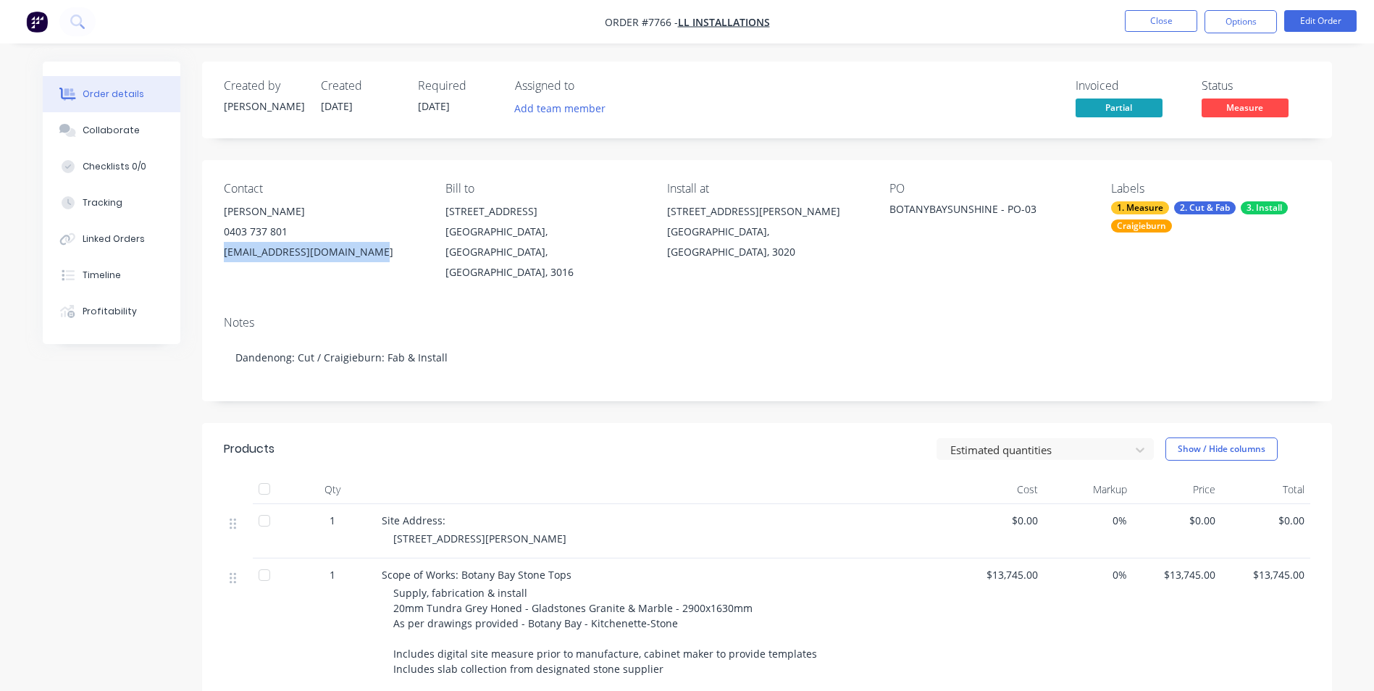
drag, startPoint x: 366, startPoint y: 256, endPoint x: 224, endPoint y: 262, distance: 142.1
click at [224, 262] on div "[EMAIL_ADDRESS][DOMAIN_NAME]" at bounding box center [323, 252] width 198 height 20
copy div "[EMAIL_ADDRESS][DOMAIN_NAME]"
click at [1138, 22] on button "Close" at bounding box center [1161, 21] width 72 height 22
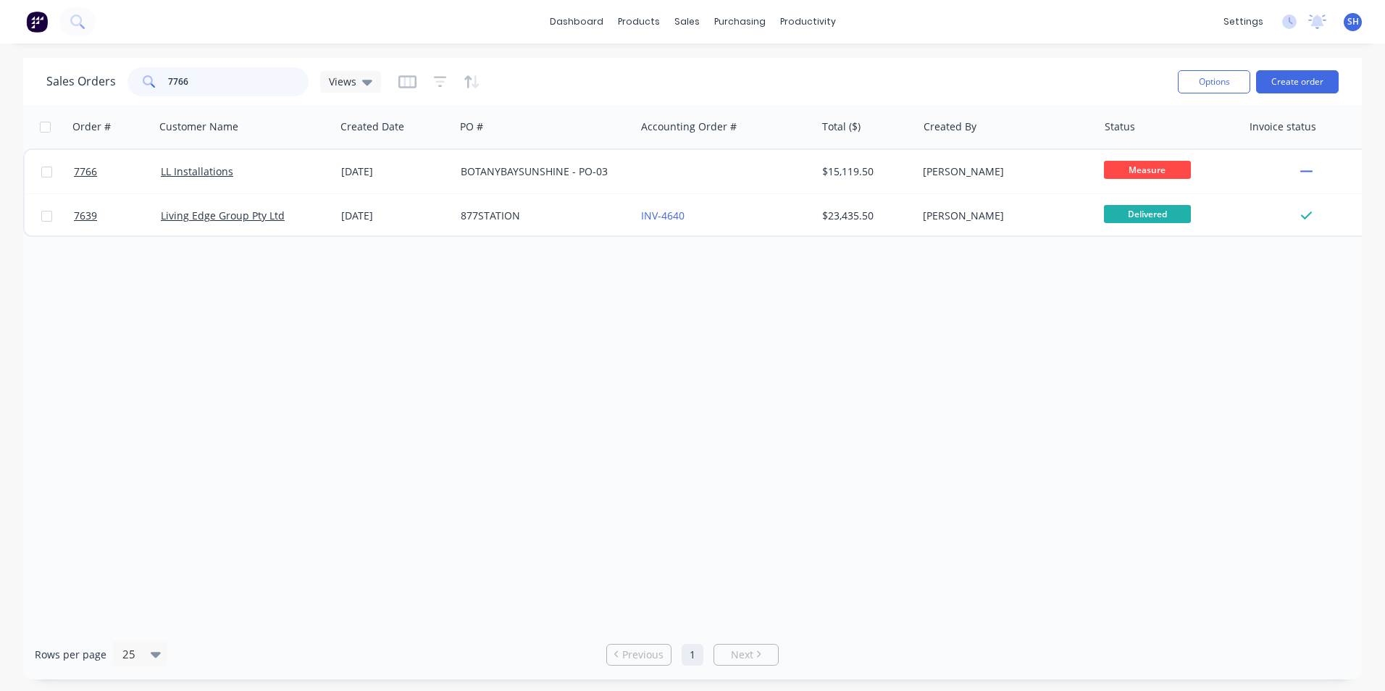
drag, startPoint x: 194, startPoint y: 77, endPoint x: 156, endPoint y: 83, distance: 38.2
click at [156, 83] on div "7766" at bounding box center [217, 81] width 181 height 29
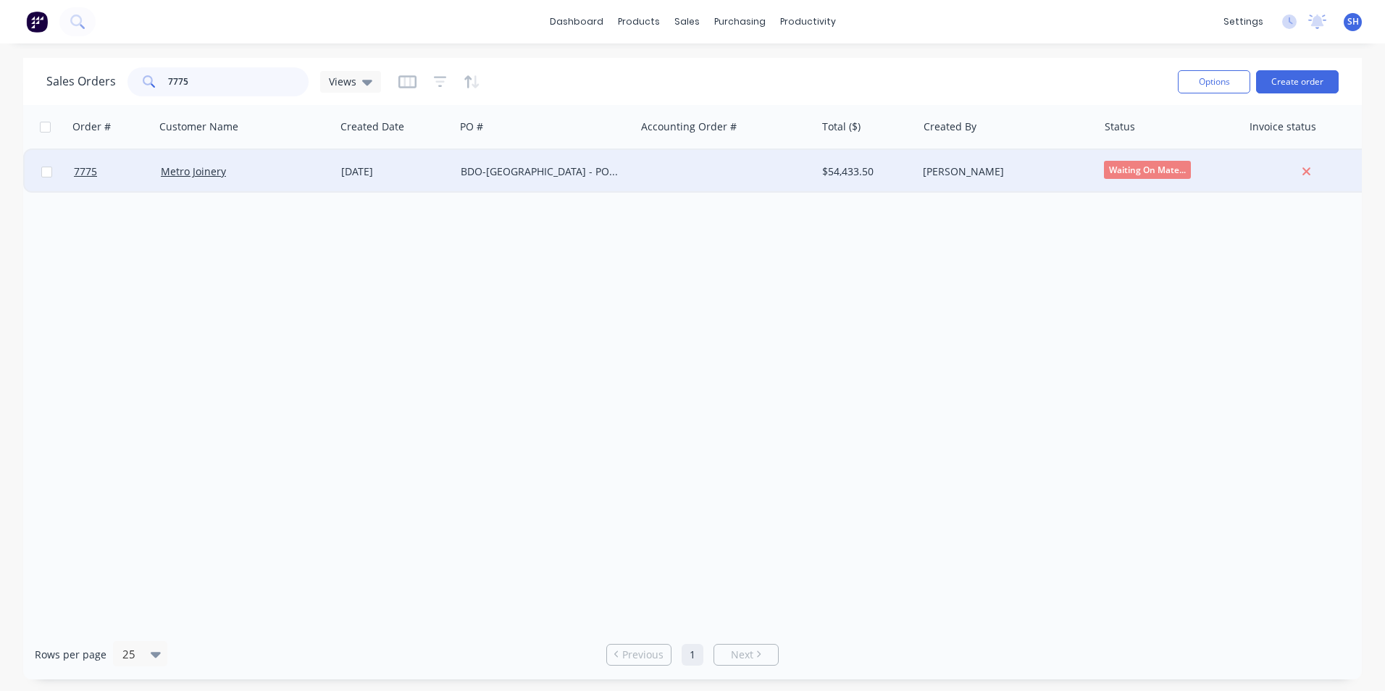
type input "7775"
click at [393, 171] on div "[DATE]" at bounding box center [395, 171] width 108 height 14
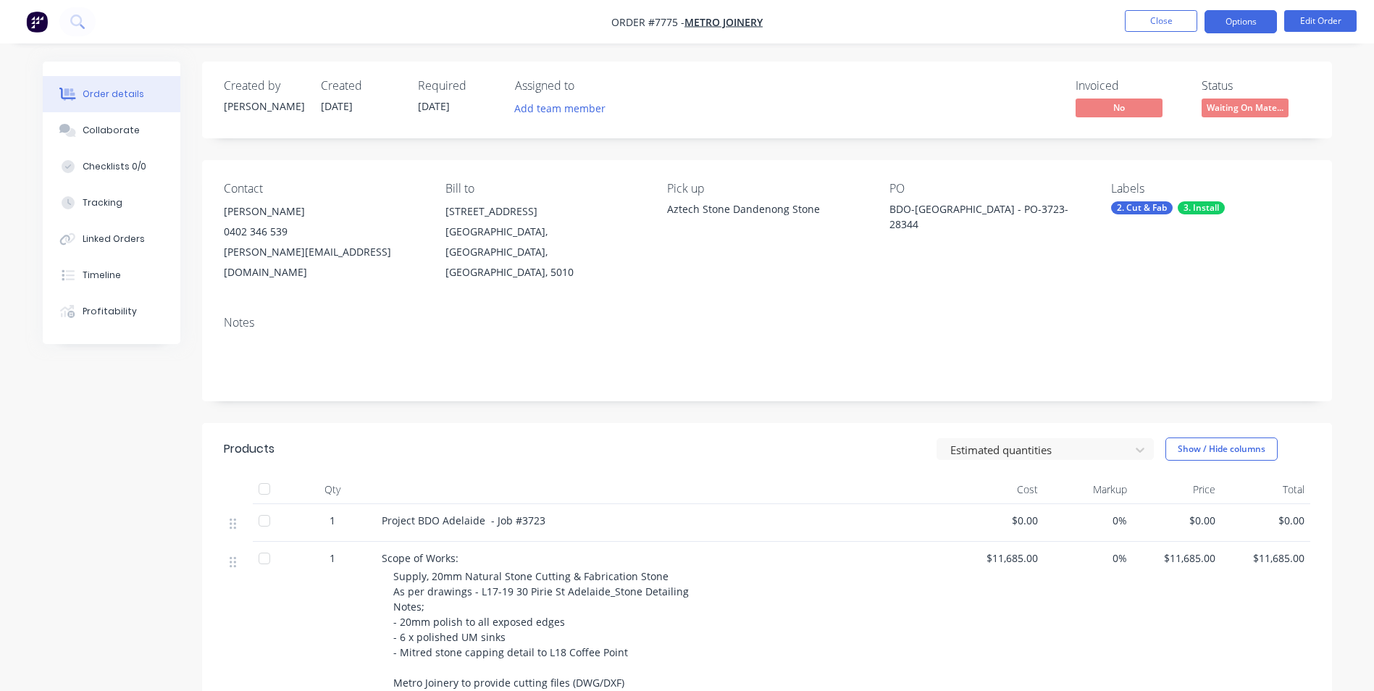
click at [1235, 16] on button "Options" at bounding box center [1241, 21] width 72 height 23
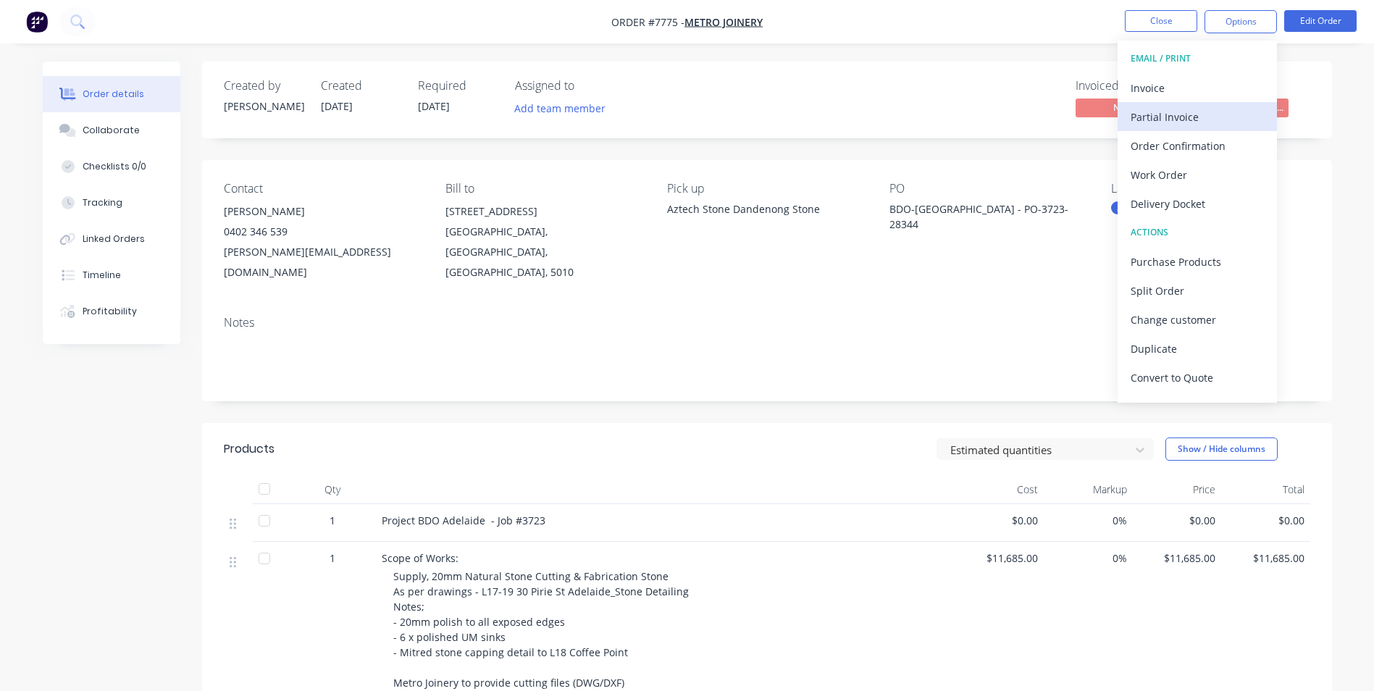
click at [1170, 119] on div "Partial Invoice" at bounding box center [1197, 116] width 133 height 21
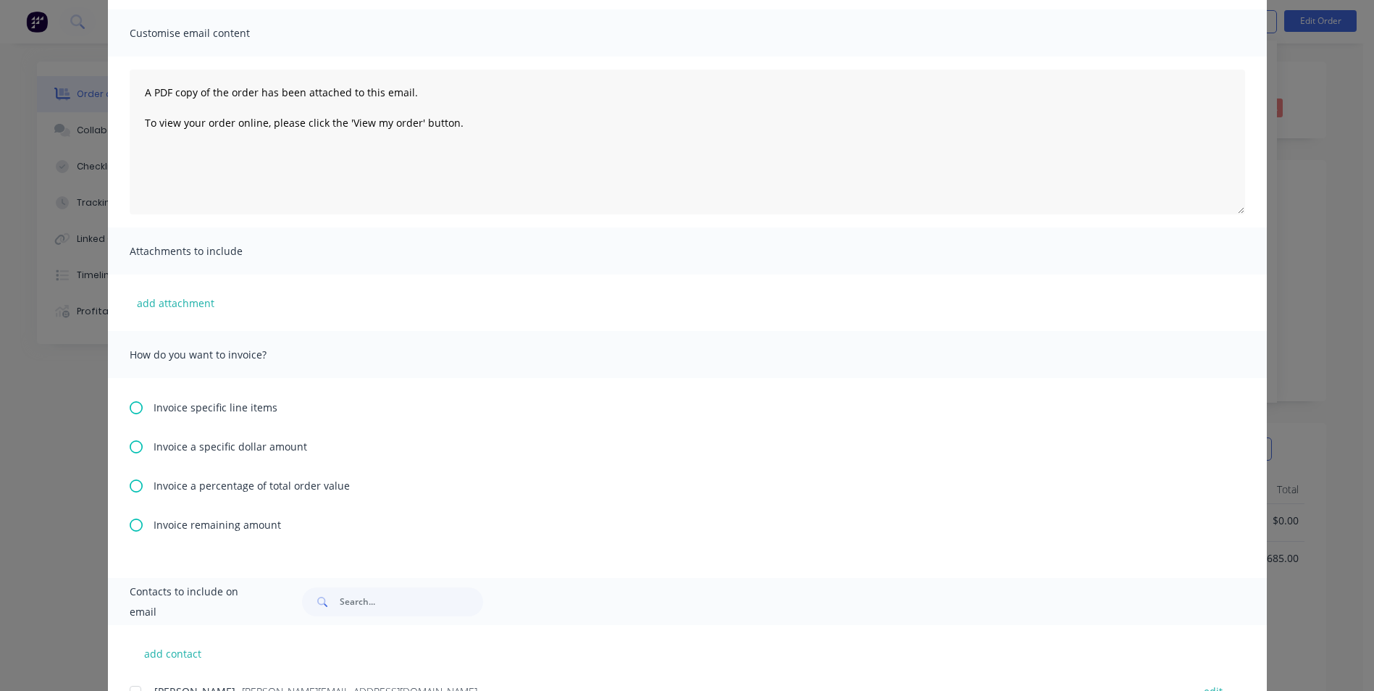
scroll to position [215, 0]
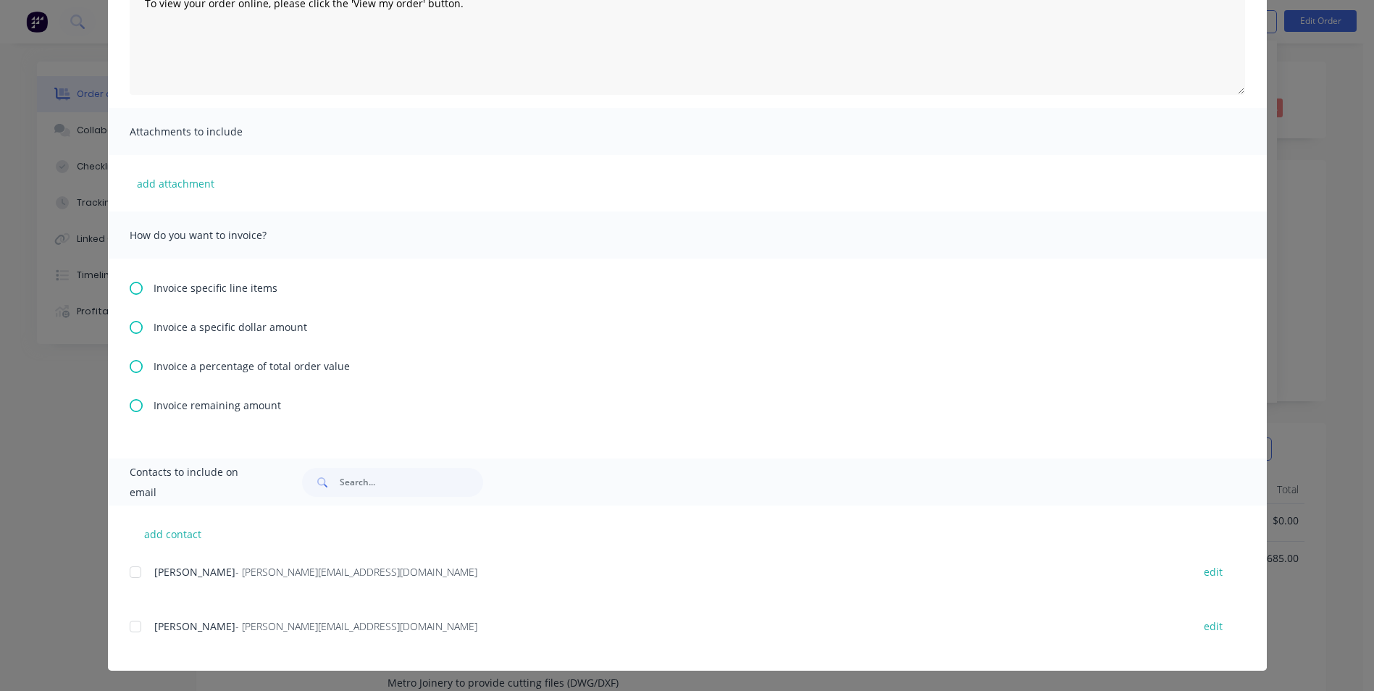
click at [130, 365] on icon at bounding box center [136, 366] width 13 height 13
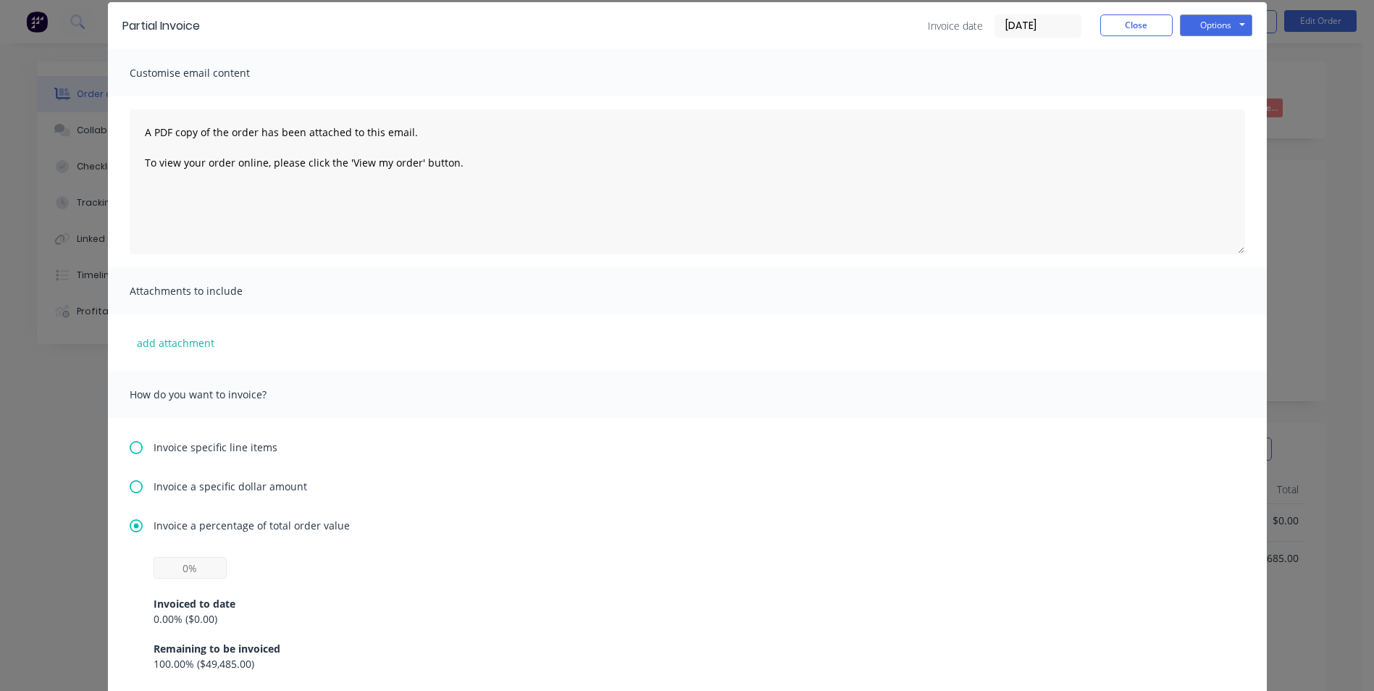
scroll to position [145, 0]
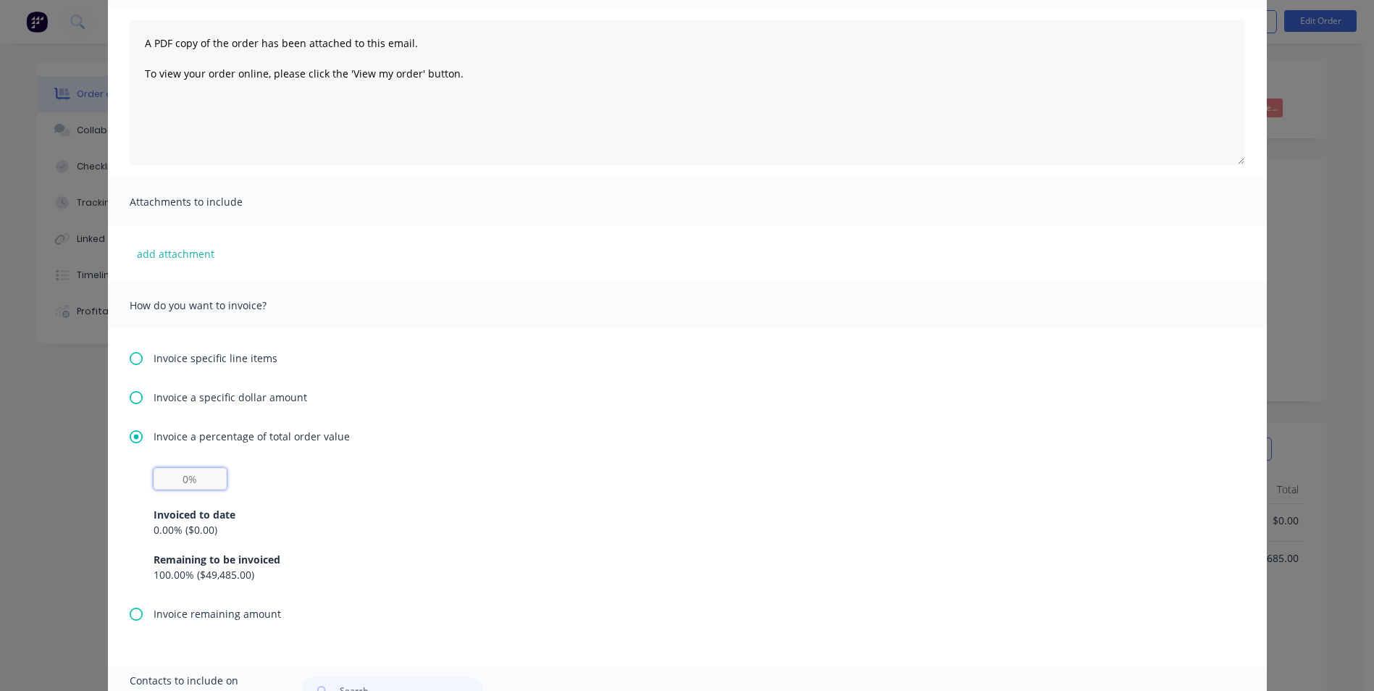
click at [185, 469] on input "text" at bounding box center [190, 479] width 73 height 22
type input "50%"
click at [380, 497] on div "Invoiced to date 0.00 % ( $0.00 ) Remaining to be invoiced 100.00 % ( $49,485.0…" at bounding box center [688, 536] width 1068 height 93
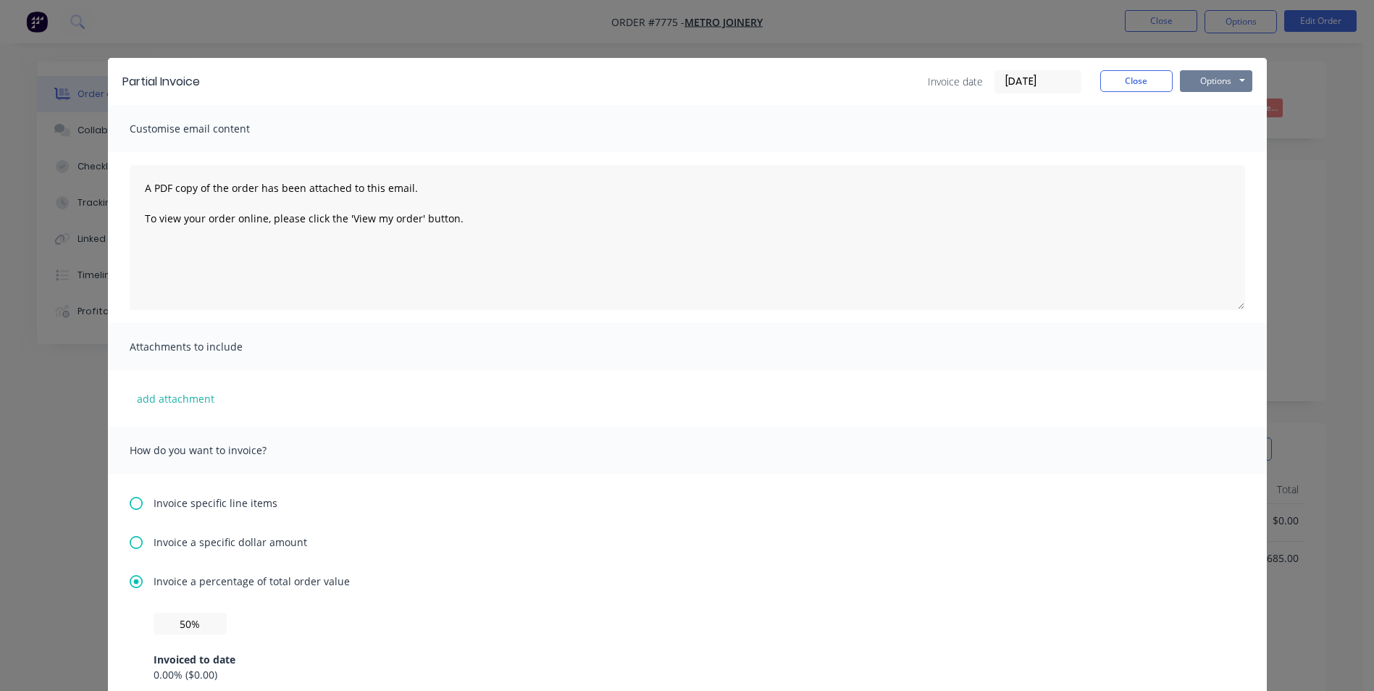
click at [1224, 83] on button "Options" at bounding box center [1216, 81] width 72 height 22
click at [1209, 125] on button "Print" at bounding box center [1226, 131] width 93 height 24
click at [1126, 84] on button "Close" at bounding box center [1136, 81] width 72 height 22
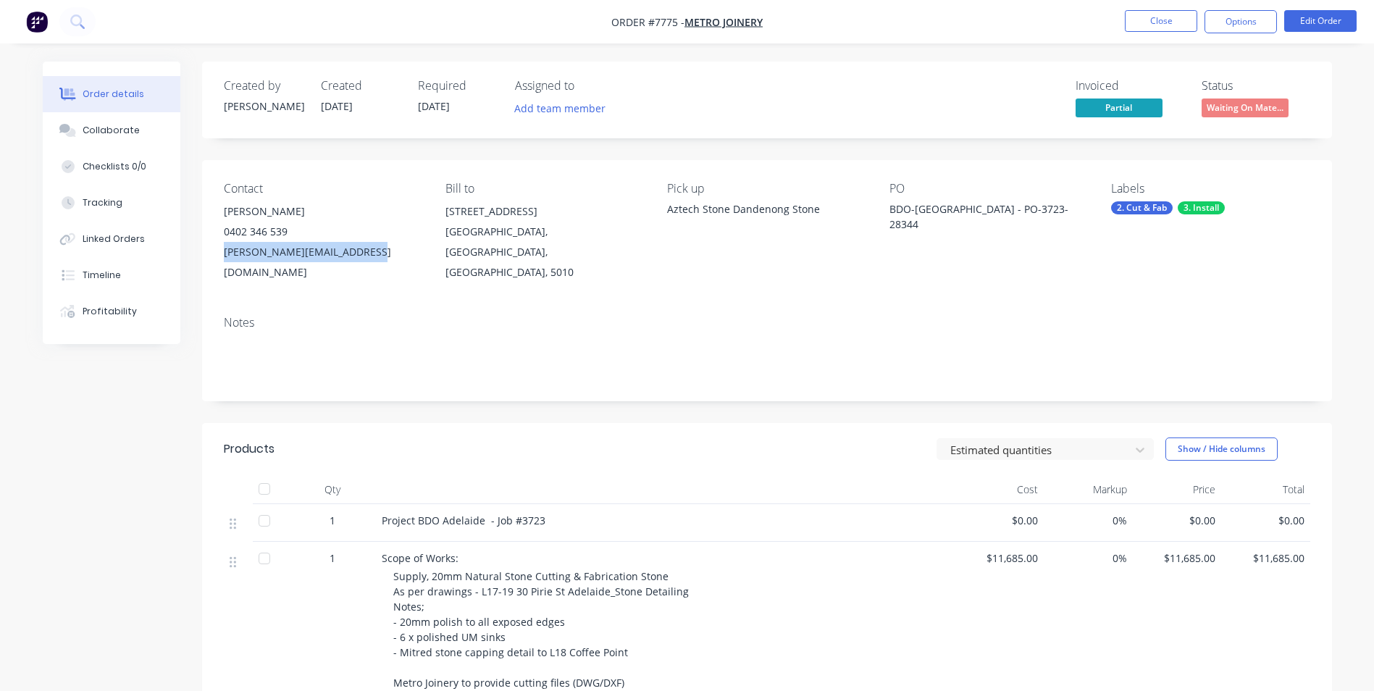
drag, startPoint x: 371, startPoint y: 253, endPoint x: 225, endPoint y: 260, distance: 146.5
click at [225, 260] on div "[PERSON_NAME][EMAIL_ADDRESS][DOMAIN_NAME]" at bounding box center [323, 262] width 198 height 41
copy div "[PERSON_NAME][EMAIL_ADDRESS][DOMAIN_NAME]"
click at [1159, 23] on button "Close" at bounding box center [1161, 21] width 72 height 22
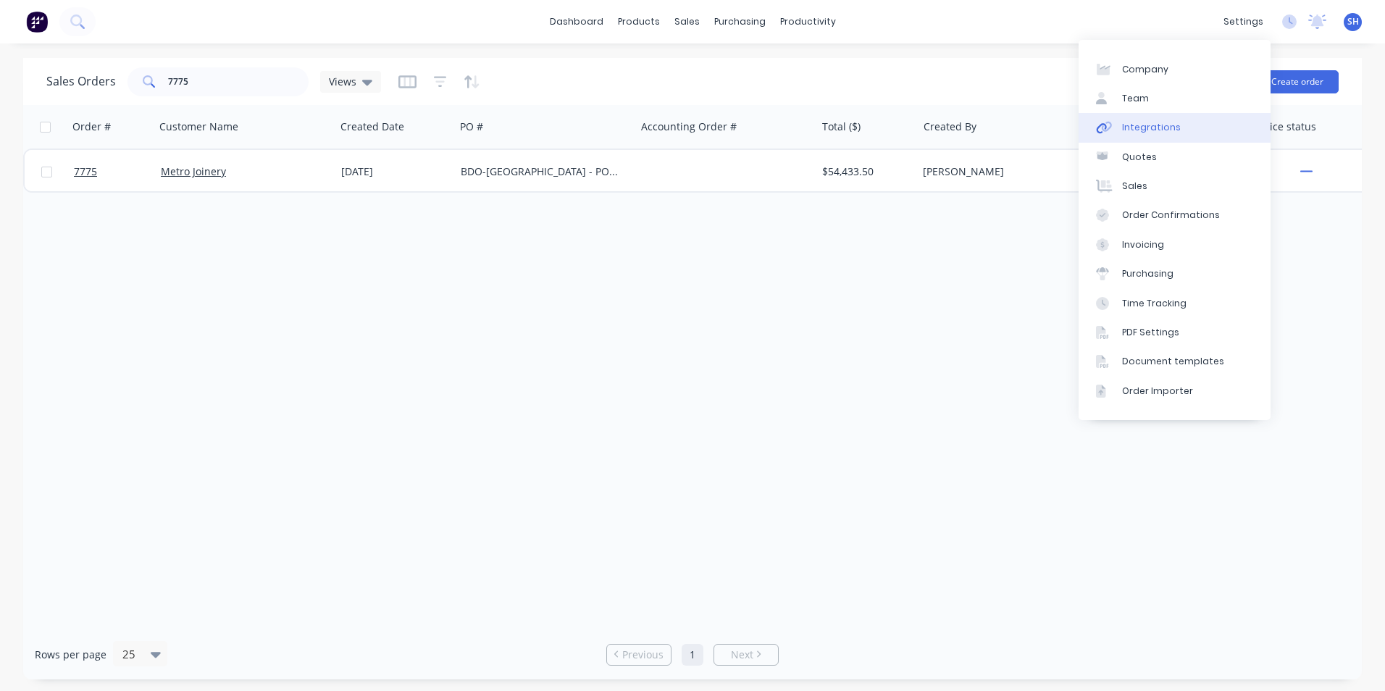
click at [1171, 121] on div "Integrations" at bounding box center [1151, 127] width 59 height 13
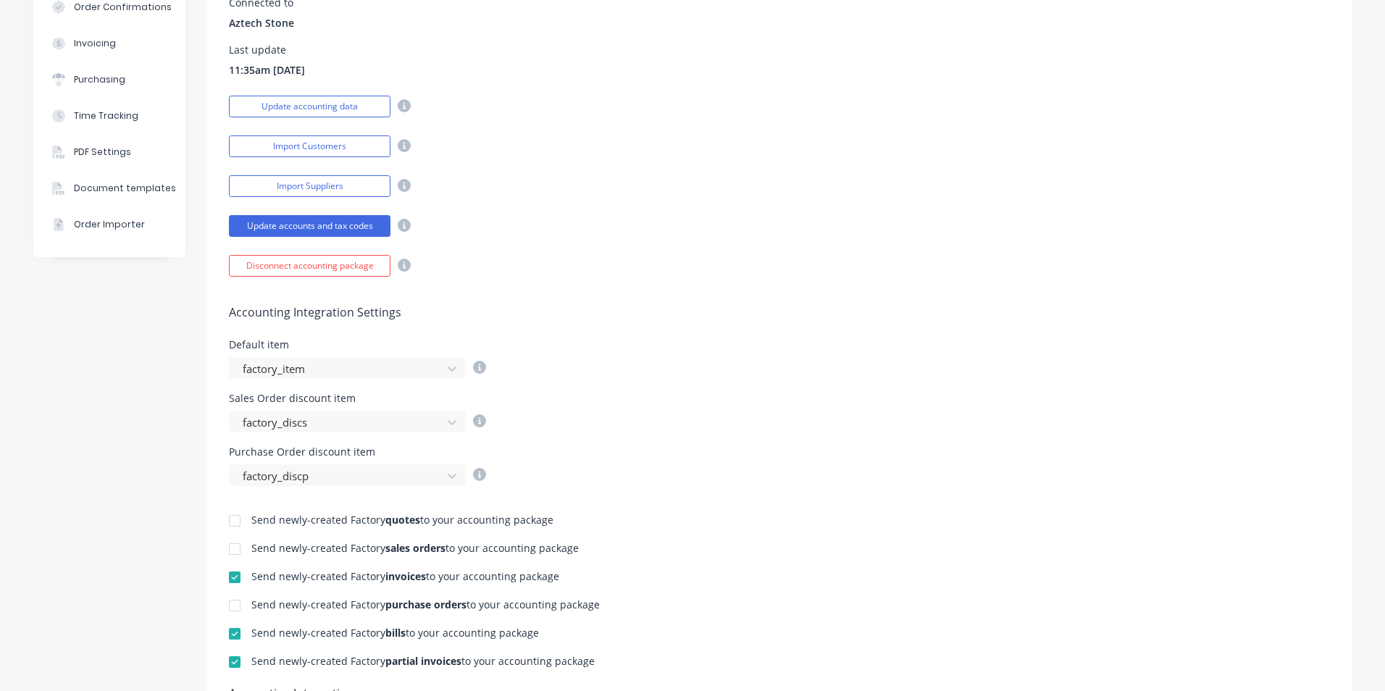
scroll to position [290, 0]
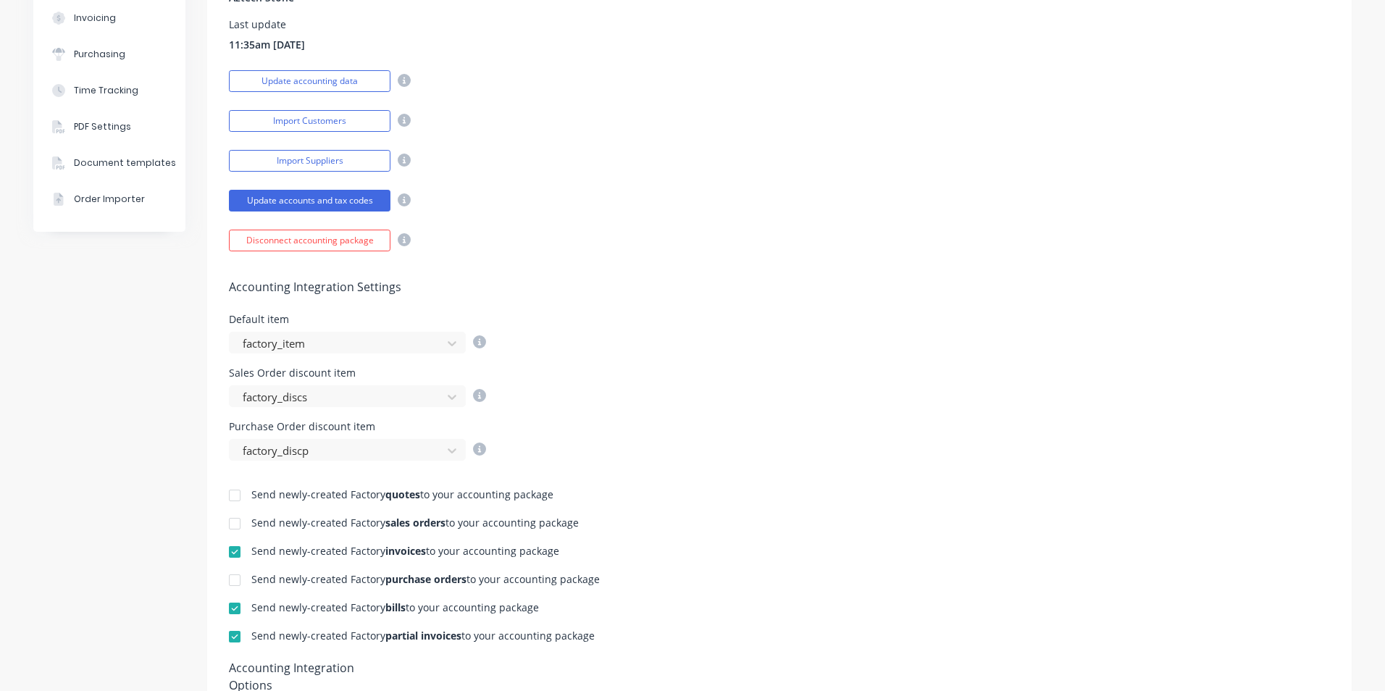
click at [225, 551] on div at bounding box center [234, 552] width 29 height 29
click at [222, 636] on div at bounding box center [234, 636] width 29 height 29
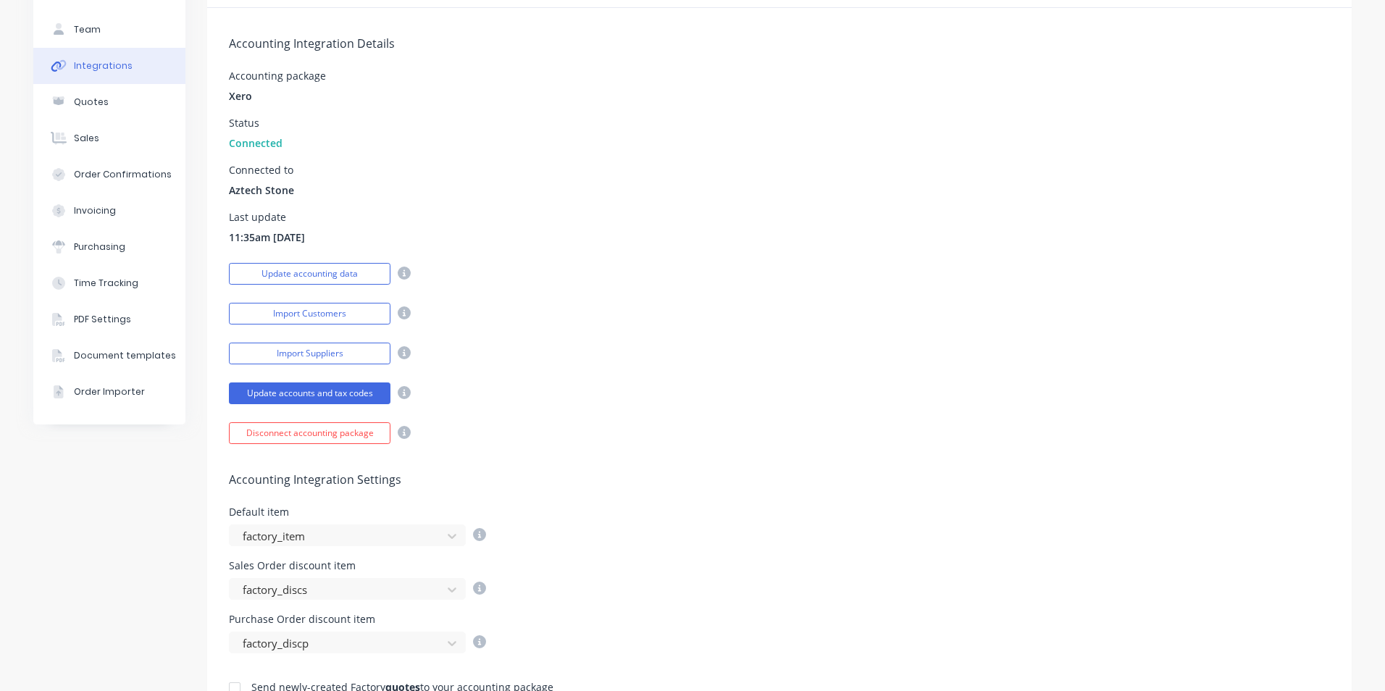
scroll to position [0, 0]
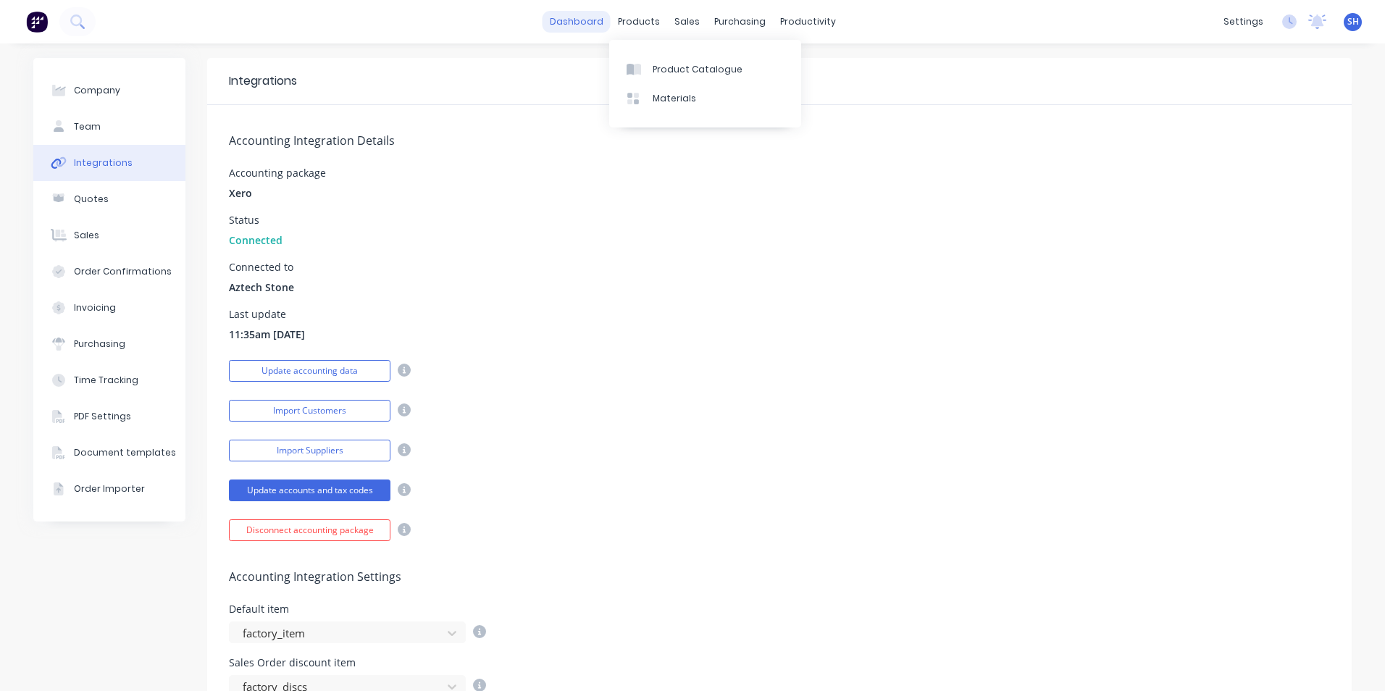
click at [587, 18] on link "dashboard" at bounding box center [577, 22] width 68 height 22
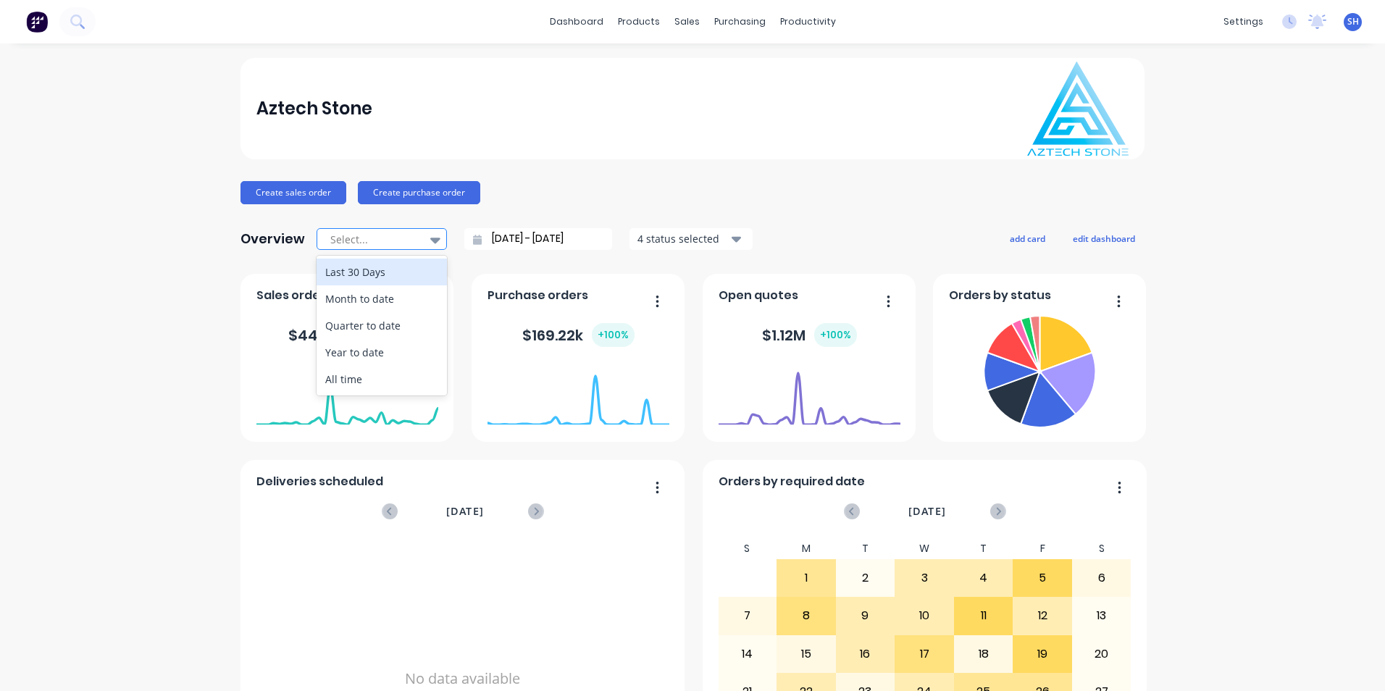
click at [425, 244] on div at bounding box center [436, 239] width 22 height 25
click at [418, 296] on div "Month to date" at bounding box center [382, 298] width 130 height 27
click at [478, 259] on div "Aztech Stone Create sales order Create purchase order Overview option Month to …" at bounding box center [693, 436] width 904 height 756
click at [411, 243] on div at bounding box center [374, 239] width 91 height 18
click at [382, 297] on div "Month to date" at bounding box center [382, 298] width 130 height 27
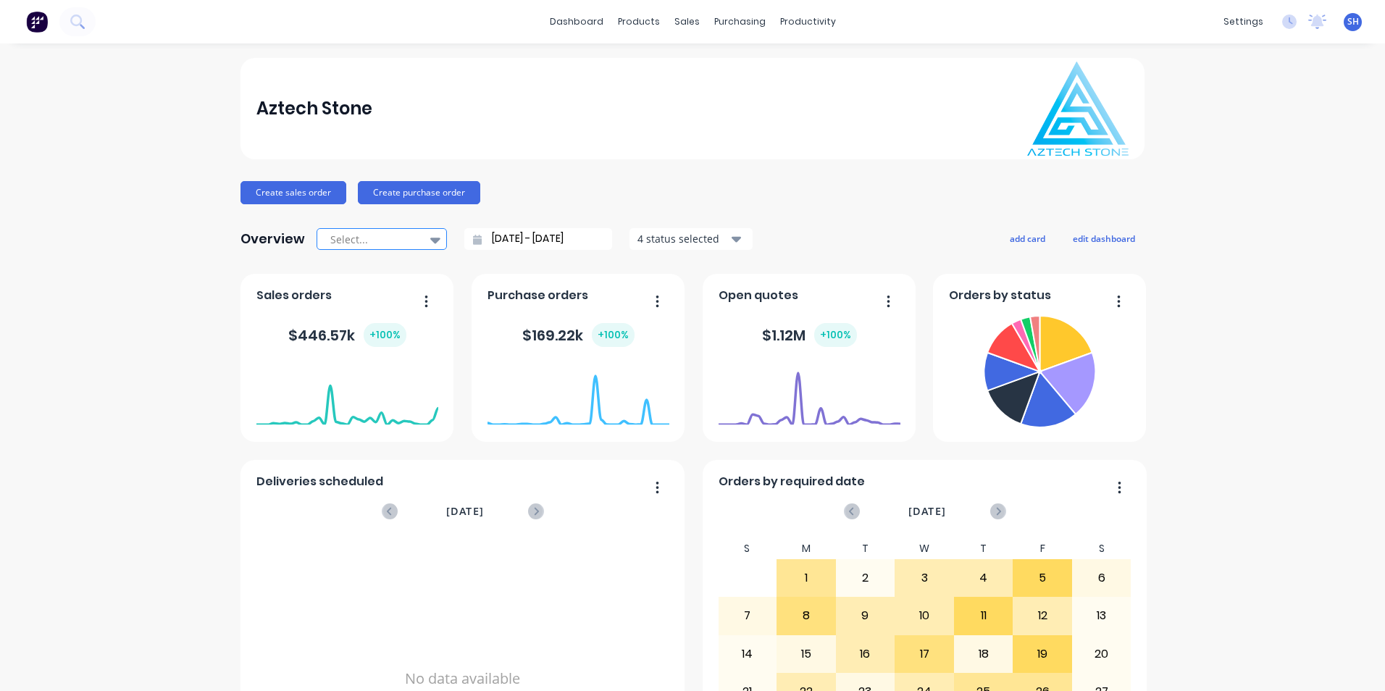
click at [414, 236] on div "Select..." at bounding box center [375, 240] width 100 height 22
click at [392, 323] on div "Quarter to date" at bounding box center [382, 325] width 130 height 27
click at [431, 237] on icon at bounding box center [435, 240] width 10 height 16
click at [406, 302] on div "Month to date" at bounding box center [382, 298] width 130 height 27
